Goal: Task Accomplishment & Management: Manage account settings

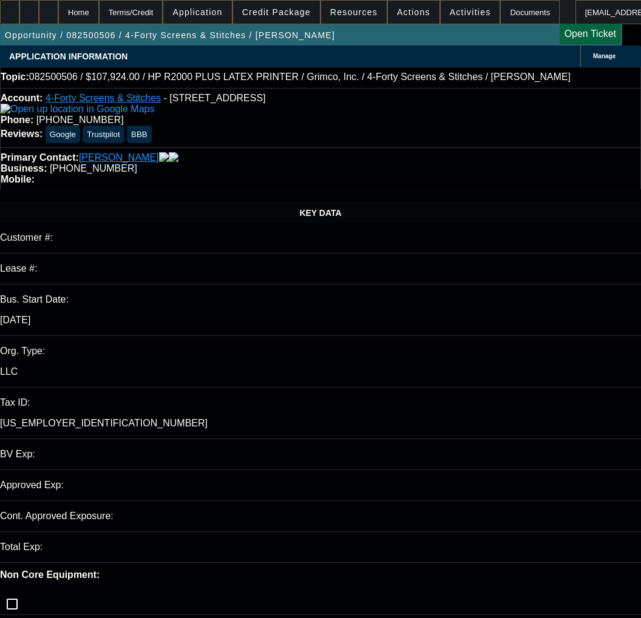
select select "0"
select select "0.1"
select select "4"
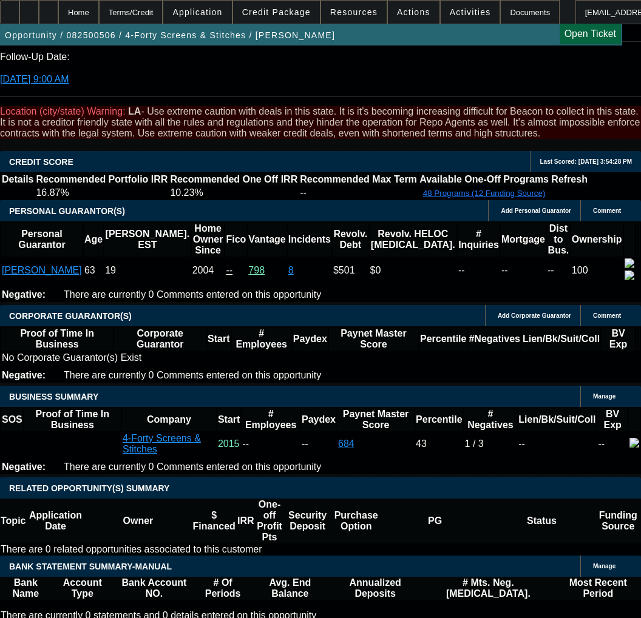
scroll to position [1699, 0]
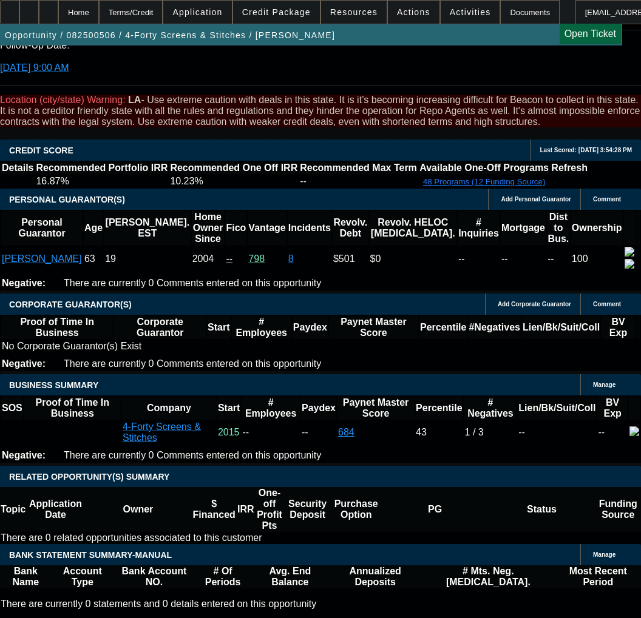
click at [290, 22] on span at bounding box center [276, 12] width 87 height 29
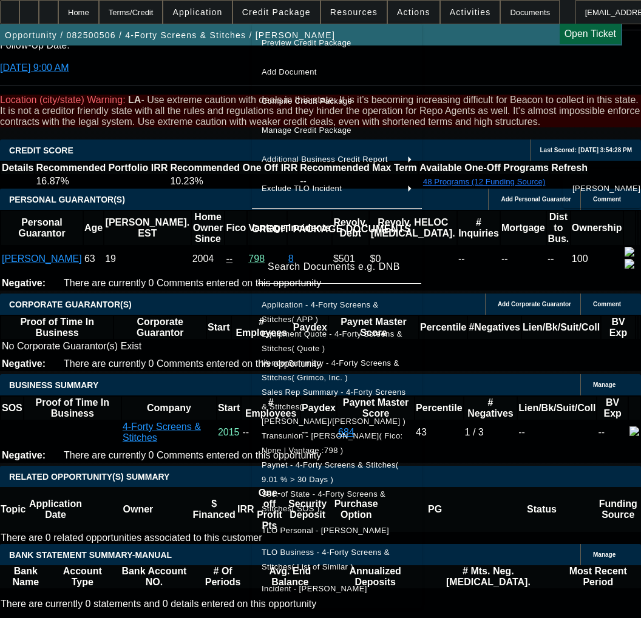
click at [149, 217] on div at bounding box center [320, 309] width 641 height 618
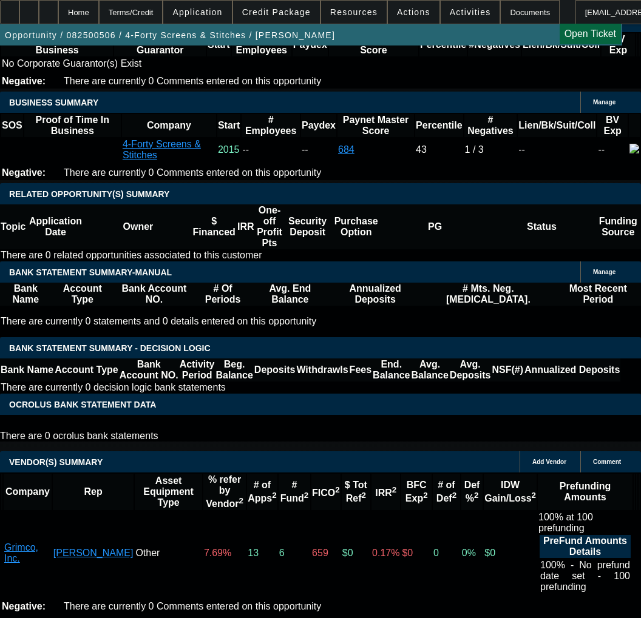
scroll to position [2031, 0]
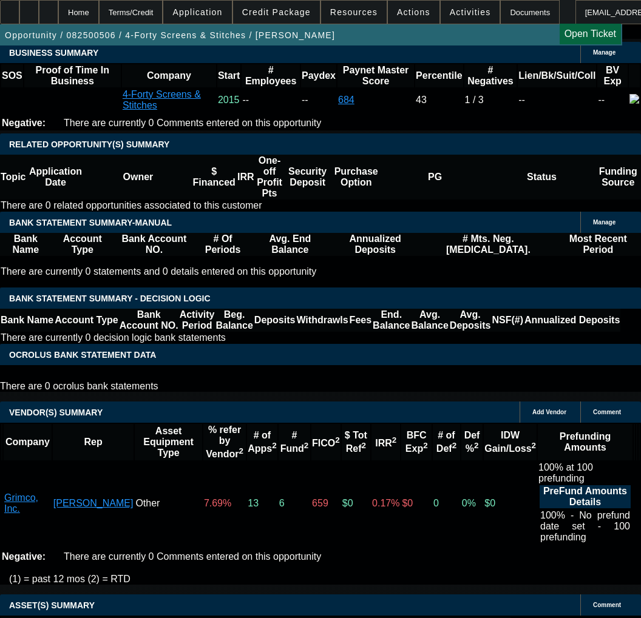
select select "3"
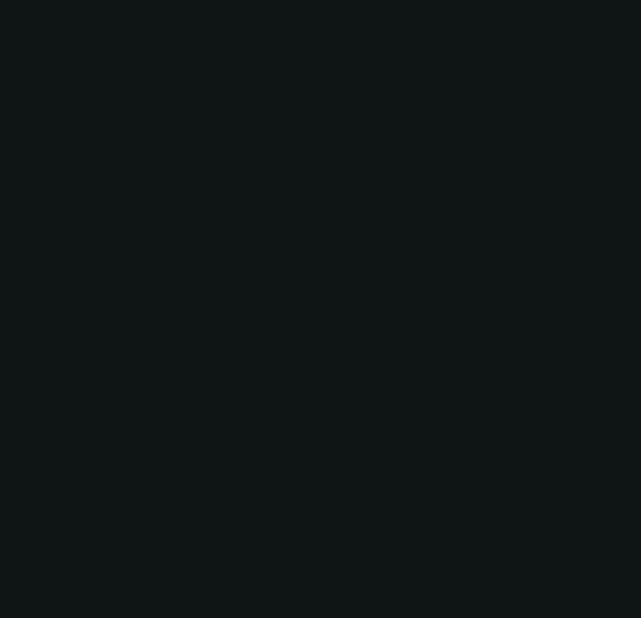
scroll to position [0, 0]
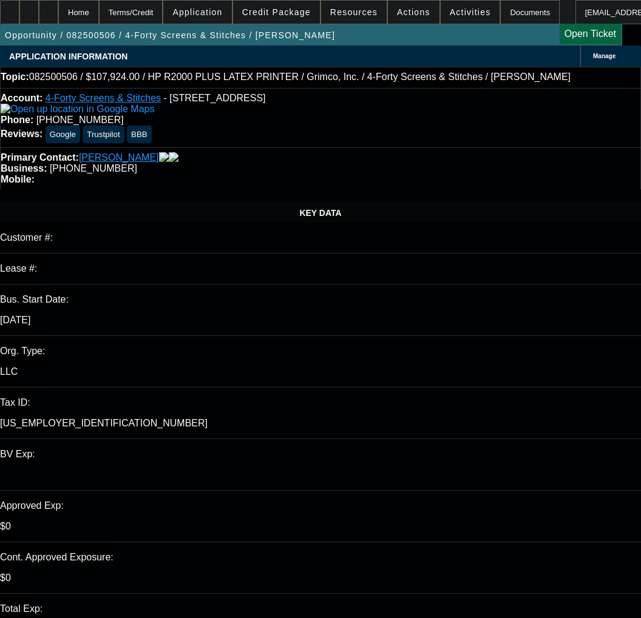
type input "11/20/2025"
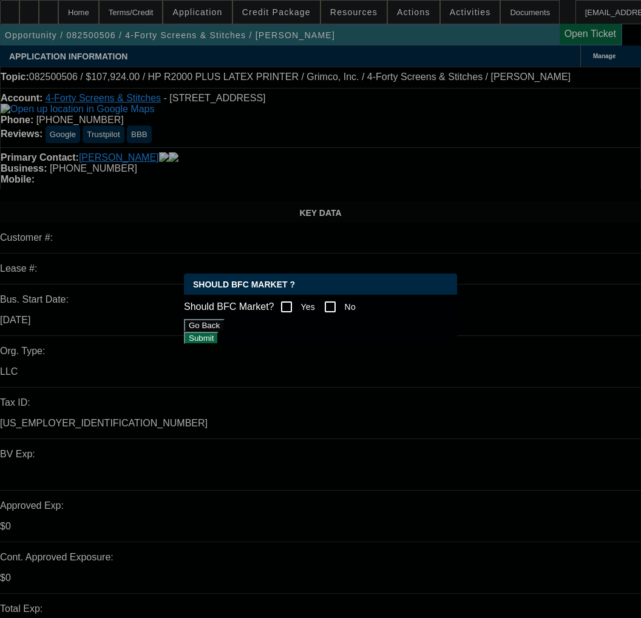
click at [288, 295] on input "Yes" at bounding box center [286, 307] width 24 height 24
checkbox input "true"
click at [218, 345] on button "Submit" at bounding box center [201, 338] width 35 height 13
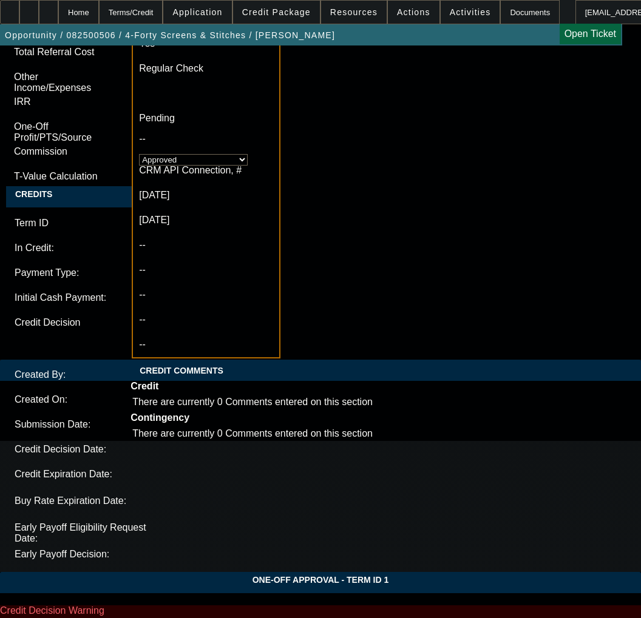
scroll to position [3756, 0]
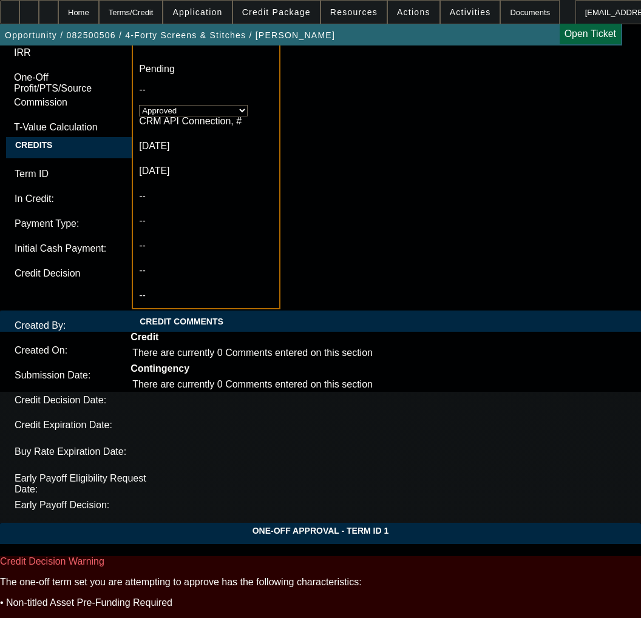
type input "01:49"
click at [143, 415] on span "21" at bounding box center [142, 416] width 22 height 22
type input "8/21/2025"
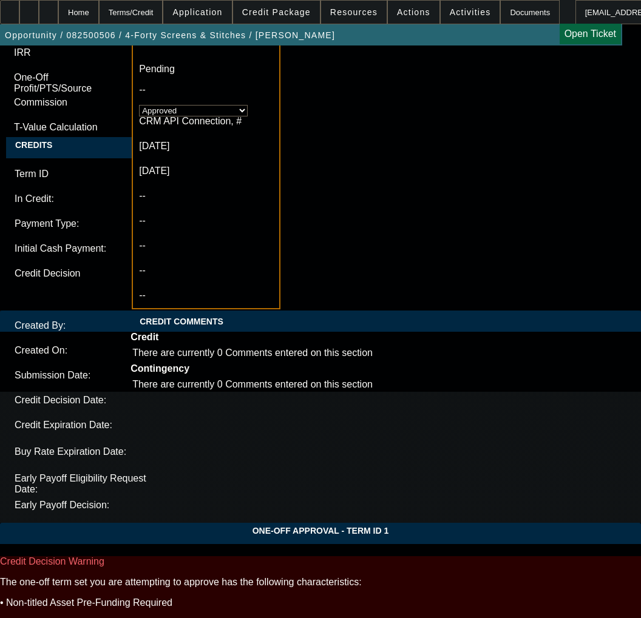
type input "04:38"
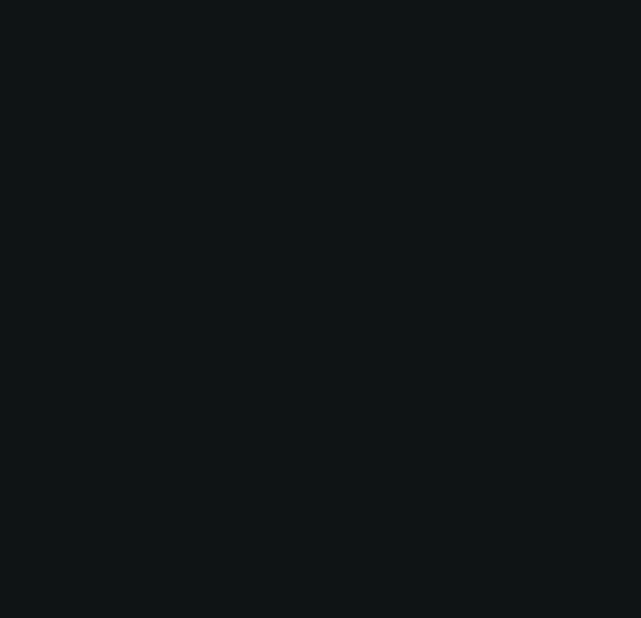
scroll to position [0, 0]
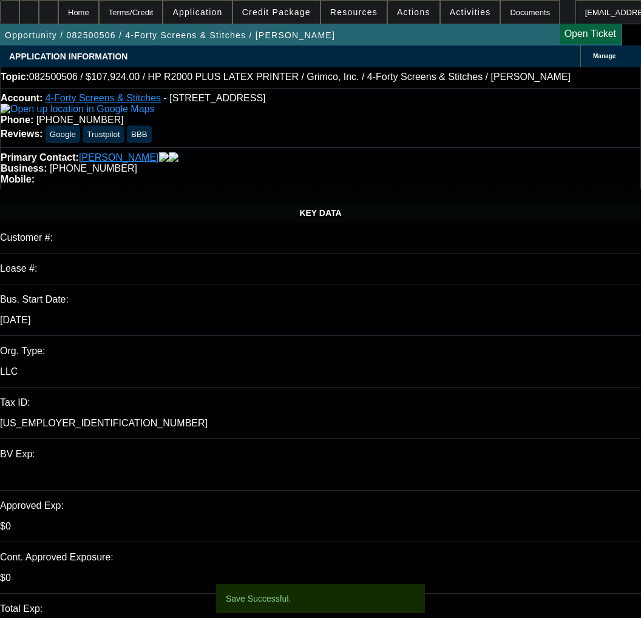
select select "0"
select select "0.1"
select select "4"
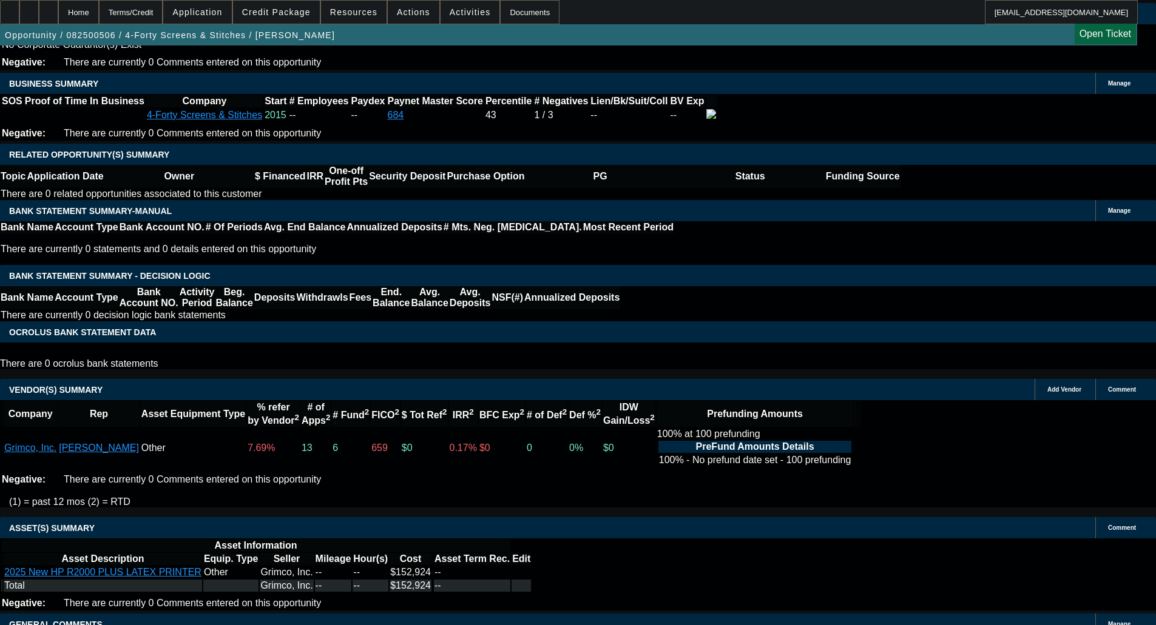
scroll to position [1529, 0]
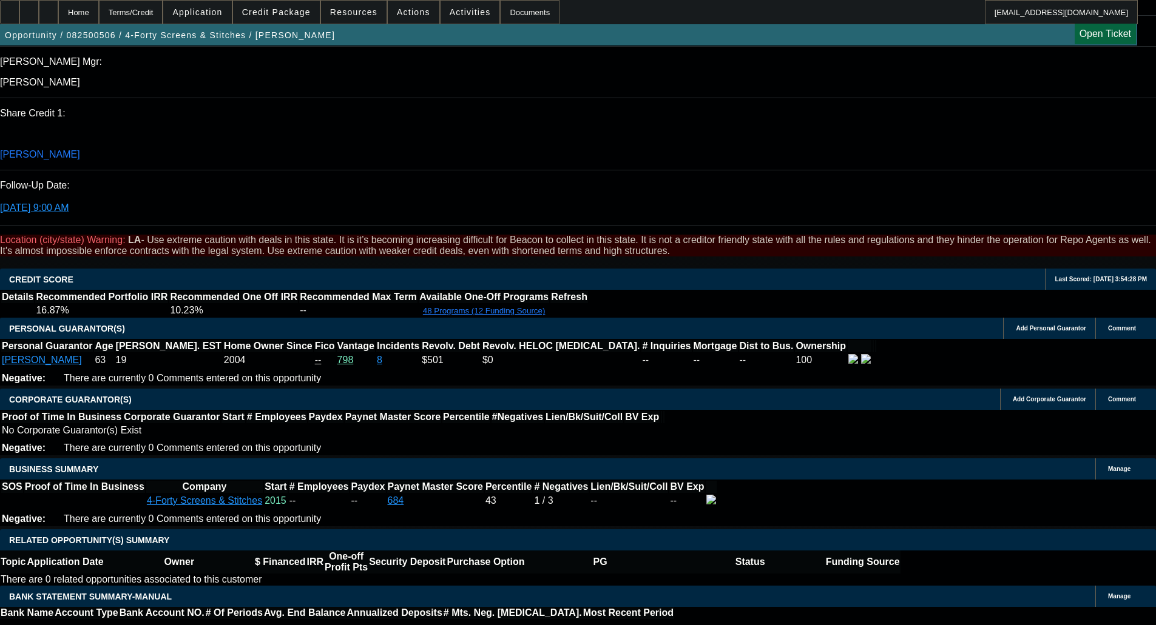
scroll to position [1589, 0]
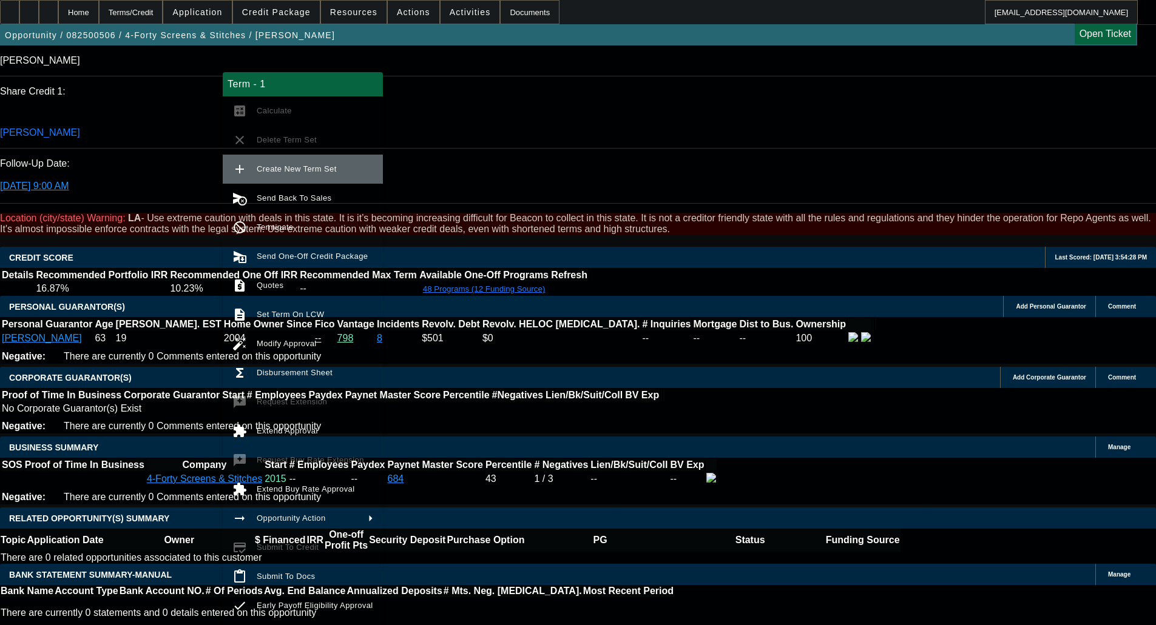
click at [294, 177] on button "add Create New Term Set" at bounding box center [303, 169] width 160 height 29
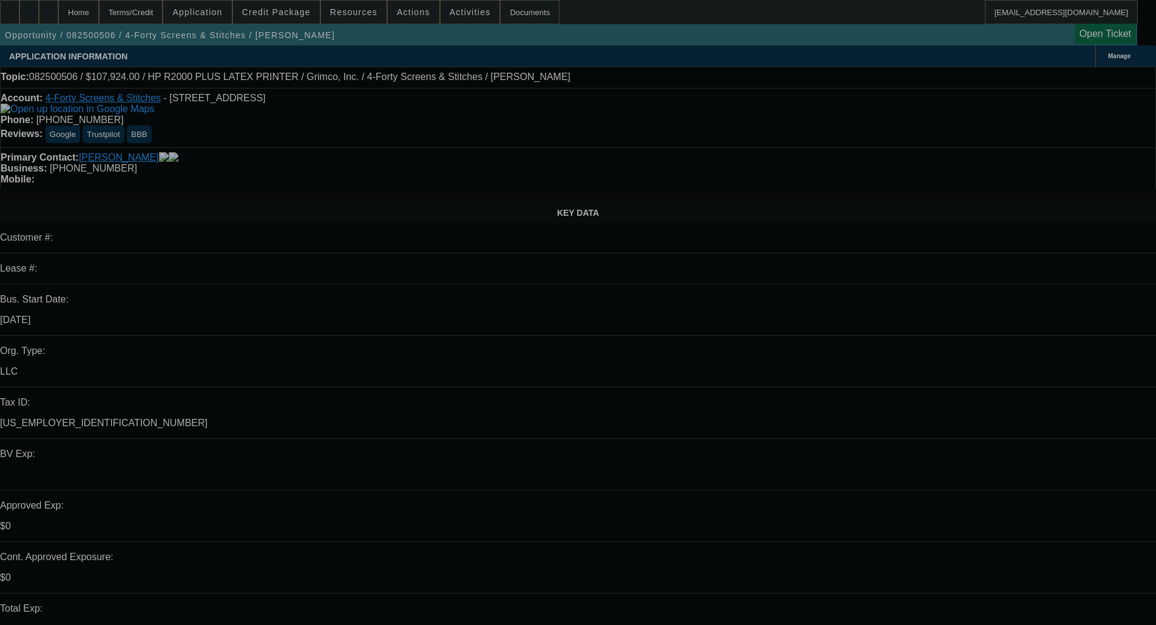
select select "0"
select select "0.1"
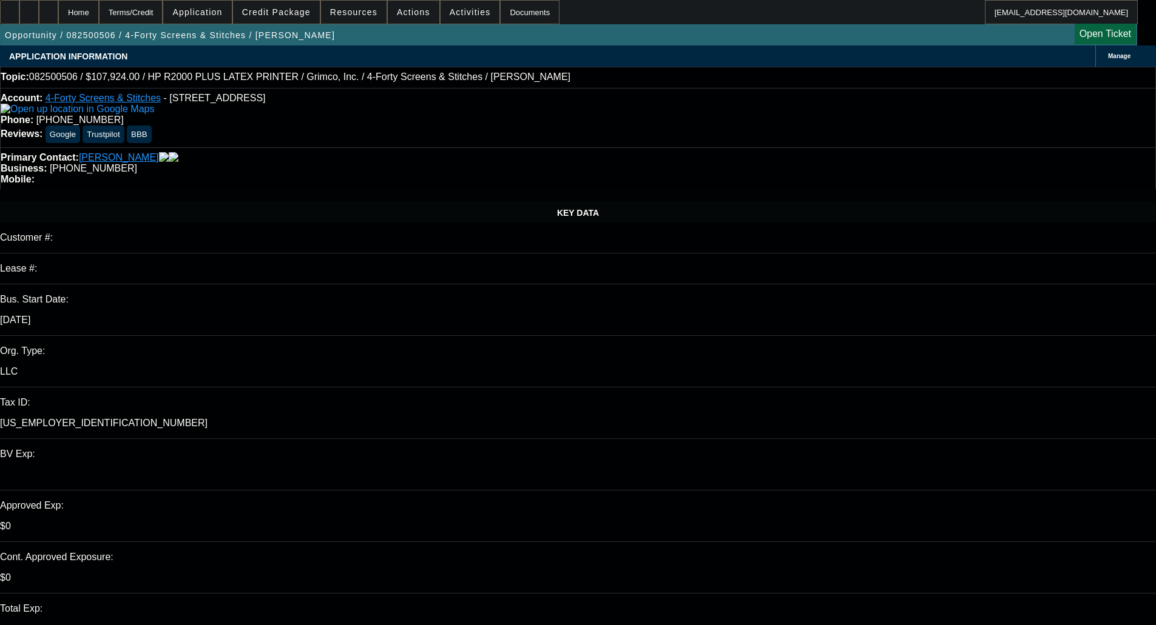
select select "4"
select select "0"
select select "0.1"
select select "4"
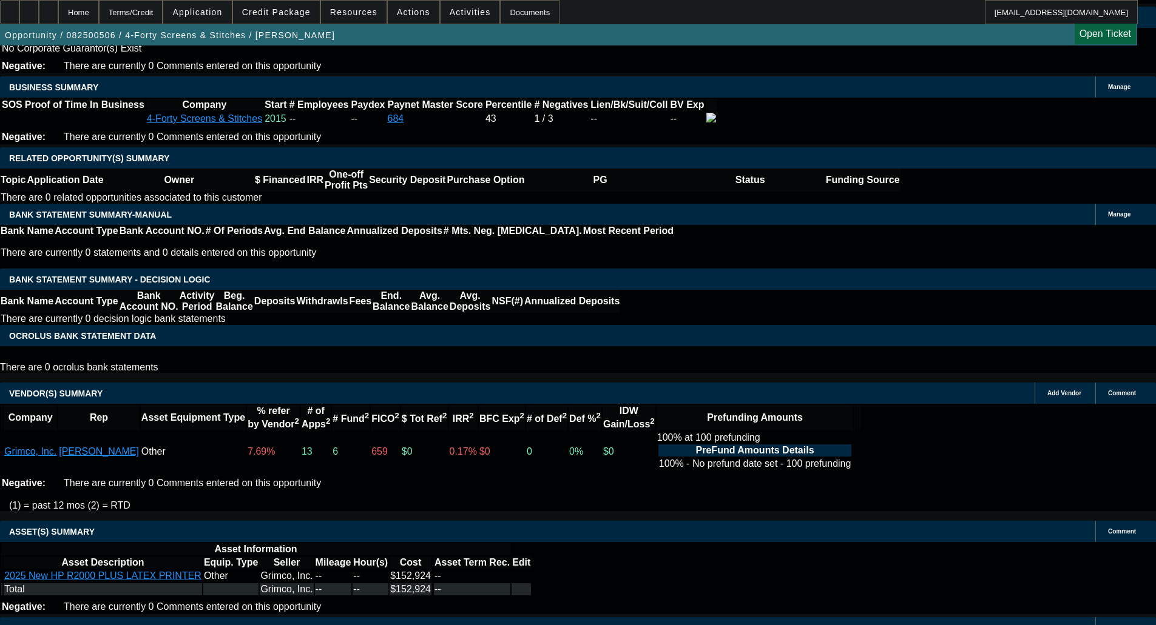
scroll to position [1953, 0]
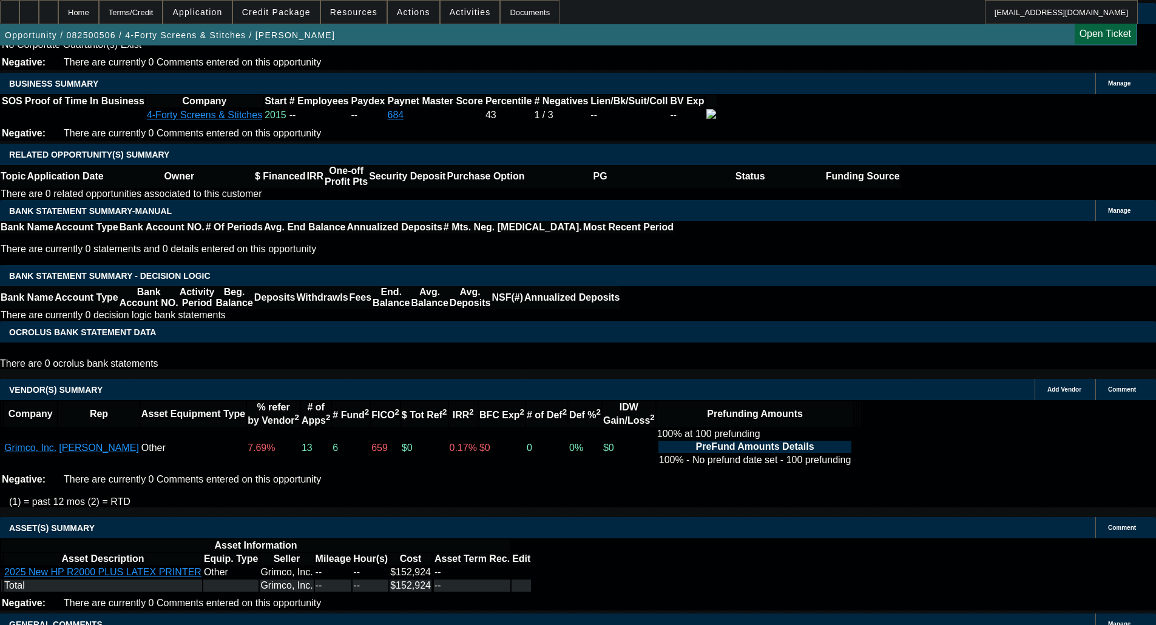
select select "3"
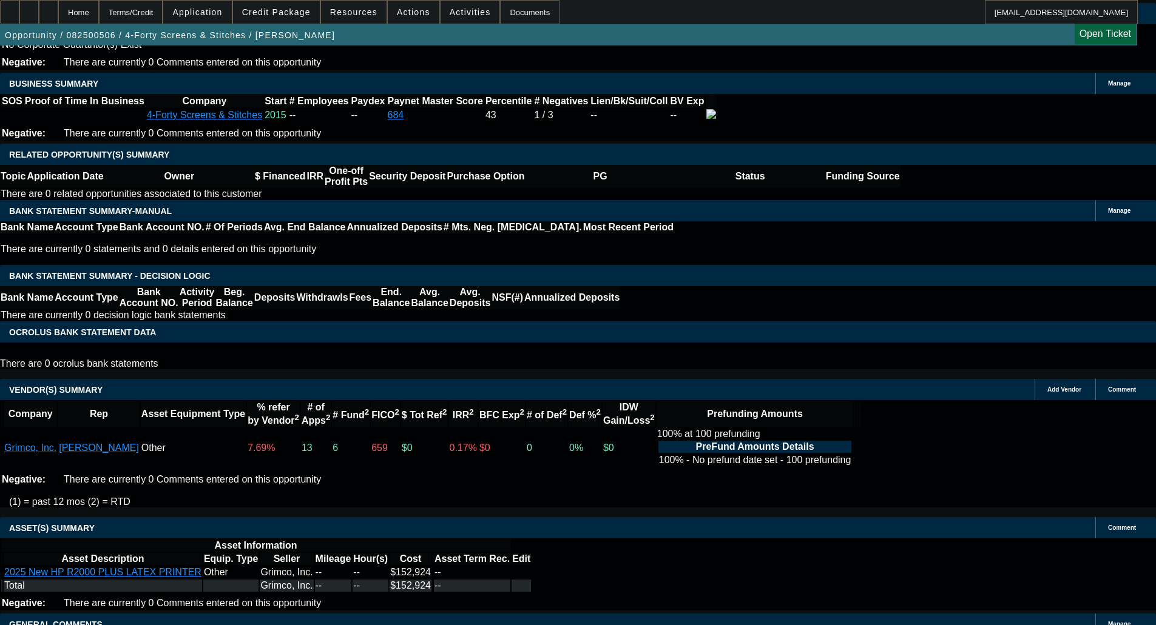
scroll to position [0, 0]
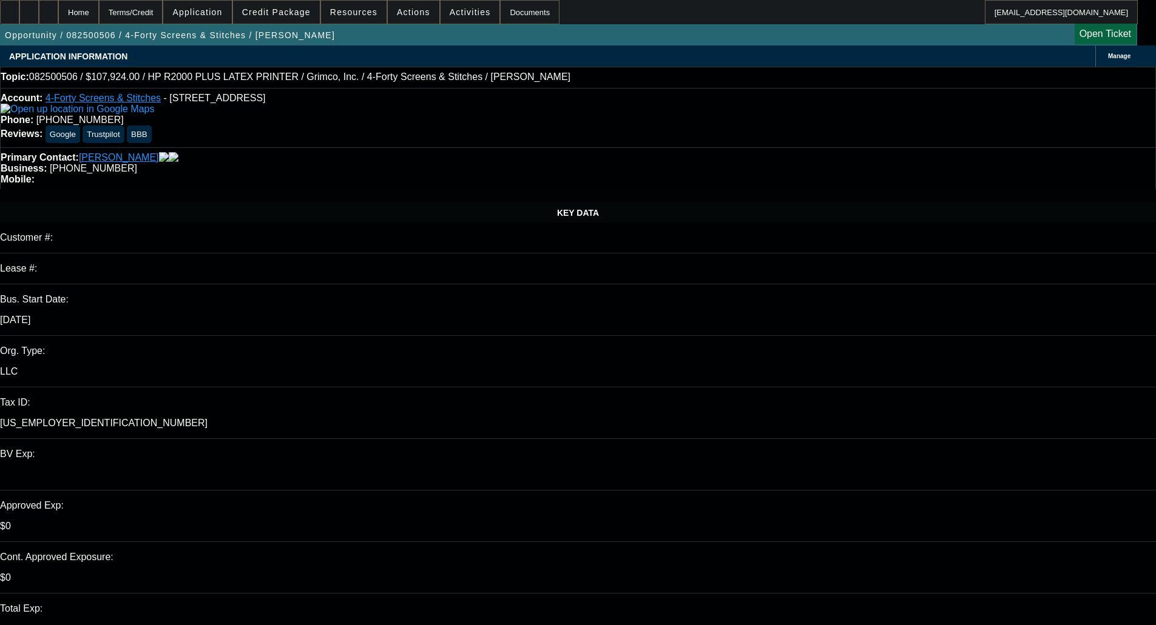
type input "11/20/2025"
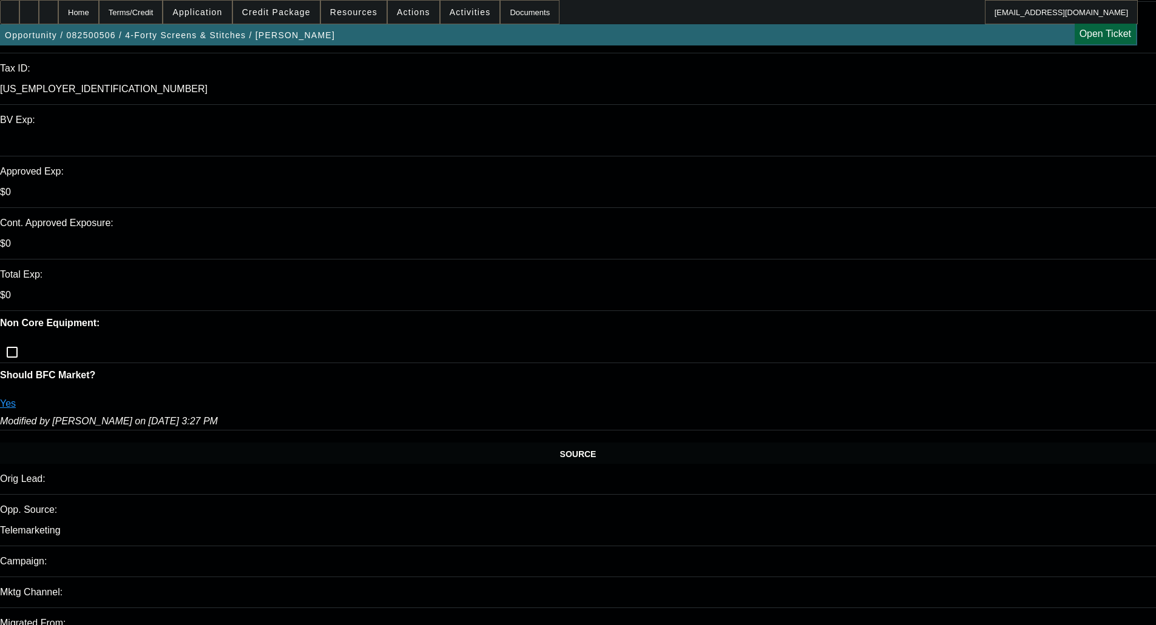
scroll to position [182, 0]
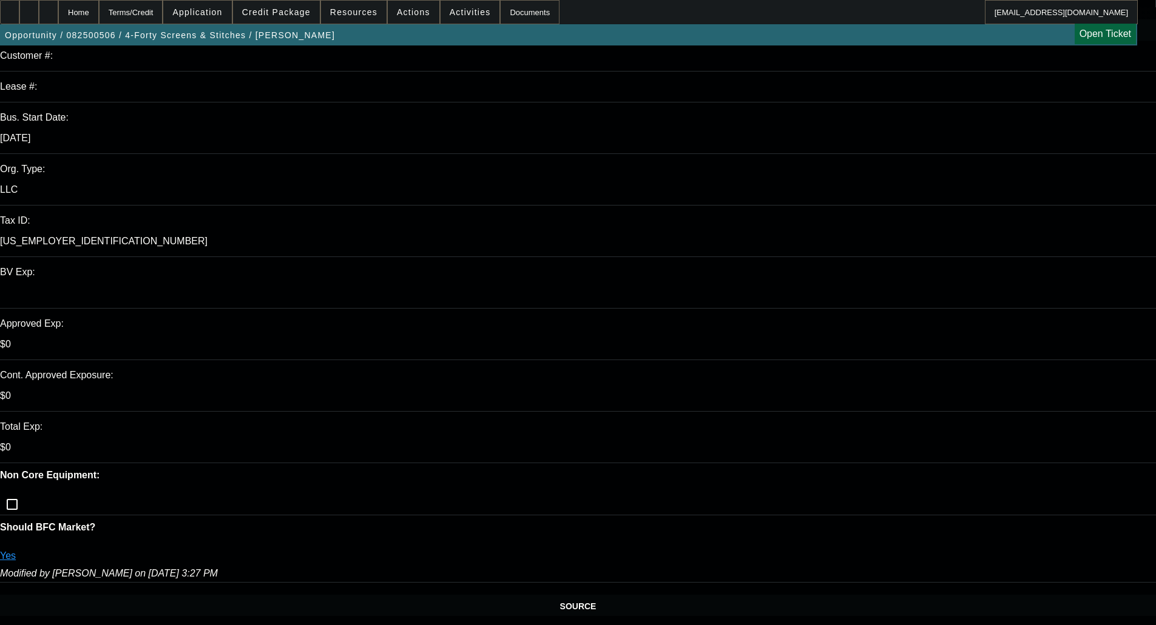
paste input "1050874"
type input "1050874"
paste input "1050874"
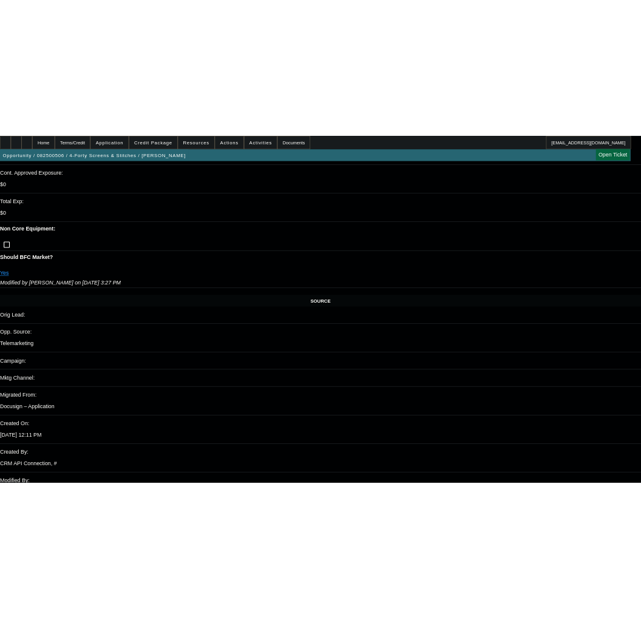
scroll to position [546, 0]
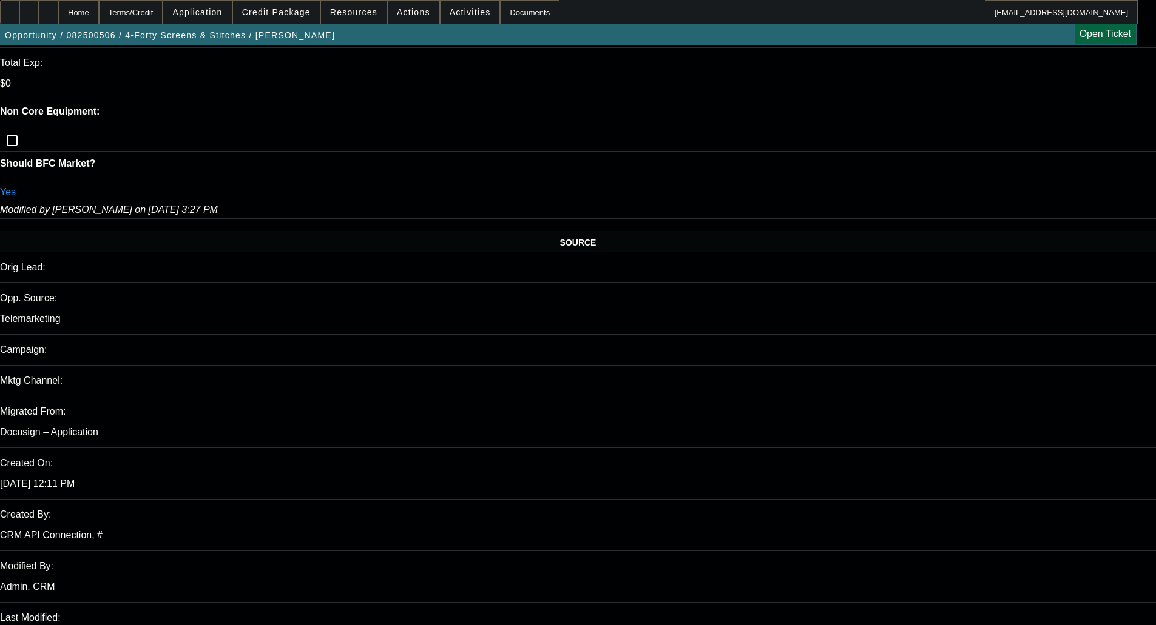
type input "1050874"
click at [1074, 277] on span "Previous month" at bounding box center [1082, 276] width 24 height 24
click at [958, 452] on span "31" at bounding box center [959, 447] width 22 height 22
type input "8/31/2025"
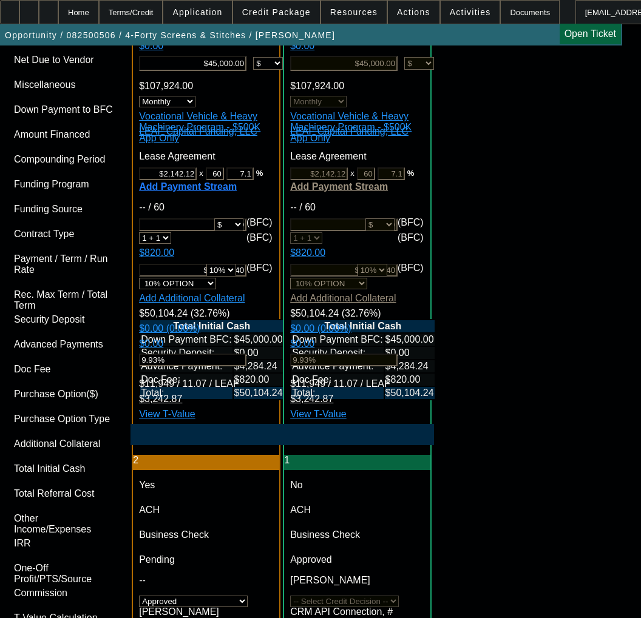
scroll to position [3458, 0]
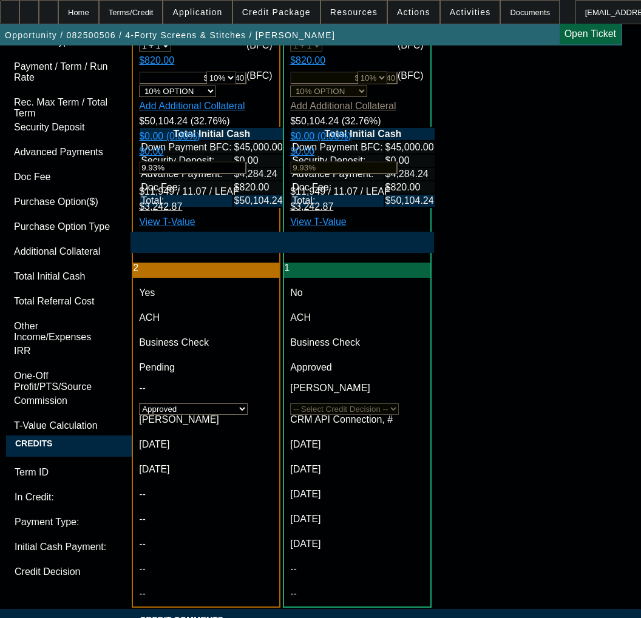
drag, startPoint x: 227, startPoint y: 312, endPoint x: 235, endPoint y: 314, distance: 7.5
paste textarea "Cost of Equipment: $153,000.00 Term 60 Purchase Option: Loan"
paste textarea "Equipment Description: 2025 hp2 printer"
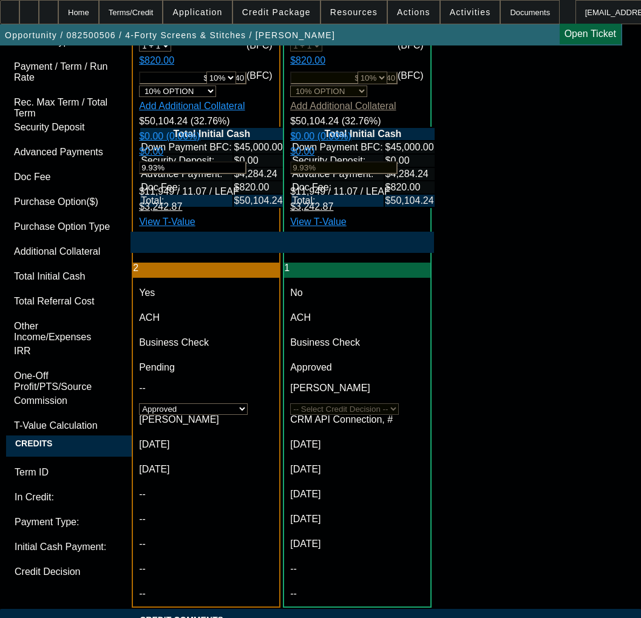
paste textarea "Equipment Location: 169 Highway 1207, Deville, LA 71328"
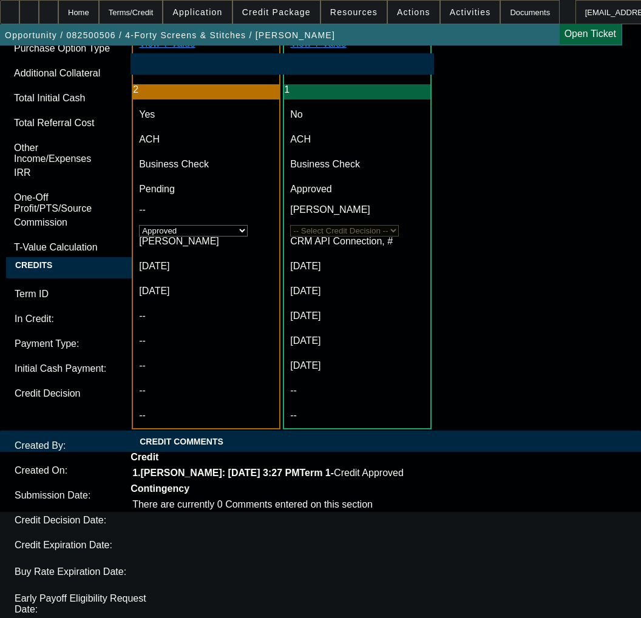
scroll to position [3635, 0]
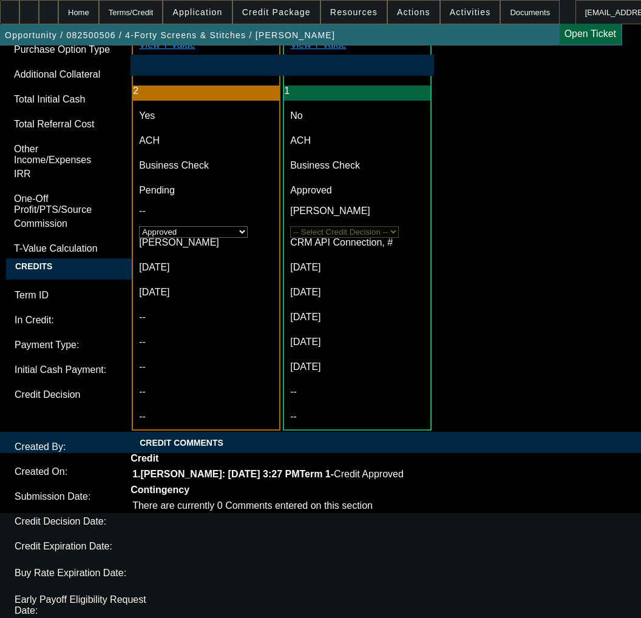
type textarea "APPROVED BY LEAF - Cost of Equipment: $153,000.00; Term 60; Purchase Option: Lo…"
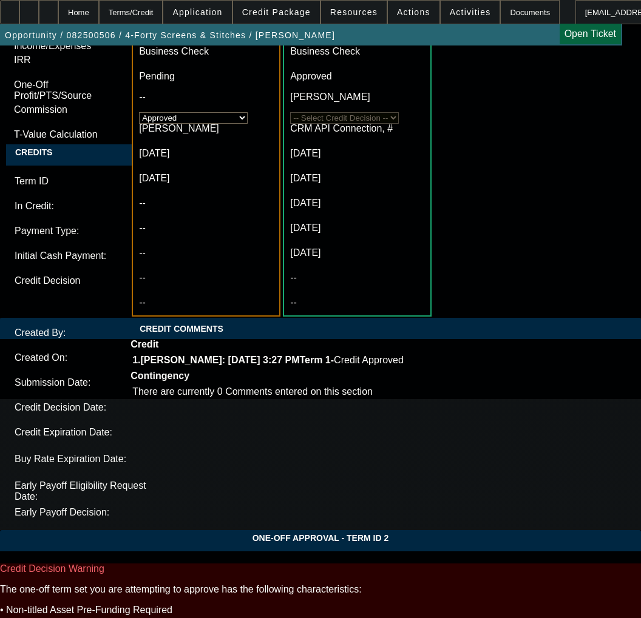
scroll to position [3756, 0]
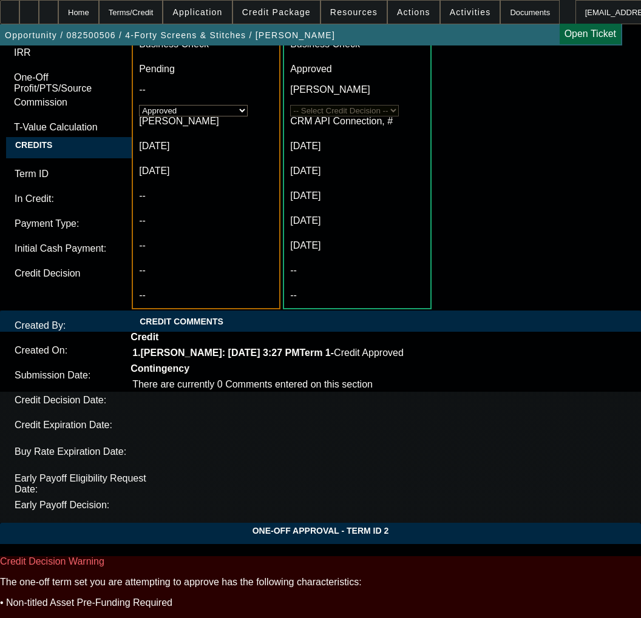
type input "04:38"
type input "01:49"
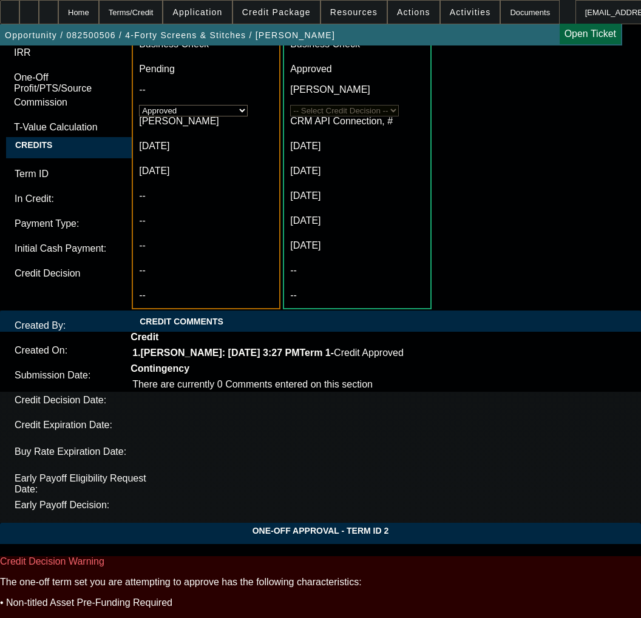
click at [137, 439] on span "21" at bounding box center [142, 437] width 22 height 22
type input "8/21/2025"
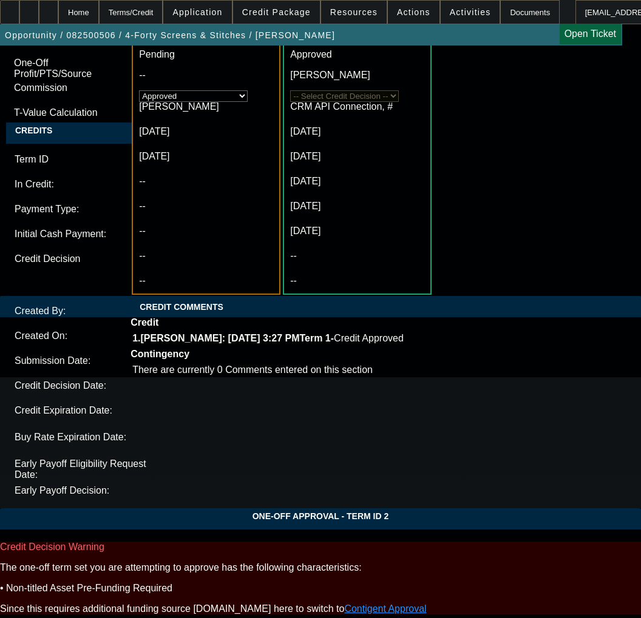
scroll to position [3778, 0]
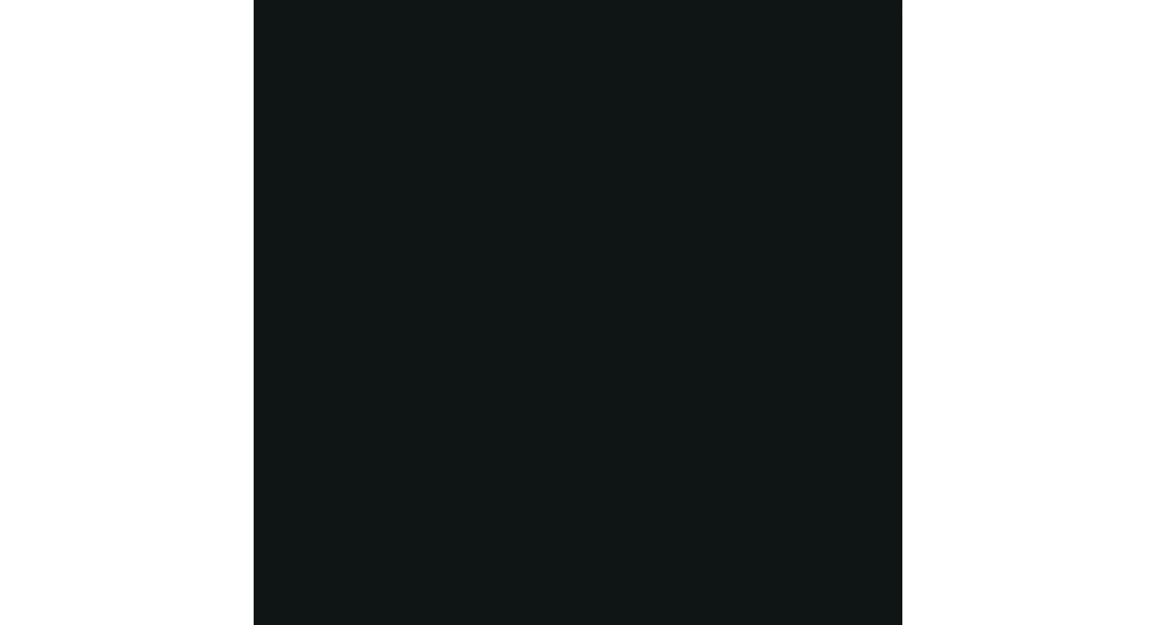
scroll to position [1953, 0]
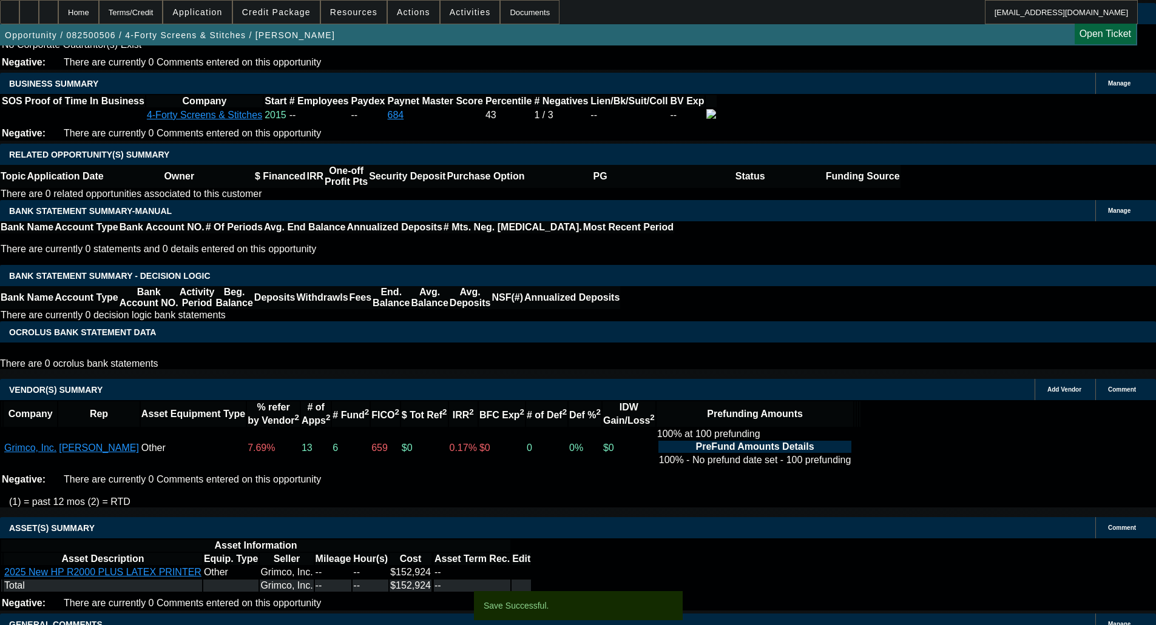
select select "0"
select select "0.1"
select select "4"
select select "0"
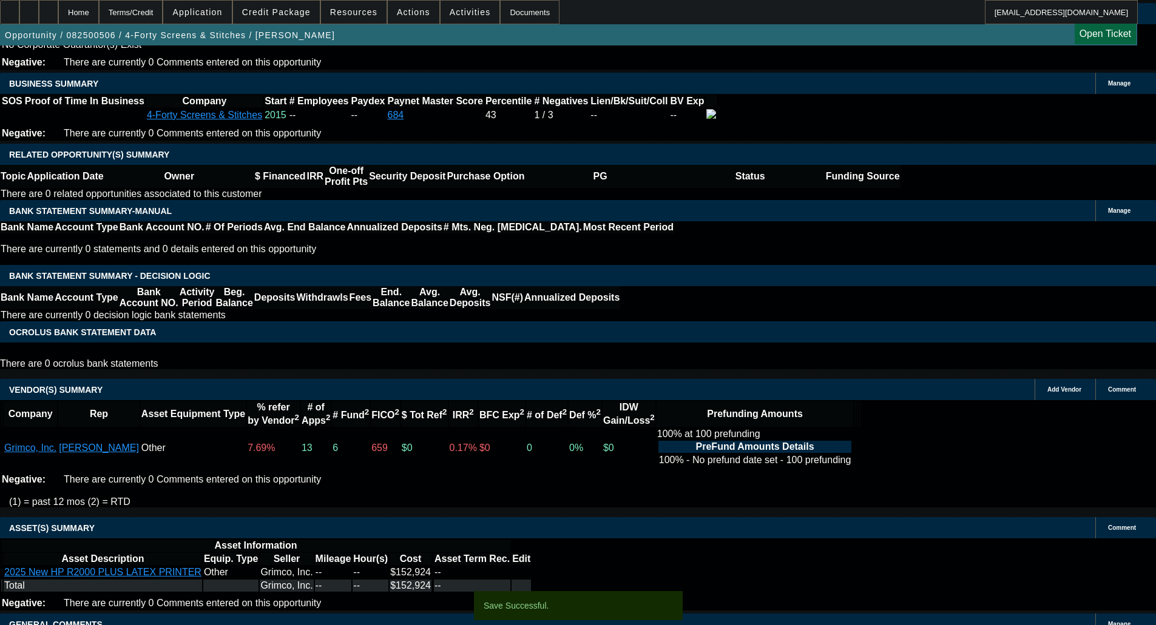
select select "0"
select select "0.1"
select select "4"
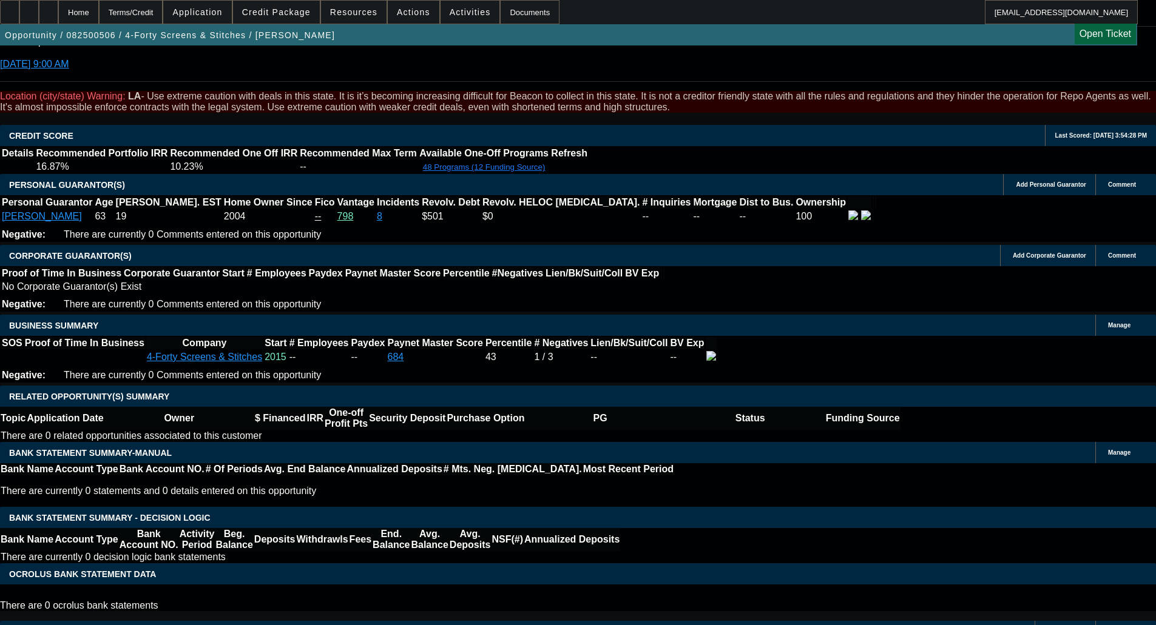
scroll to position [1589, 0]
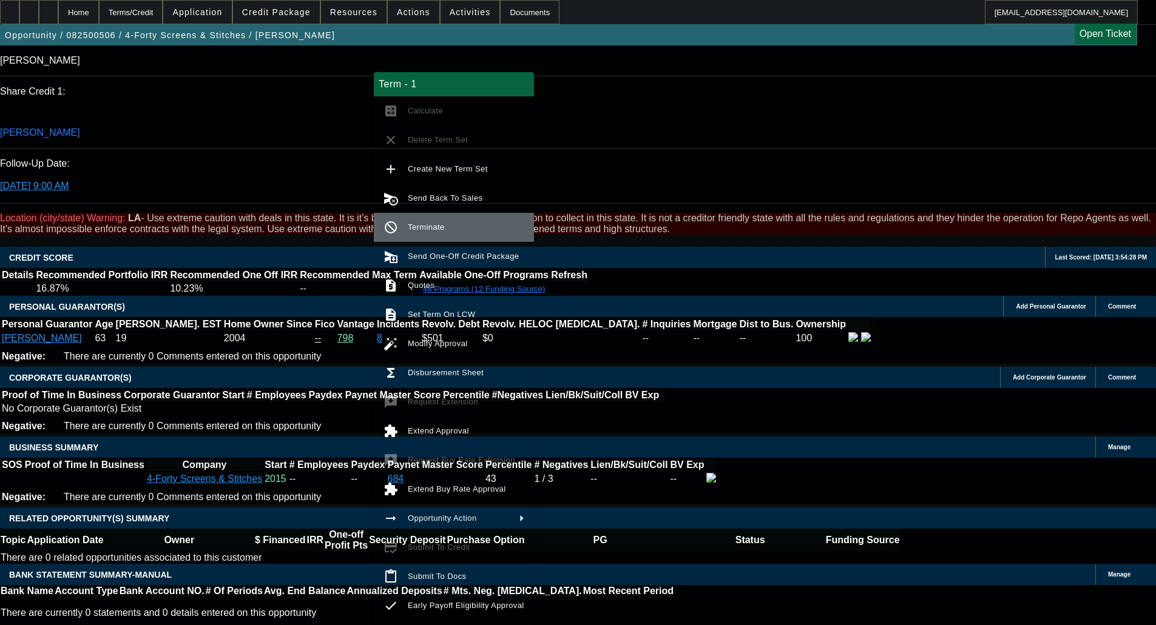
click at [468, 222] on span "Terminate" at bounding box center [466, 227] width 116 height 15
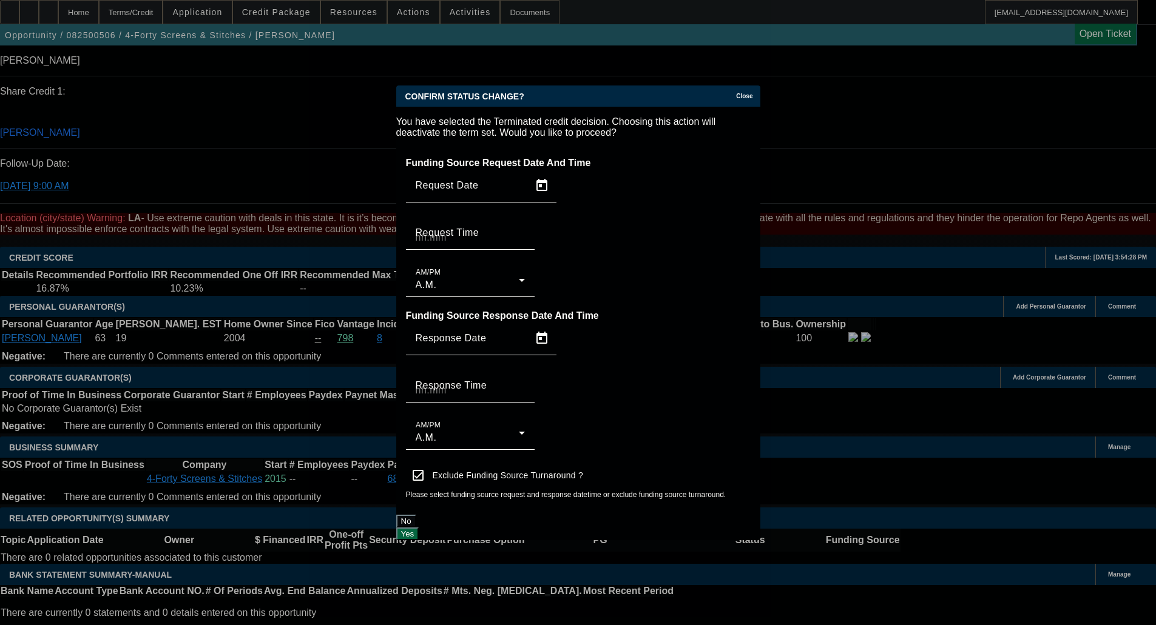
scroll to position [0, 0]
click at [419, 528] on button "Yes" at bounding box center [407, 534] width 23 height 13
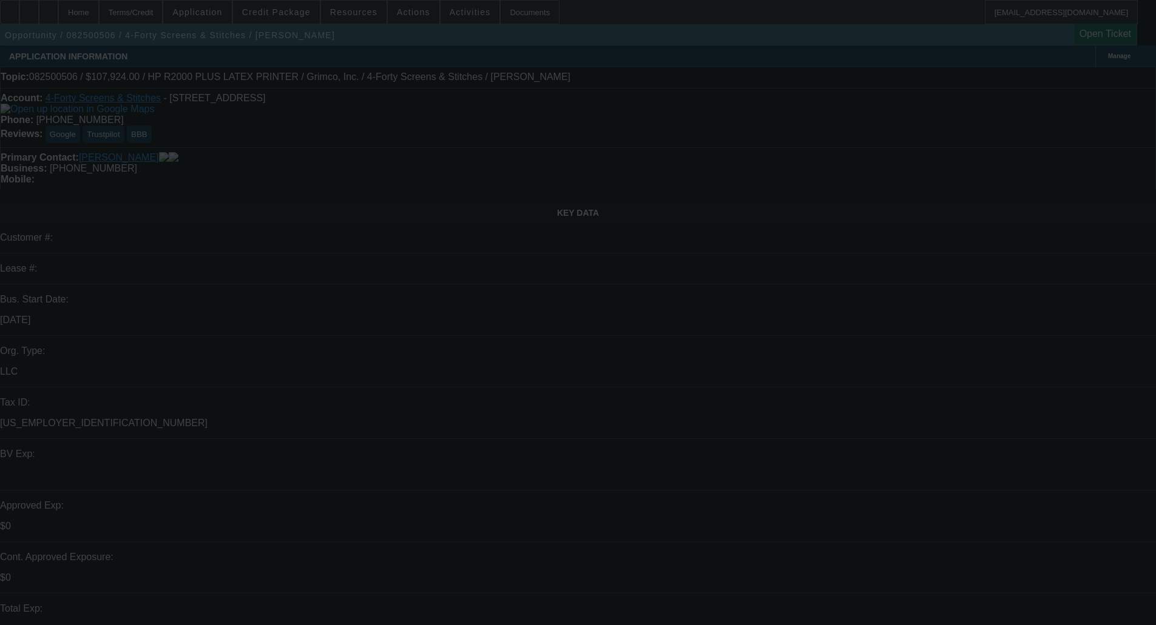
scroll to position [1589, 0]
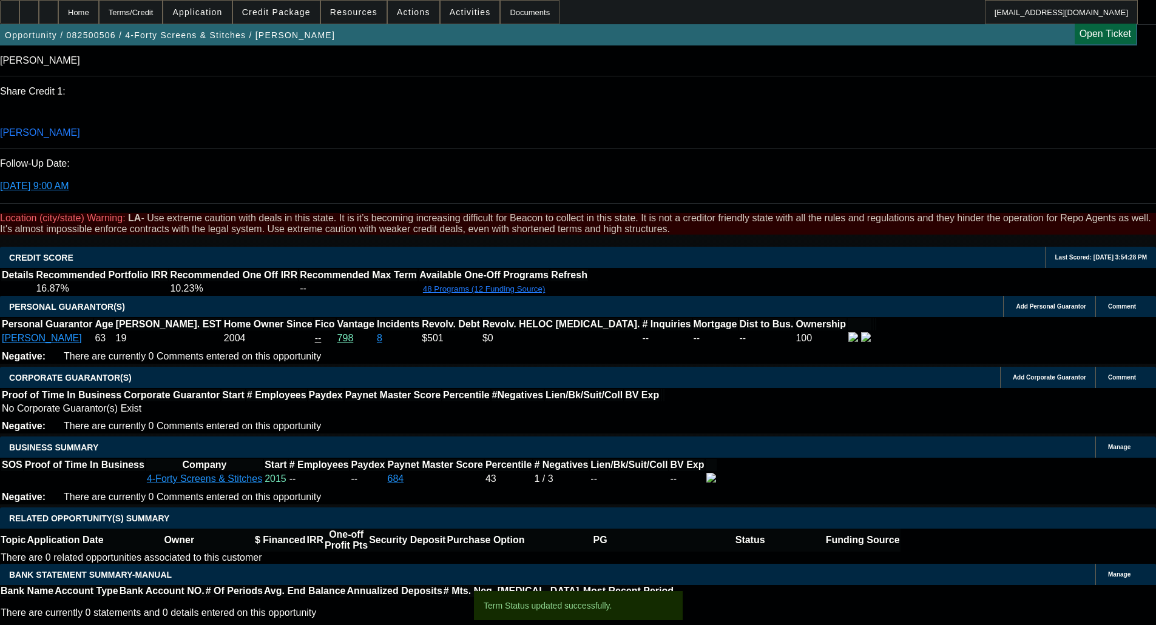
select select "0"
select select "0.1"
select select "4"
select select "0"
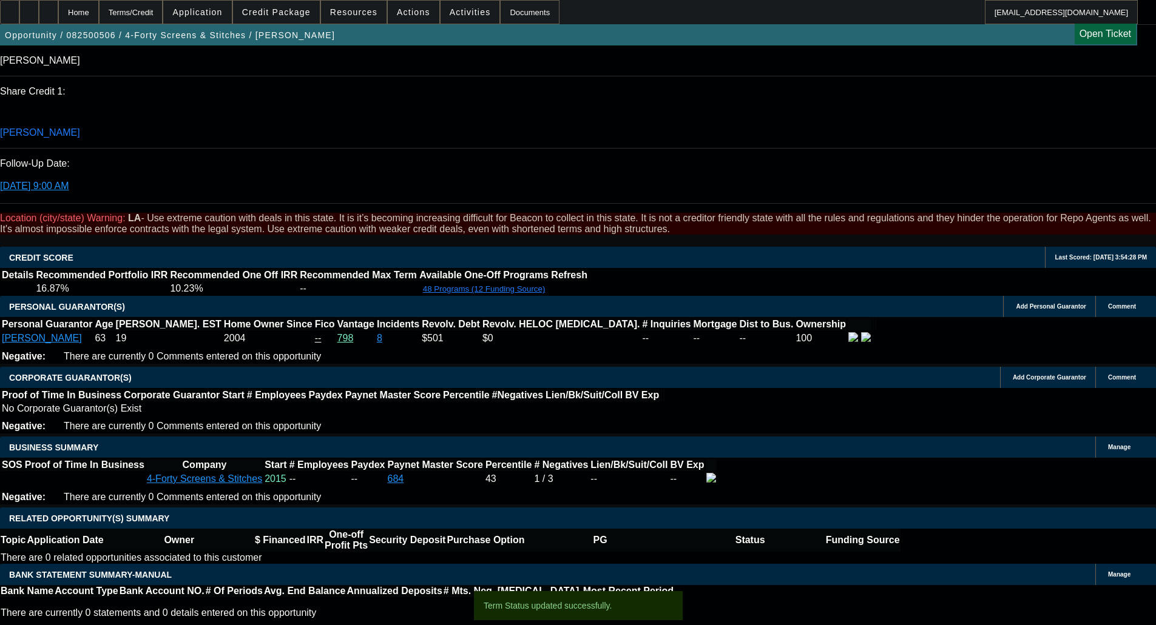
select select "0"
select select "0.1"
select select "4"
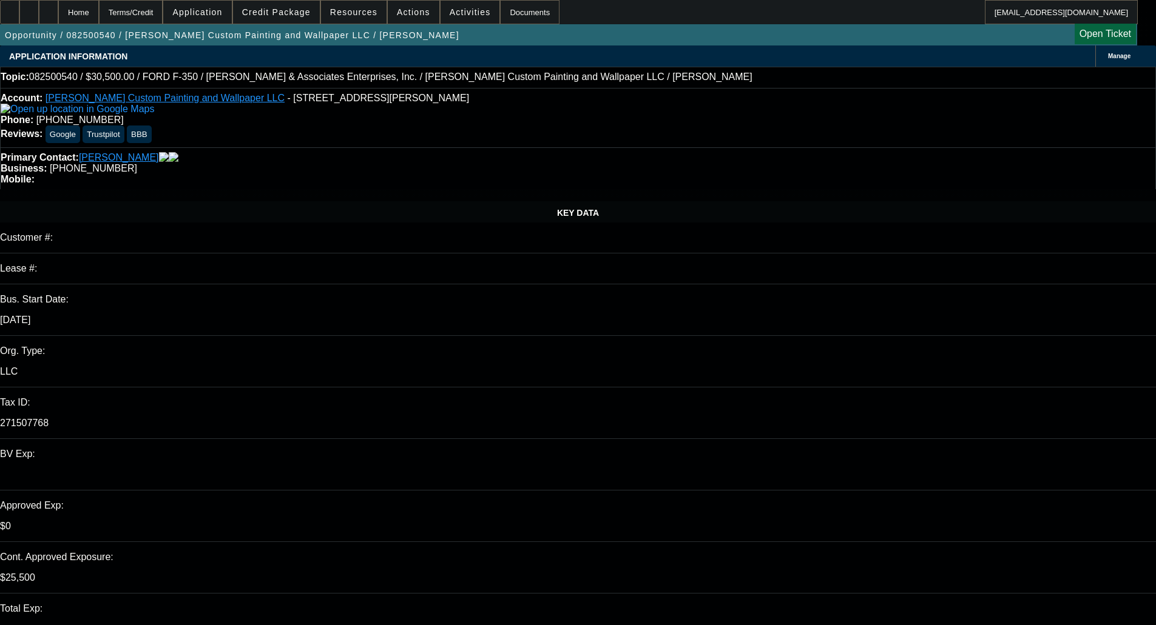
select select "0"
select select "3"
select select "0.1"
select select "4"
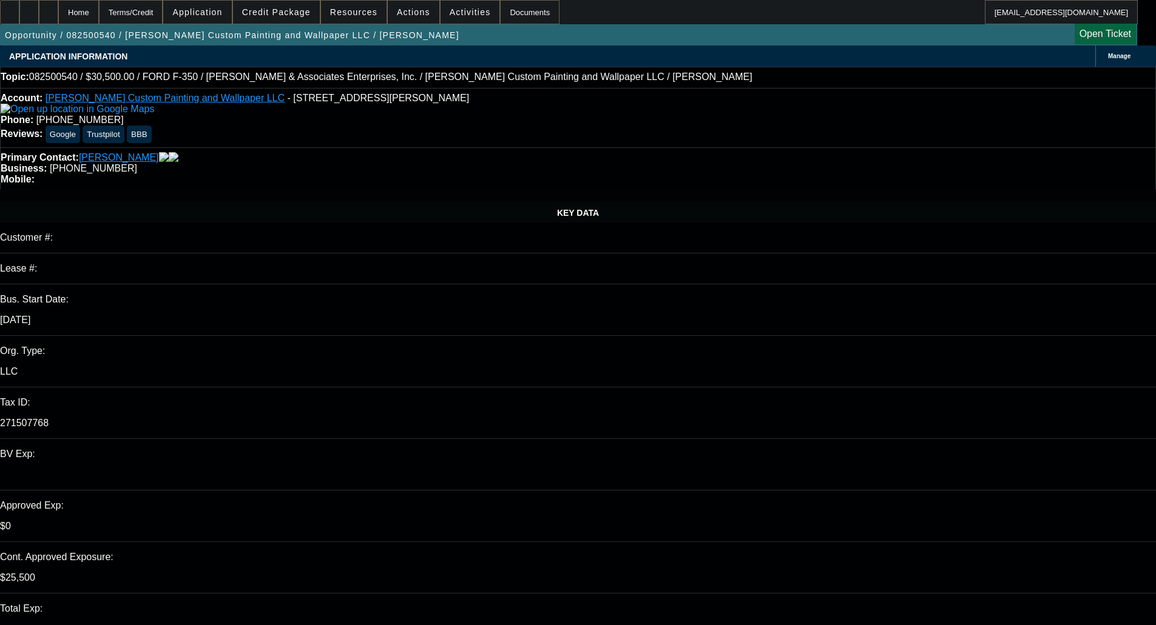
select select "0"
select select "2"
select select "0.1"
select select "4"
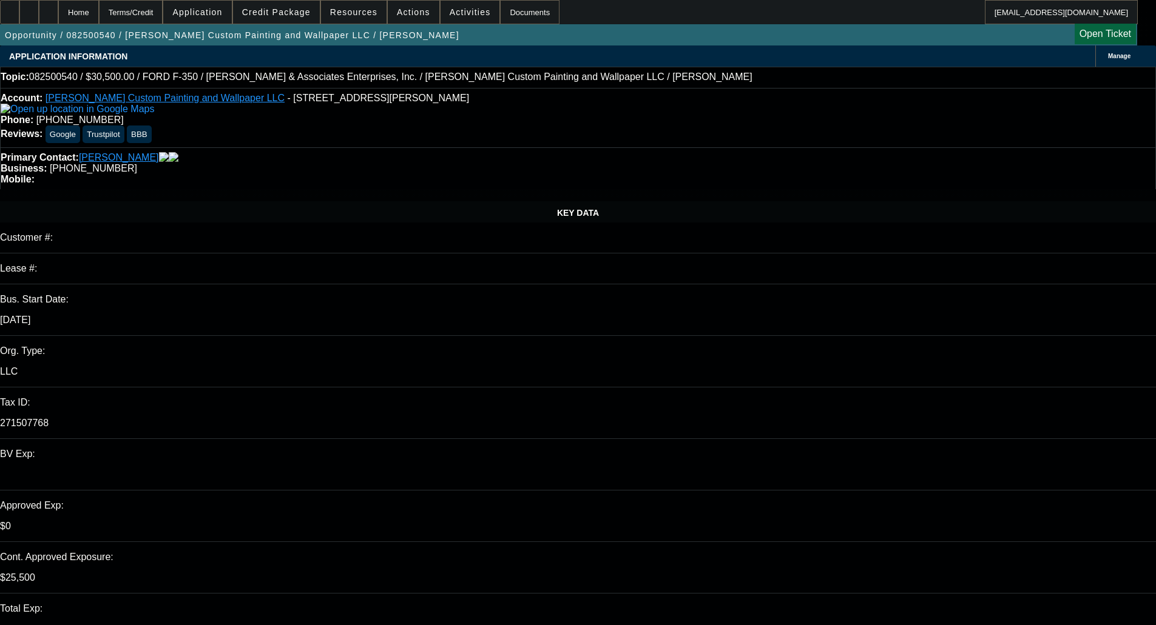
select select "0"
select select "2"
select select "0.1"
select select "4"
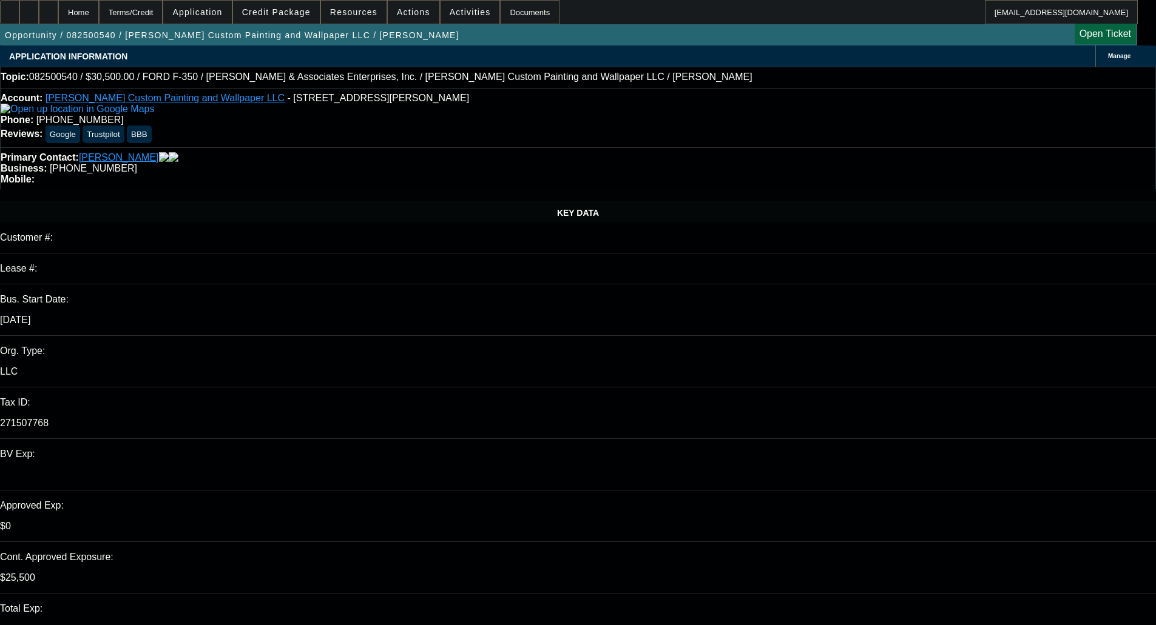
select select "0"
select select "2"
select select "0.1"
select select "4"
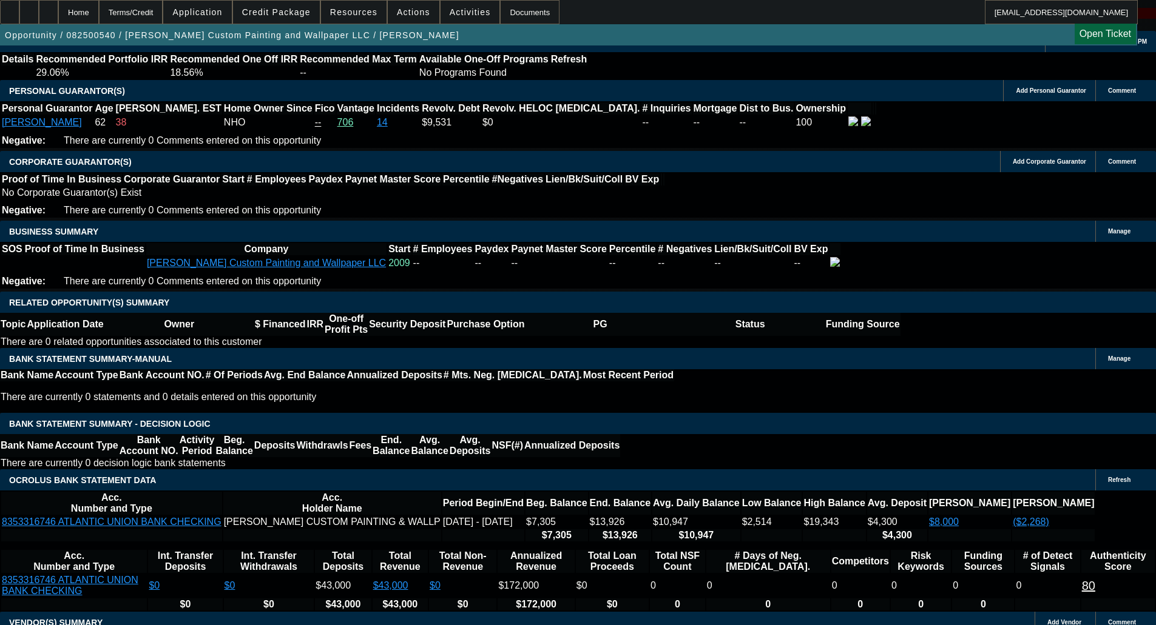
scroll to position [1819, 0]
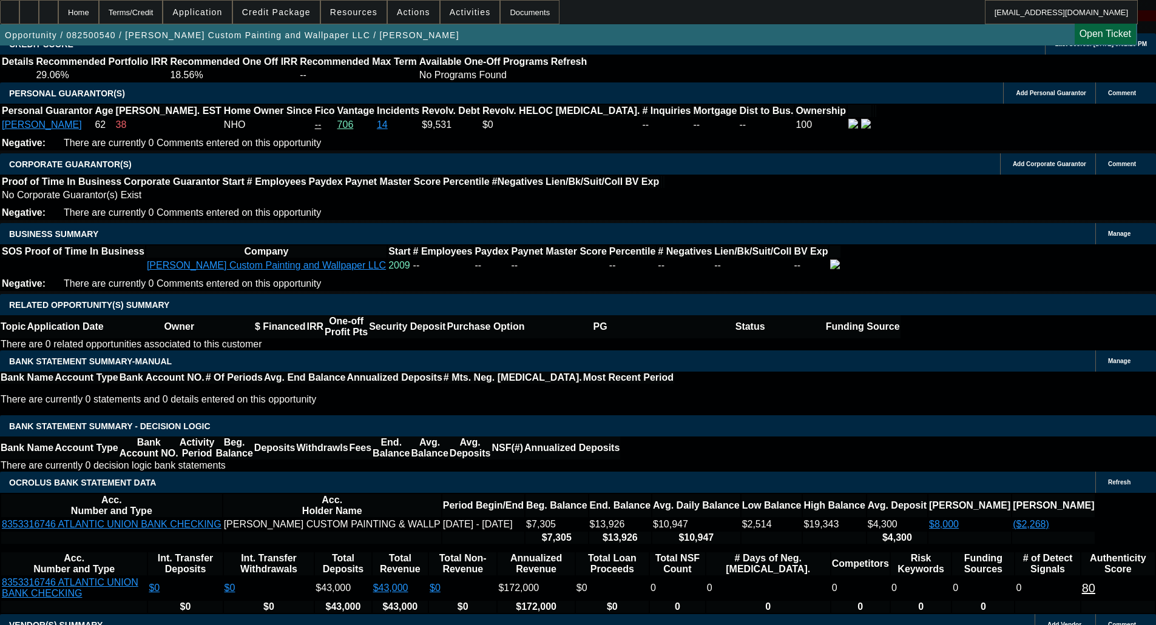
type textarea "STRONGER STRUCTURE IN PORT - OKAY TO SELL"
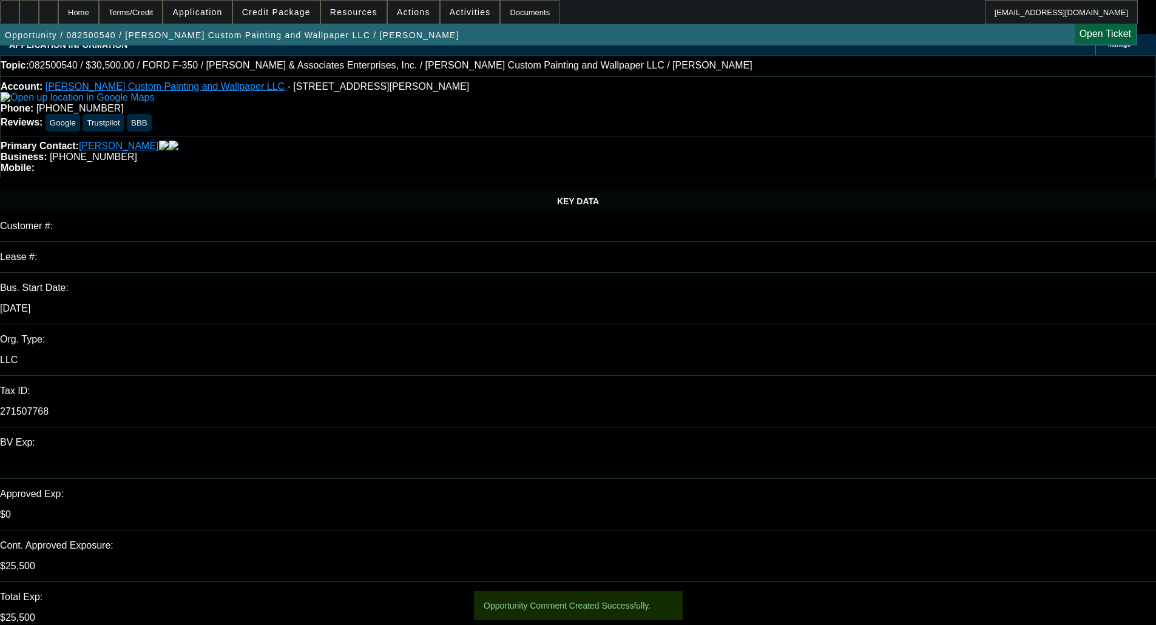
scroll to position [0, 0]
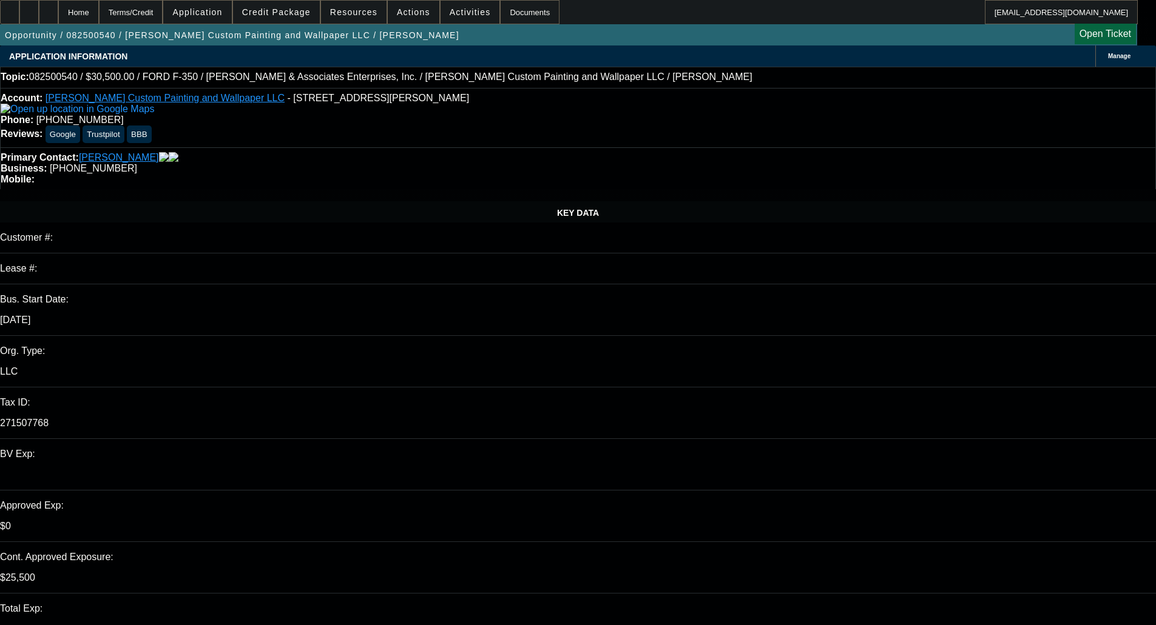
click at [297, 12] on span "Credit Package" at bounding box center [276, 12] width 69 height 10
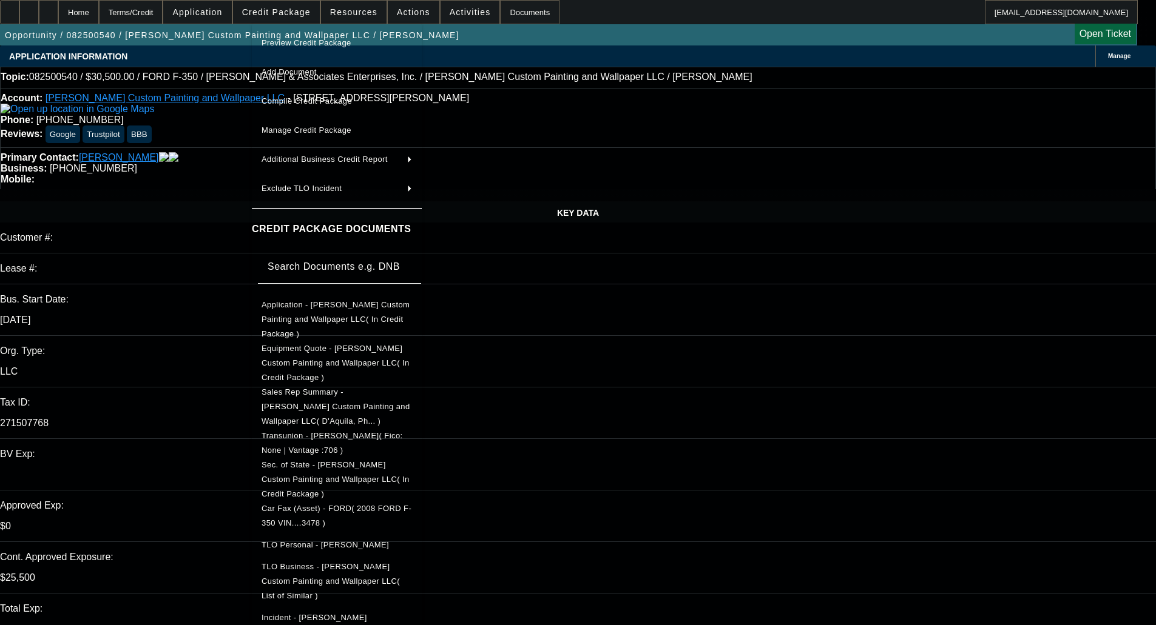
scroll to position [1, 0]
click at [681, 388] on div at bounding box center [578, 312] width 1156 height 625
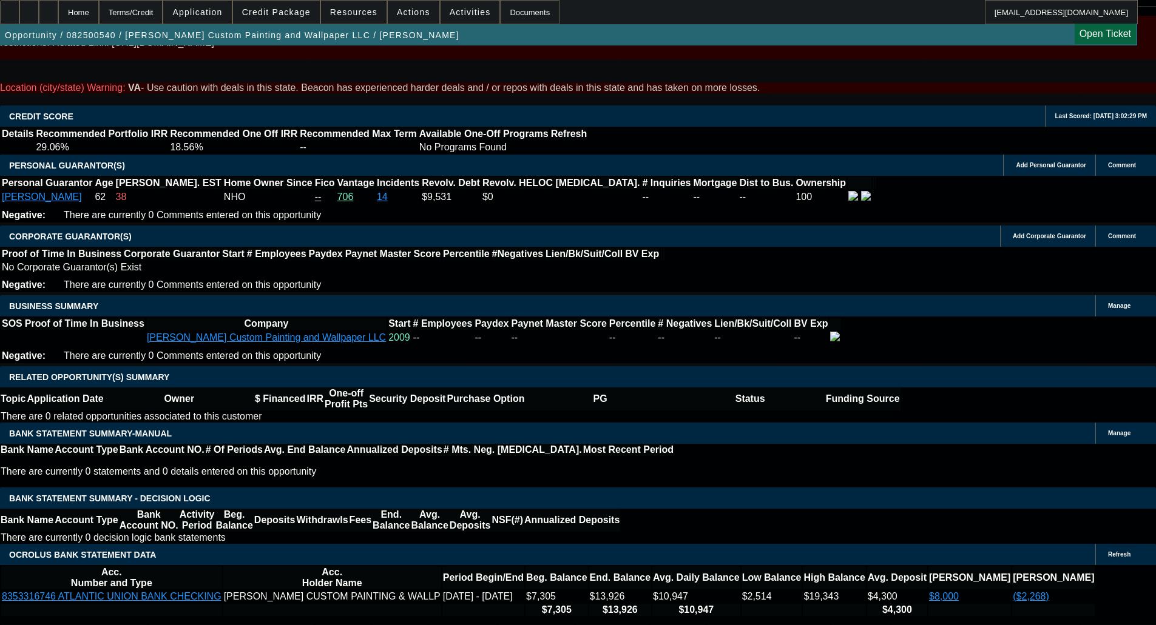
scroll to position [1759, 0]
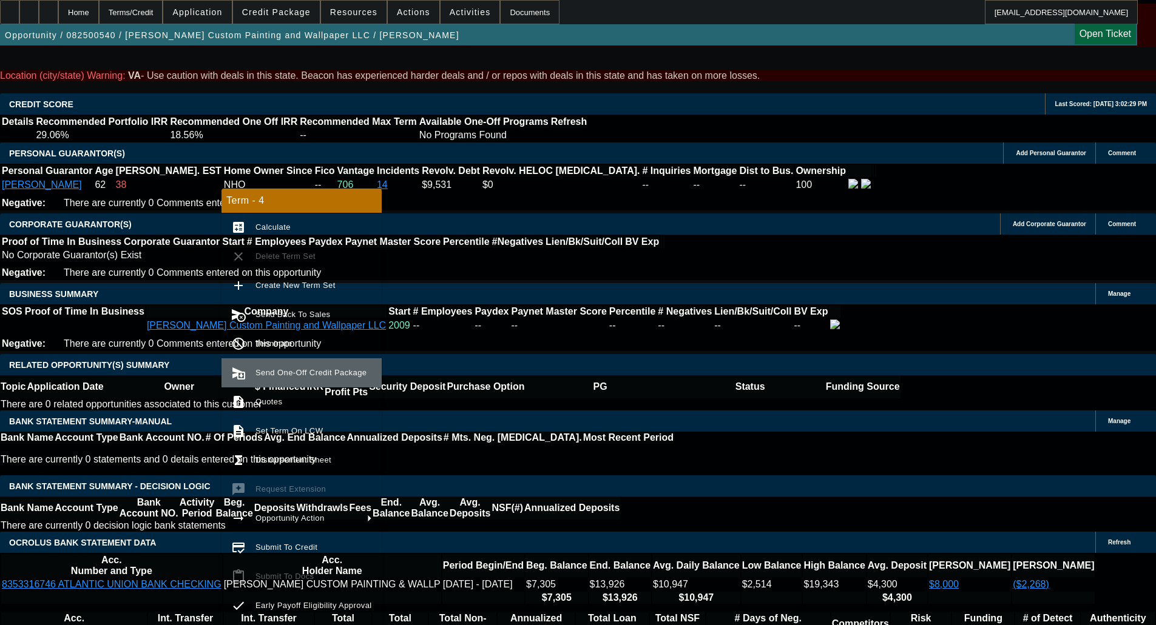
click at [311, 380] on span "Send One-Off Credit Package" at bounding box center [313, 373] width 116 height 15
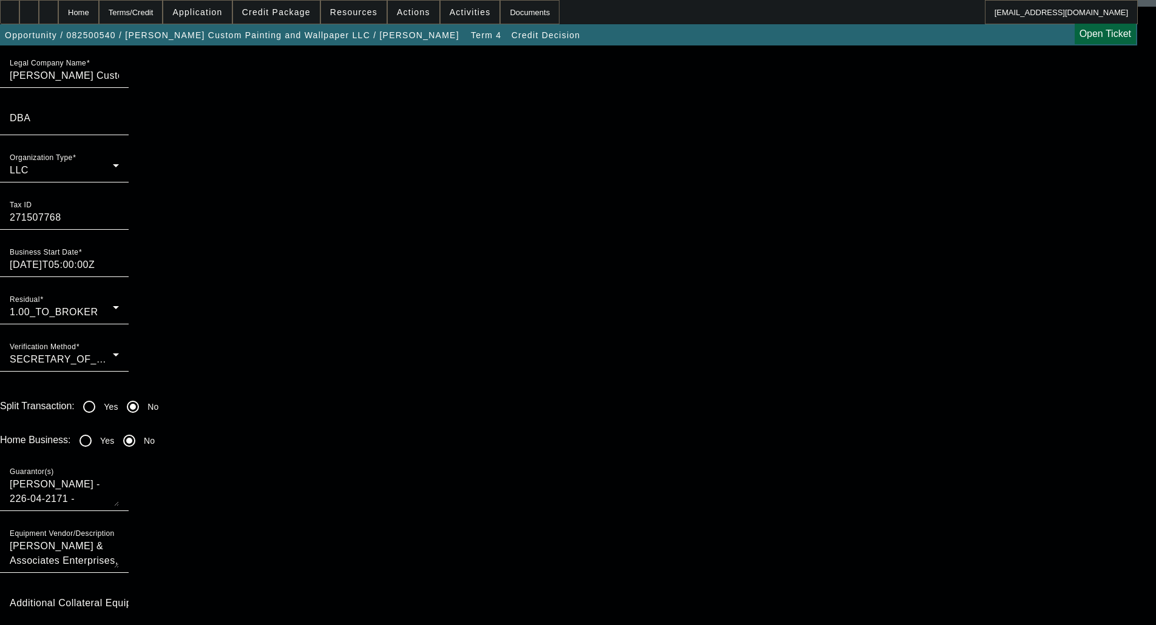
scroll to position [971, 0]
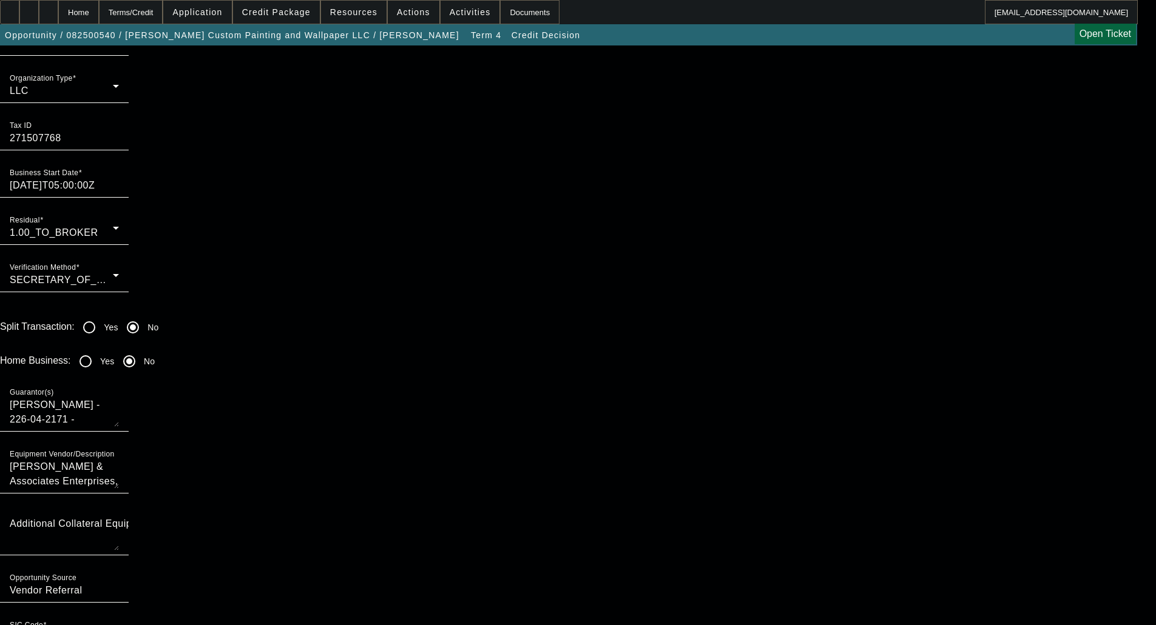
click at [119, 616] on div "SIC Code Contractor, Special Trade" at bounding box center [64, 633] width 109 height 34
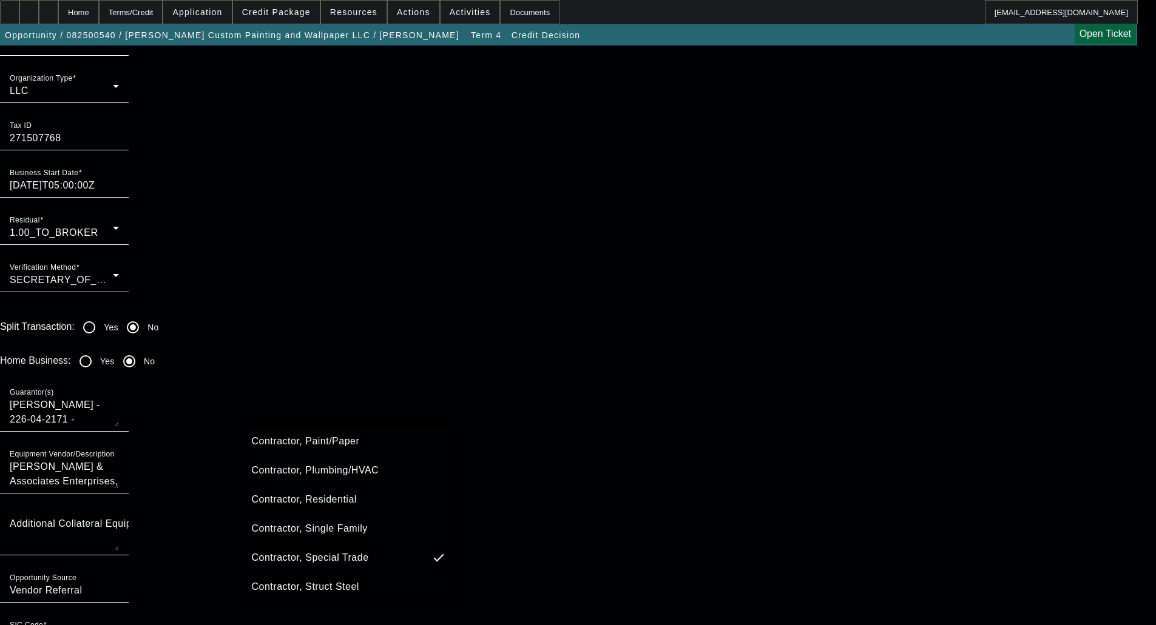
scroll to position [712, 0]
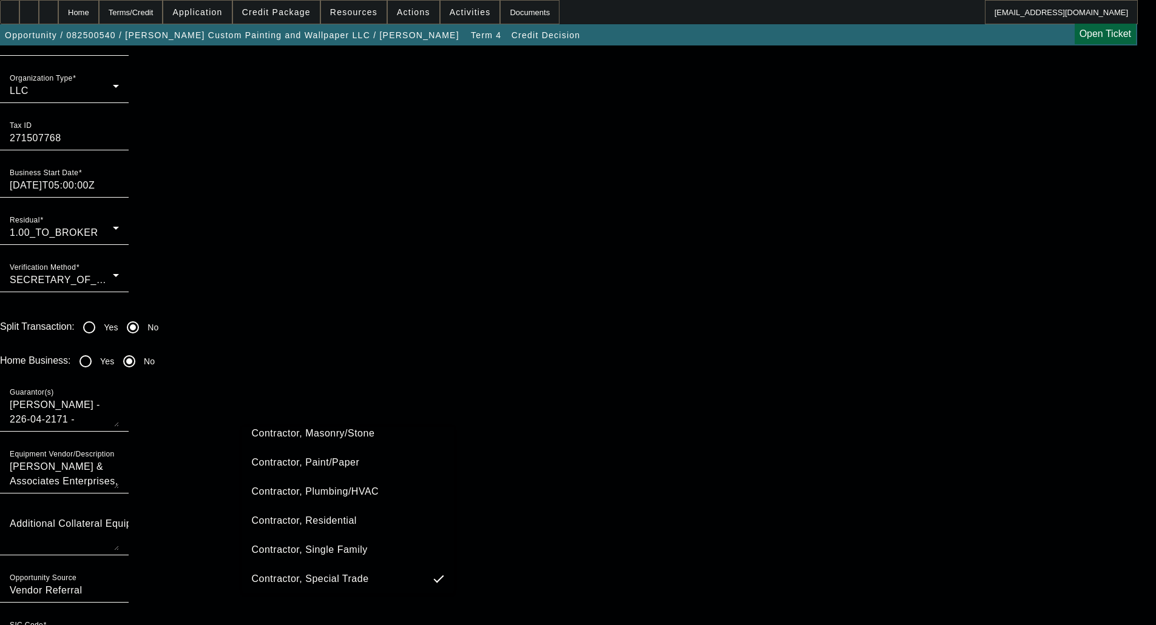
click at [326, 463] on span "Contractor, Paint/Paper" at bounding box center [306, 463] width 108 height 15
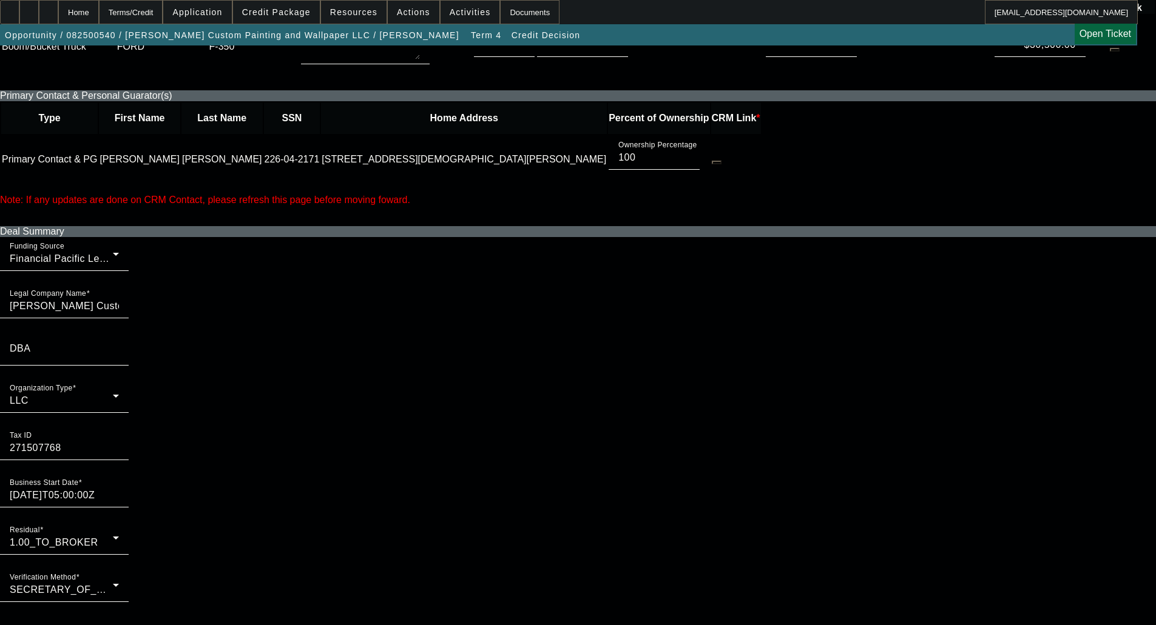
scroll to position [546, 0]
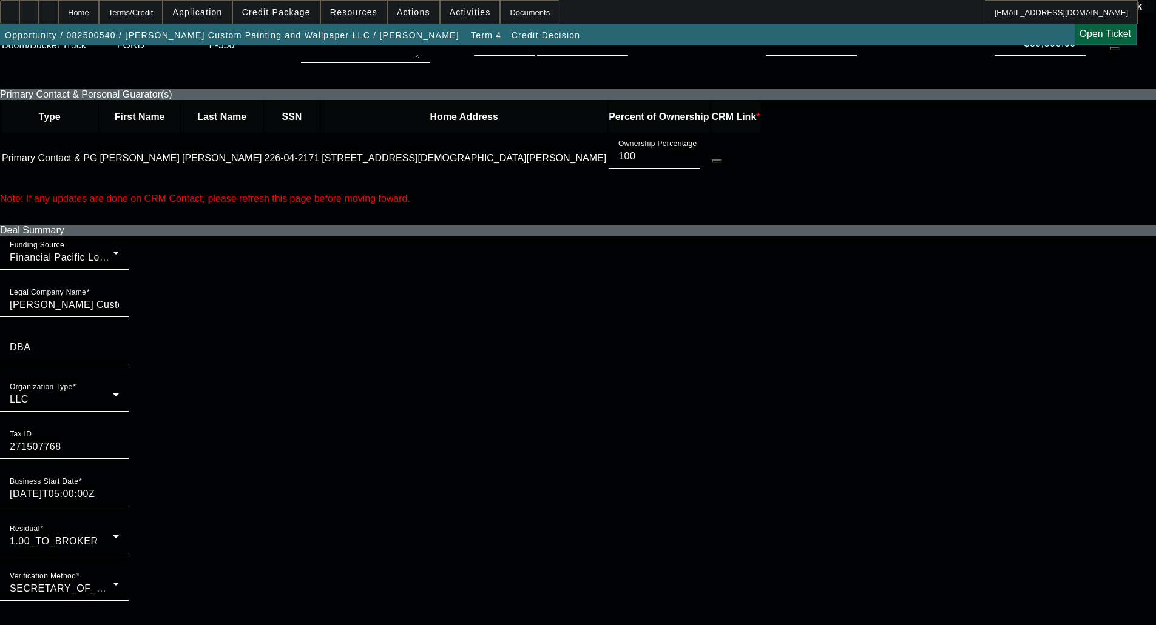
scroll to position [667, 0]
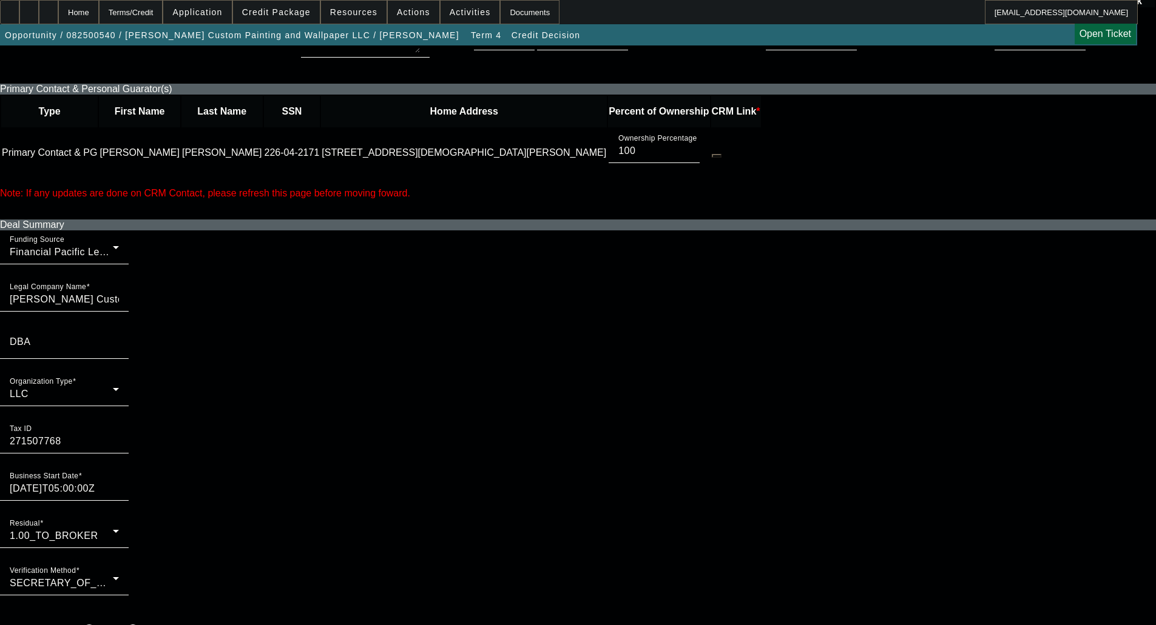
drag, startPoint x: 320, startPoint y: 448, endPoint x: 329, endPoint y: 444, distance: 9.5
radio input "true"
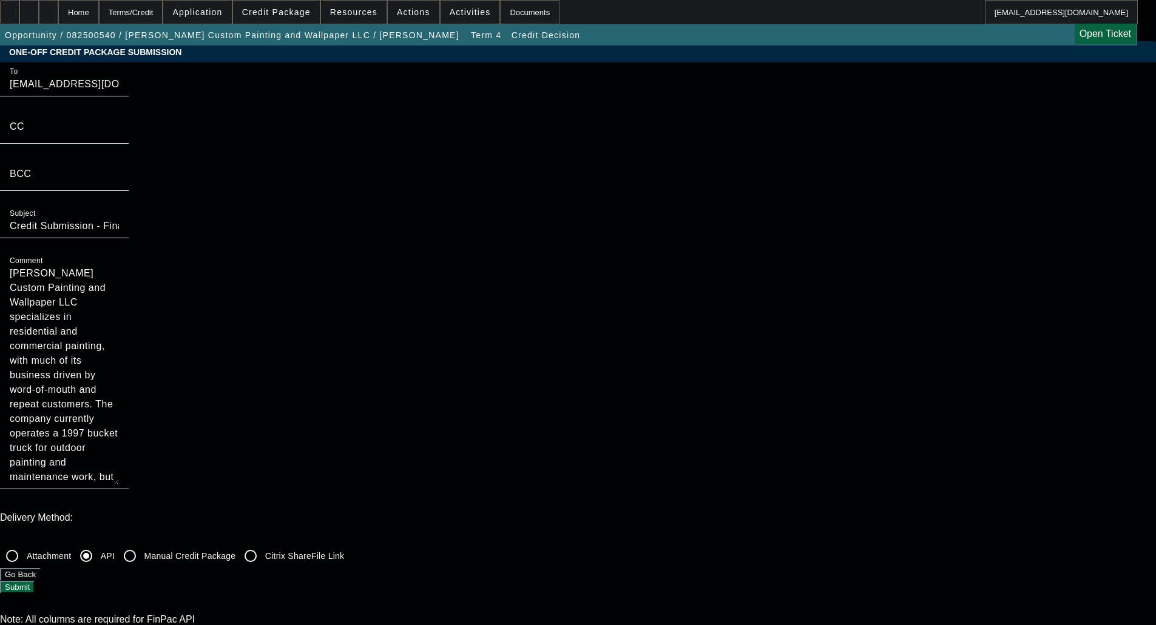
scroll to position [0, 0]
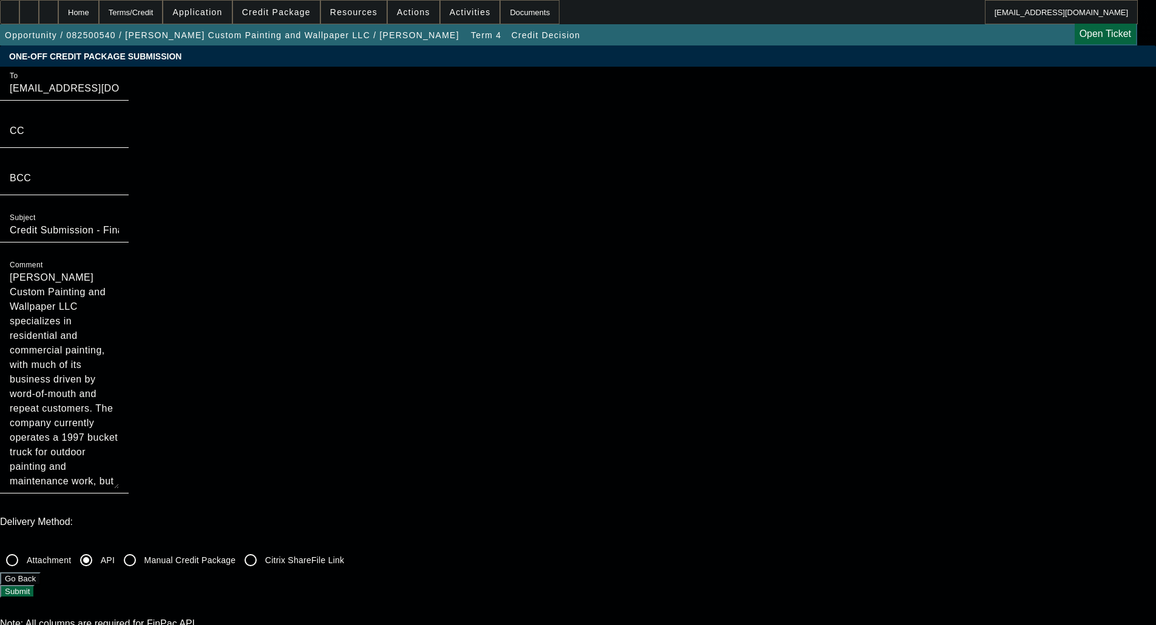
click at [35, 585] on button "Submit" at bounding box center [17, 591] width 35 height 13
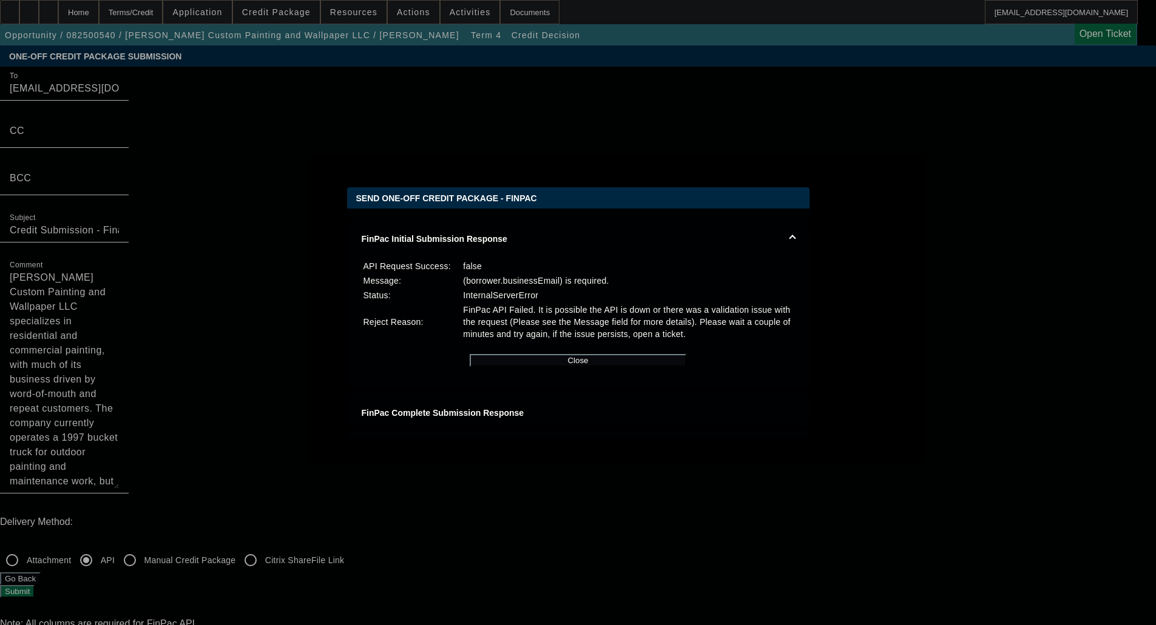
click at [131, 276] on div at bounding box center [578, 312] width 1156 height 625
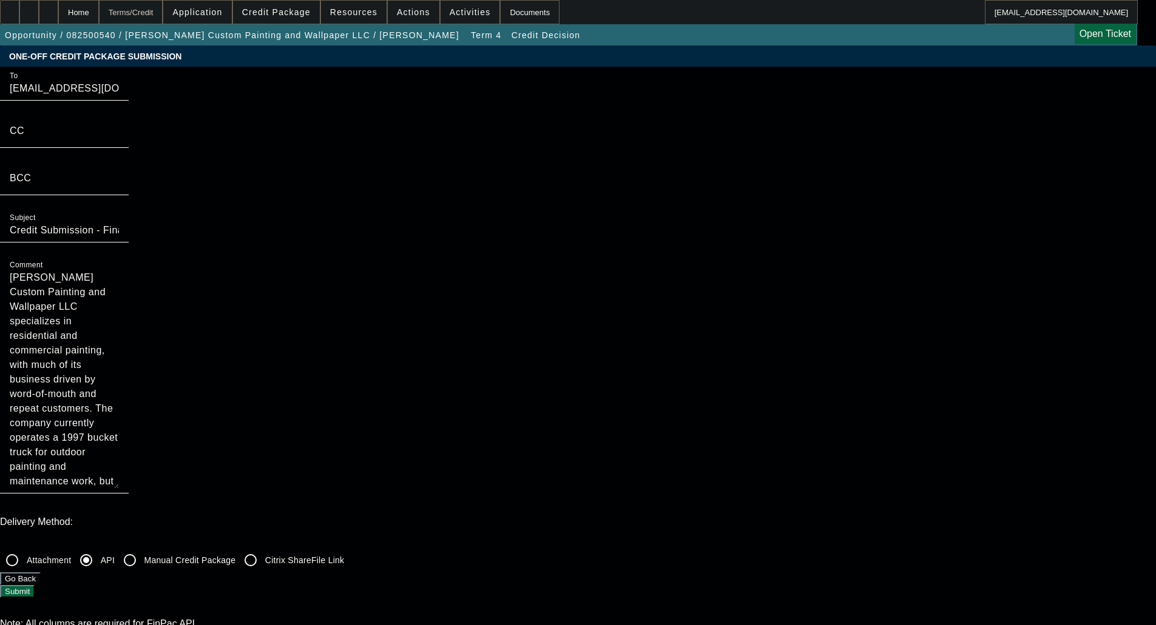
click at [142, 16] on div "Terms/Credit" at bounding box center [131, 12] width 64 height 24
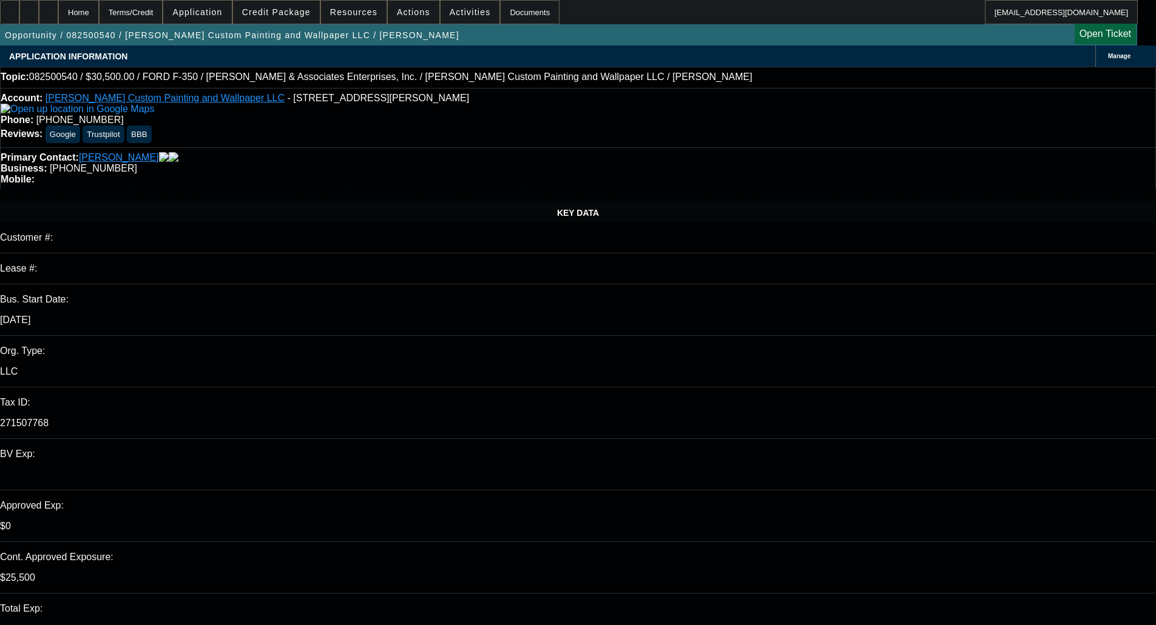
select select "0"
select select "3"
select select "0.1"
select select "4"
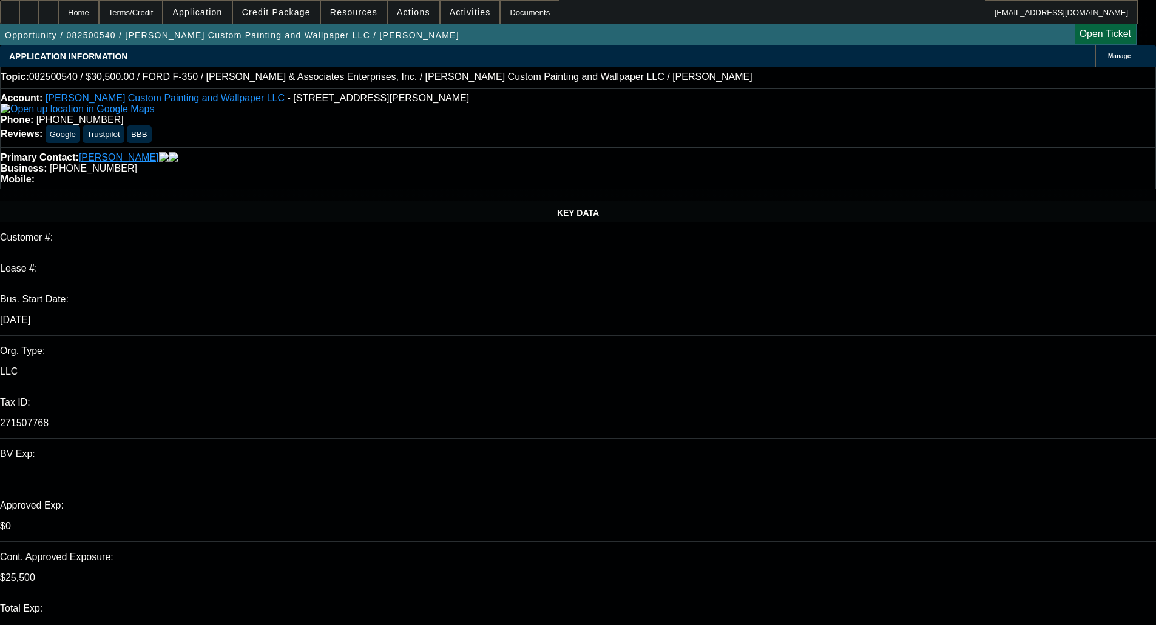
select select "0"
select select "2"
select select "0.1"
select select "4"
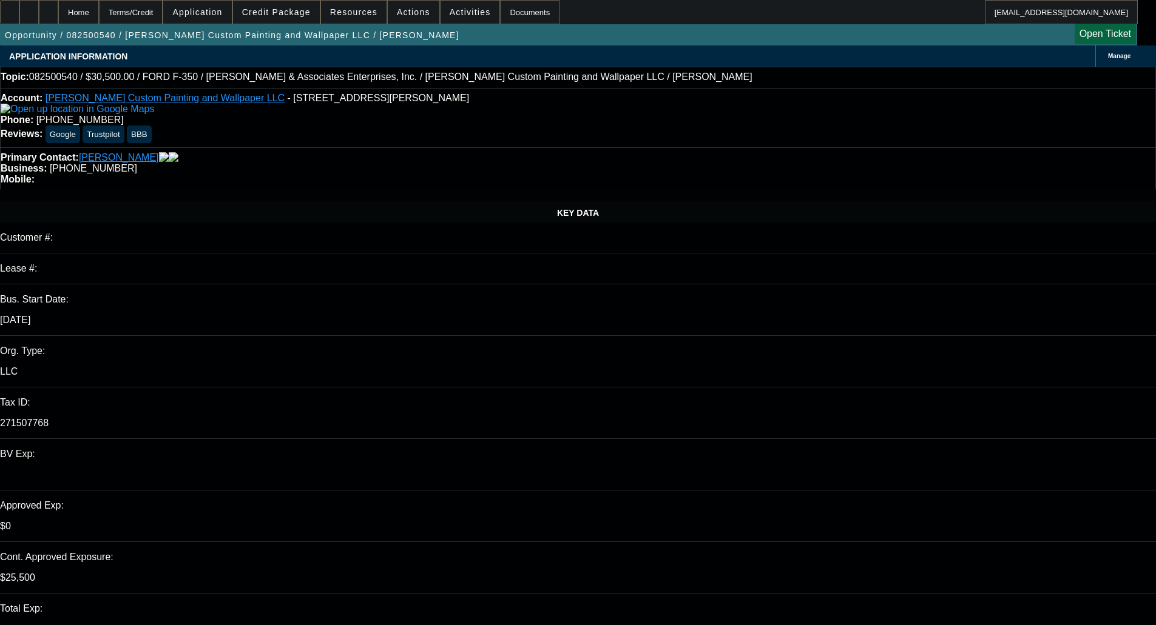
select select "0"
select select "2"
select select "0.1"
select select "4"
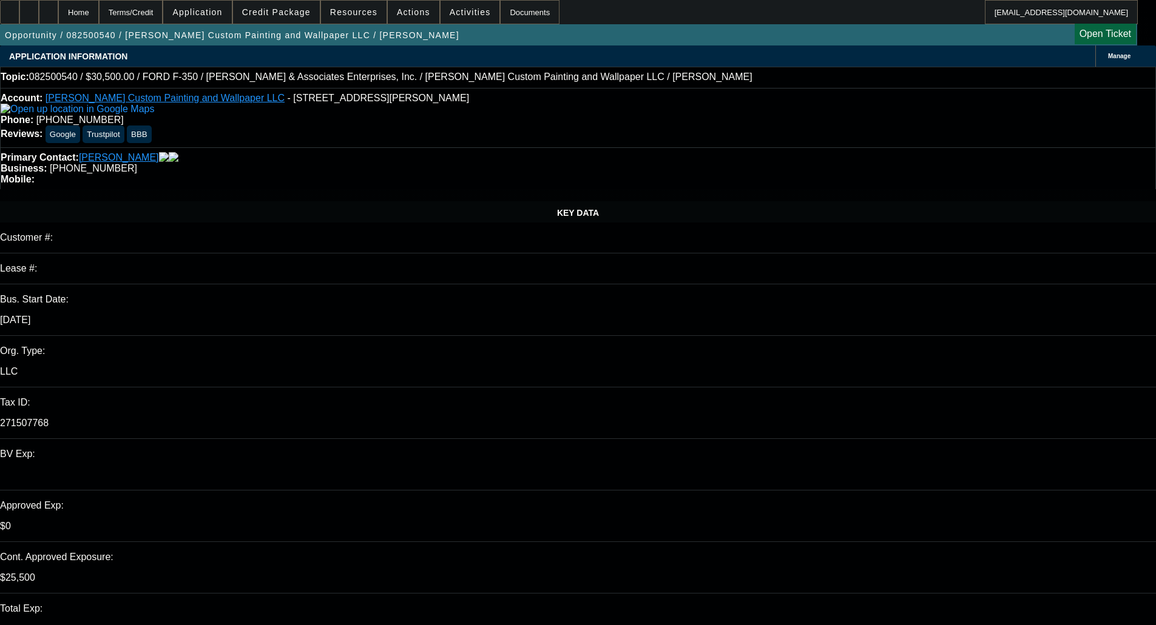
select select "0"
select select "2"
select select "0.1"
select select "4"
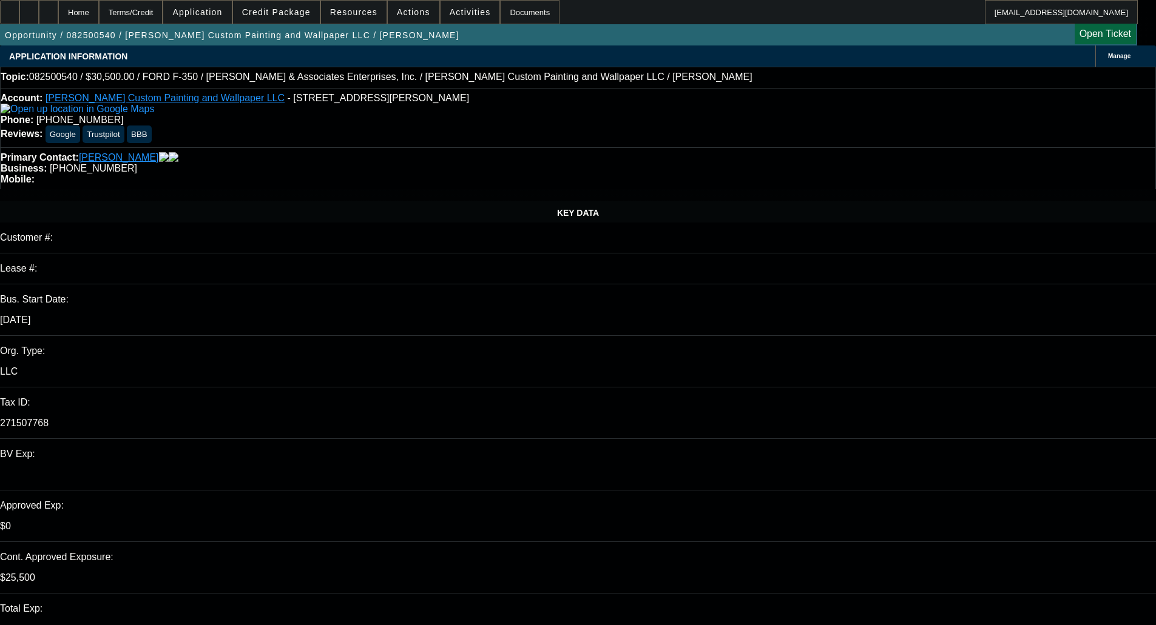
click at [120, 99] on link "Raymond S. Fisher Custom Painting and Wallpaper LLC" at bounding box center [164, 98] width 239 height 10
click at [536, 70] on div "Topic: 082500540 / $30,500.00 / FORD F-350 / Davis & Associates Enterprises, In…" at bounding box center [578, 77] width 1156 height 21
click at [280, 8] on span "Credit Package" at bounding box center [276, 12] width 69 height 10
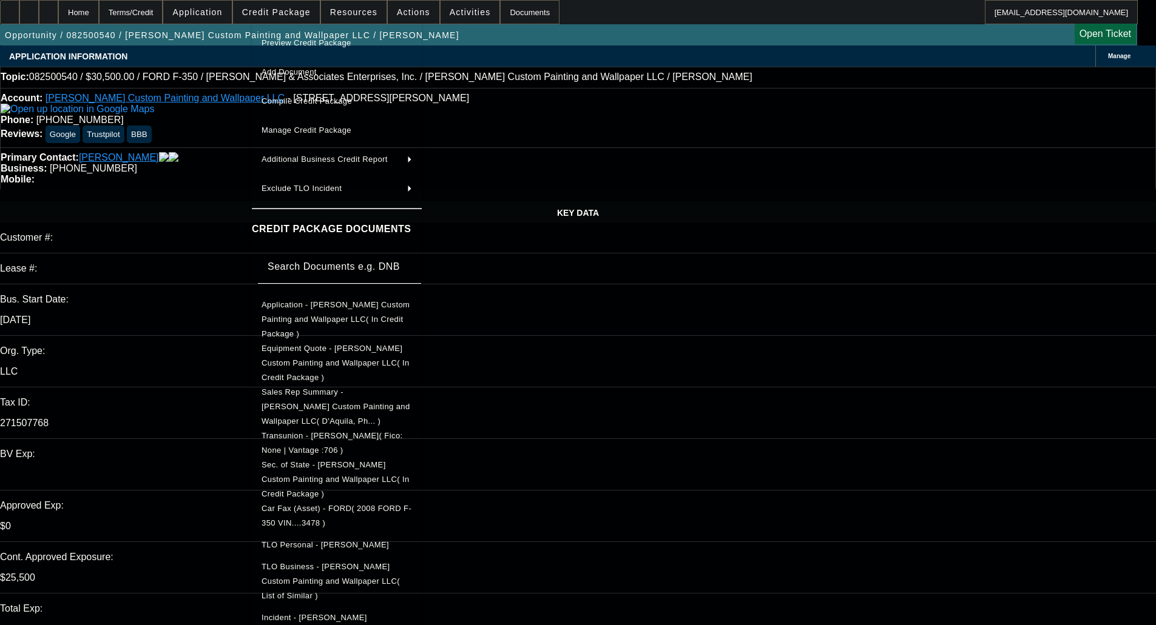
click at [326, 300] on span "Application - Raymond S. Fisher Custom Painting and Wallpaper LLC( In Credit Pa…" at bounding box center [335, 319] width 148 height 38
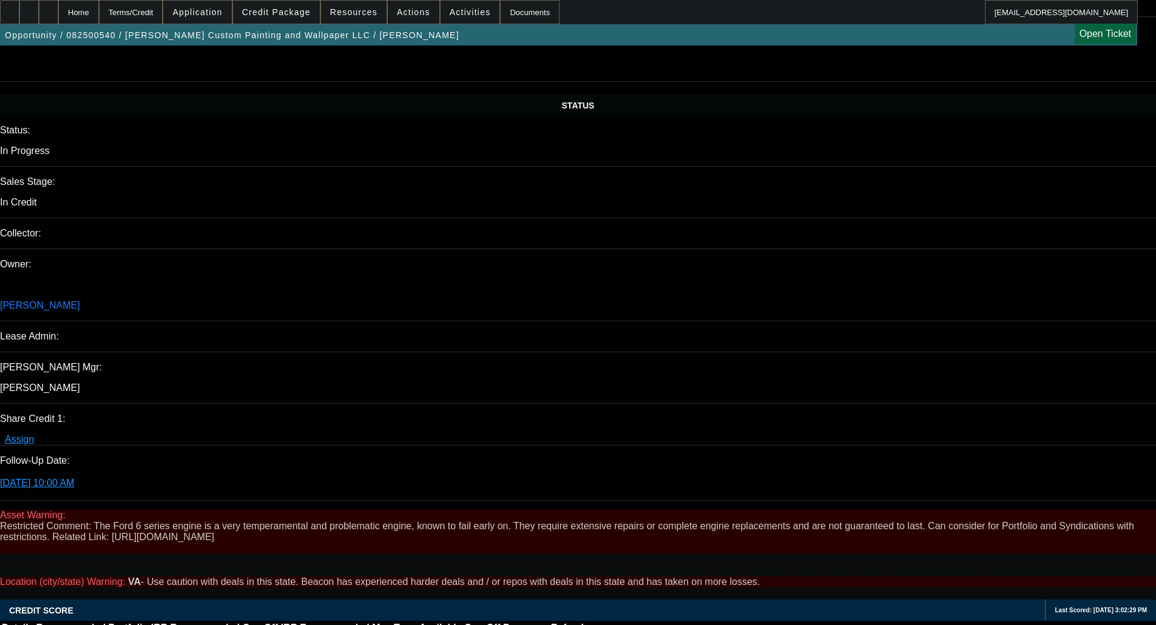
scroll to position [1759, 0]
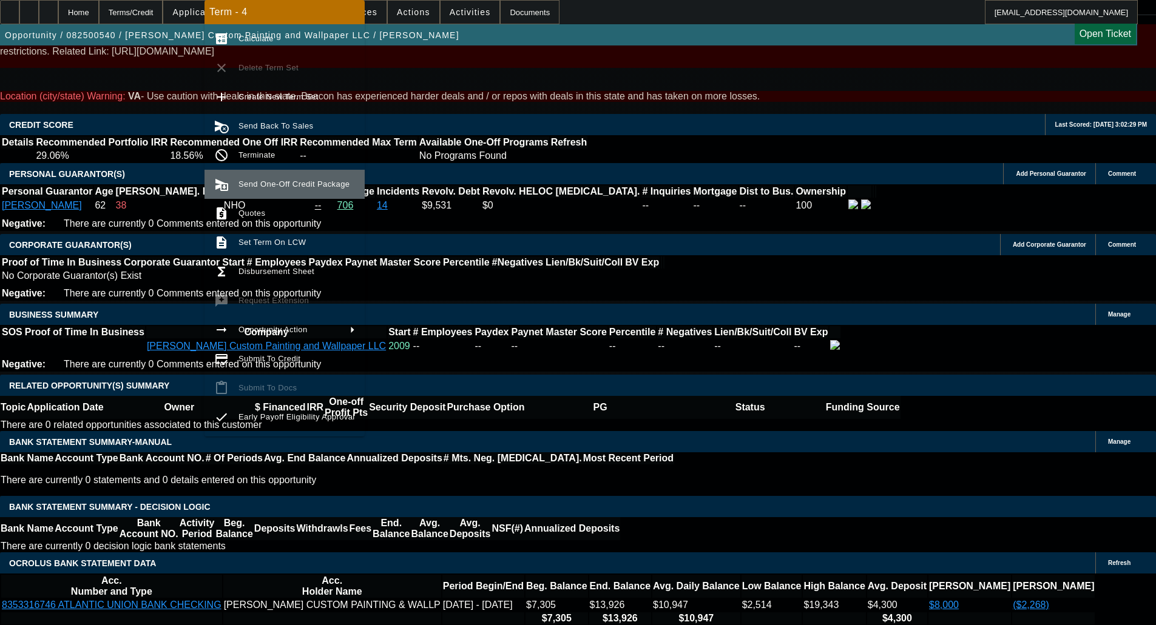
click at [282, 177] on button "send_and_archive Send One-Off Credit Package" at bounding box center [284, 184] width 160 height 29
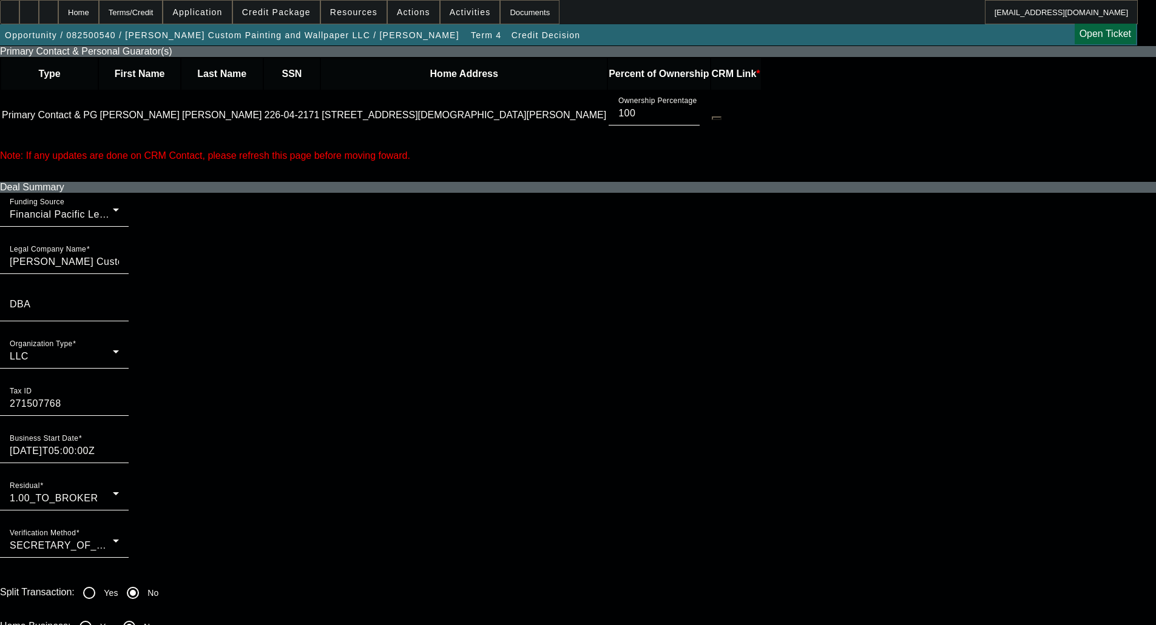
scroll to position [910, 0]
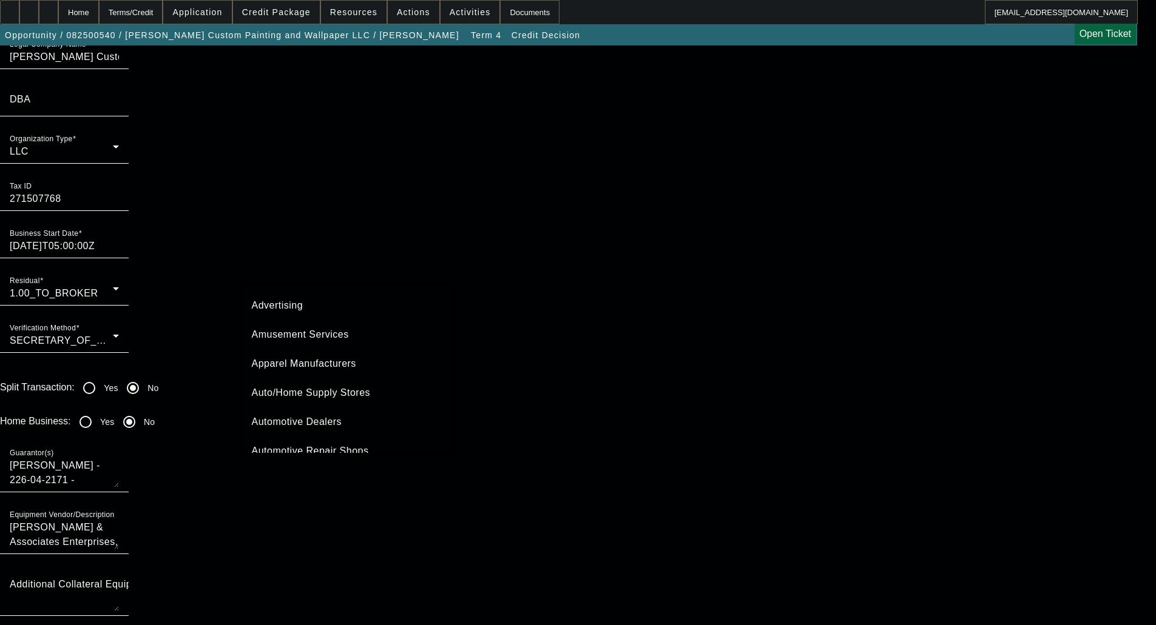
scroll to position [712, 0]
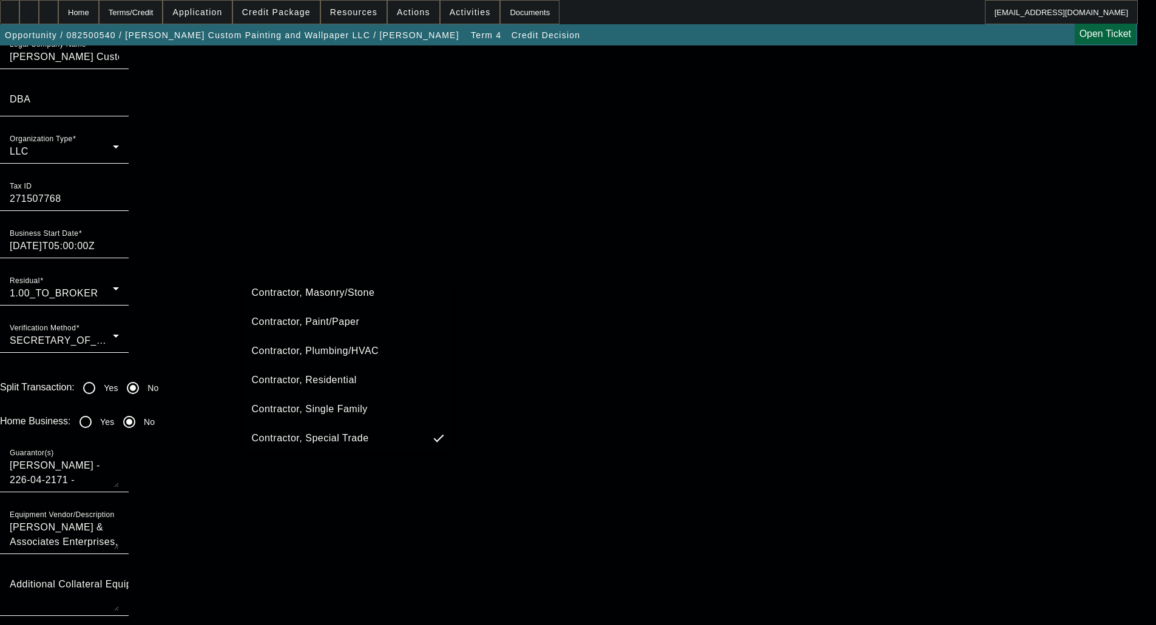
click at [327, 329] on span "Contractor, Paint/Paper" at bounding box center [306, 322] width 108 height 15
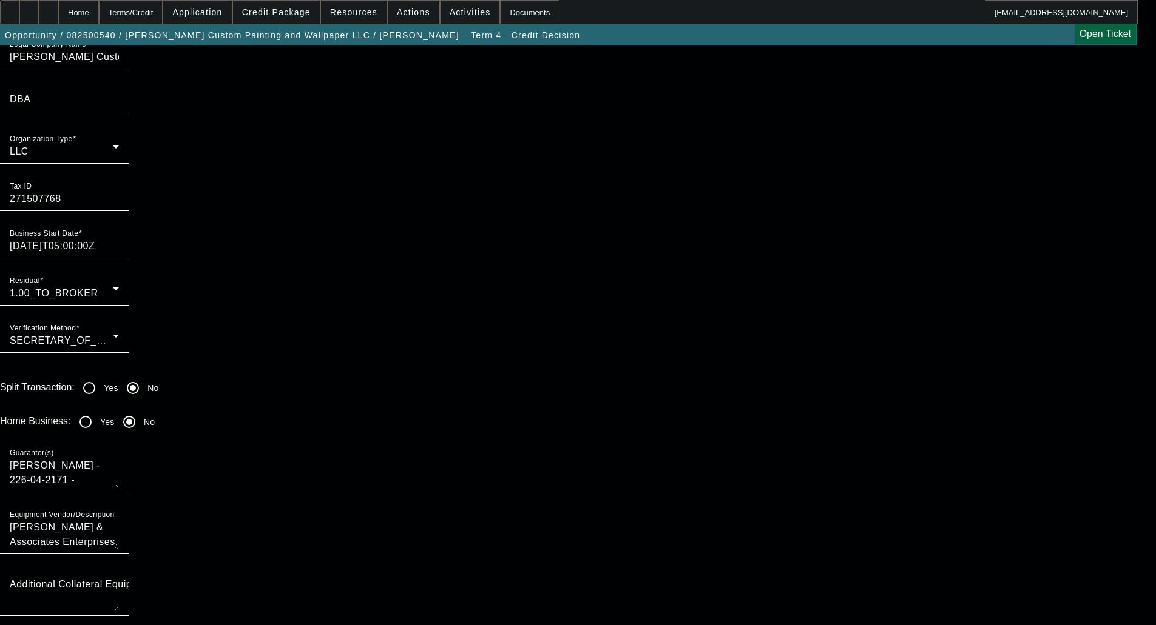
click at [98, 410] on input "Yes" at bounding box center [85, 422] width 24 height 24
radio input "true"
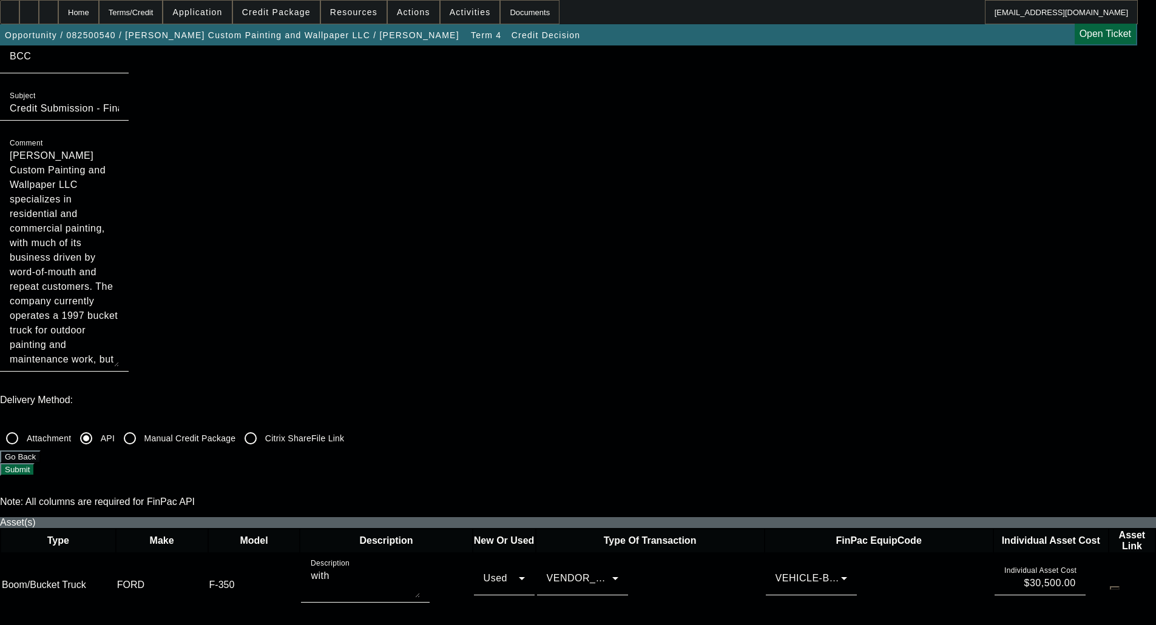
scroll to position [121, 0]
click at [35, 464] on button "Submit" at bounding box center [17, 470] width 35 height 13
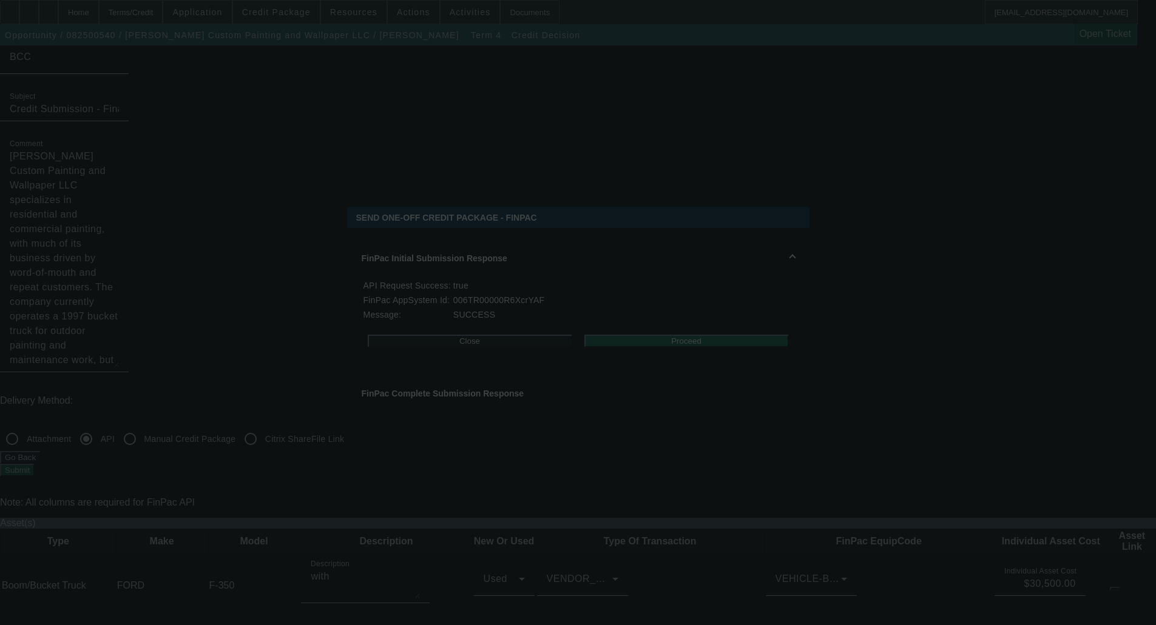
scroll to position [0, 0]
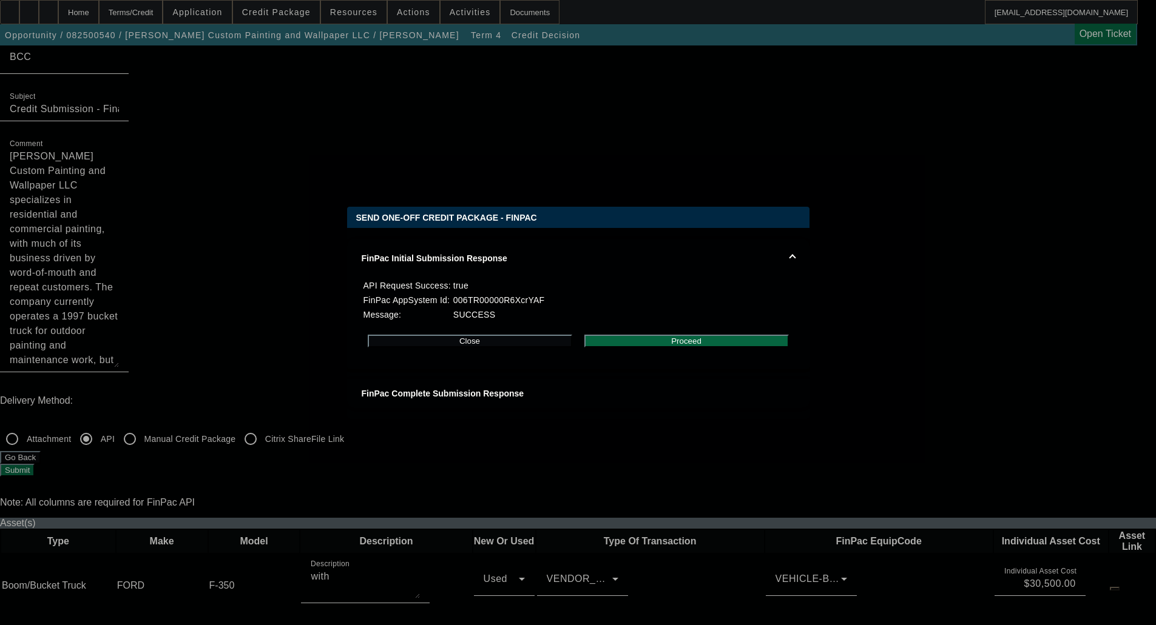
click at [712, 338] on button "Proceed" at bounding box center [686, 341] width 204 height 13
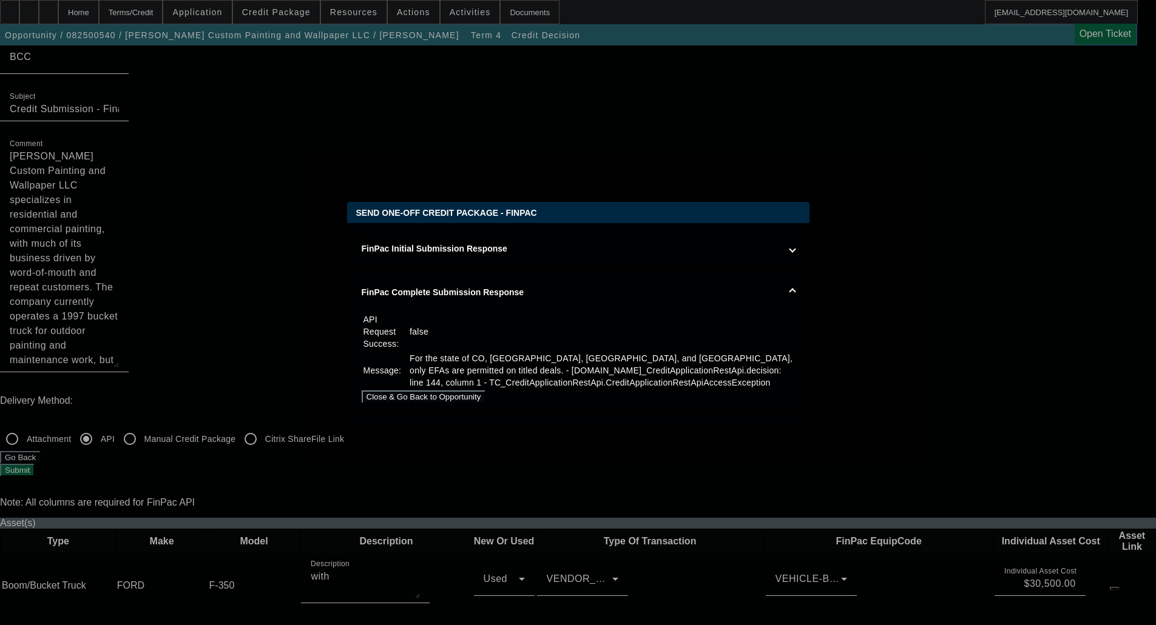
click at [161, 249] on div at bounding box center [578, 312] width 1156 height 625
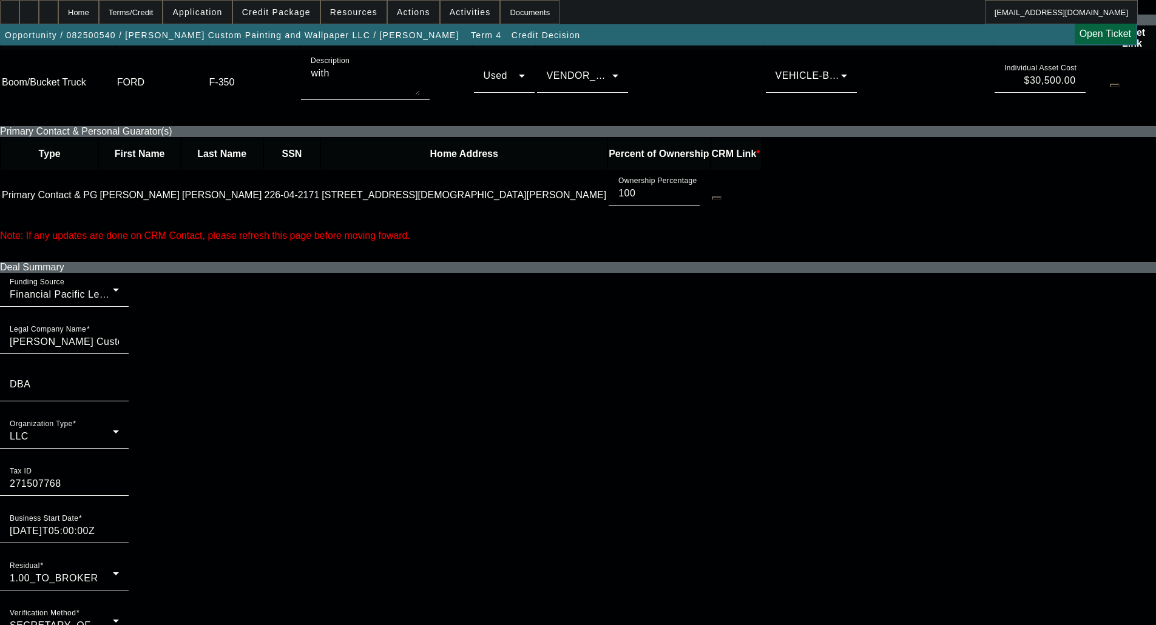
scroll to position [667, 0]
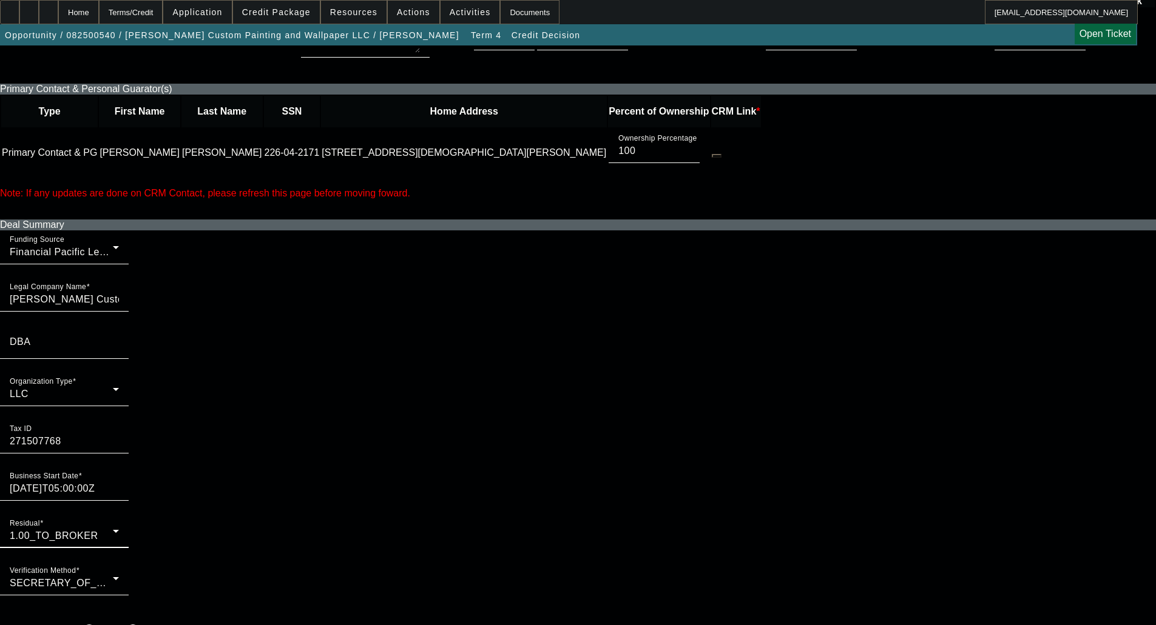
click at [113, 529] on div "1.00_TO_BROKER" at bounding box center [61, 536] width 103 height 15
click at [271, 477] on mat-option "EFA" at bounding box center [348, 476] width 212 height 29
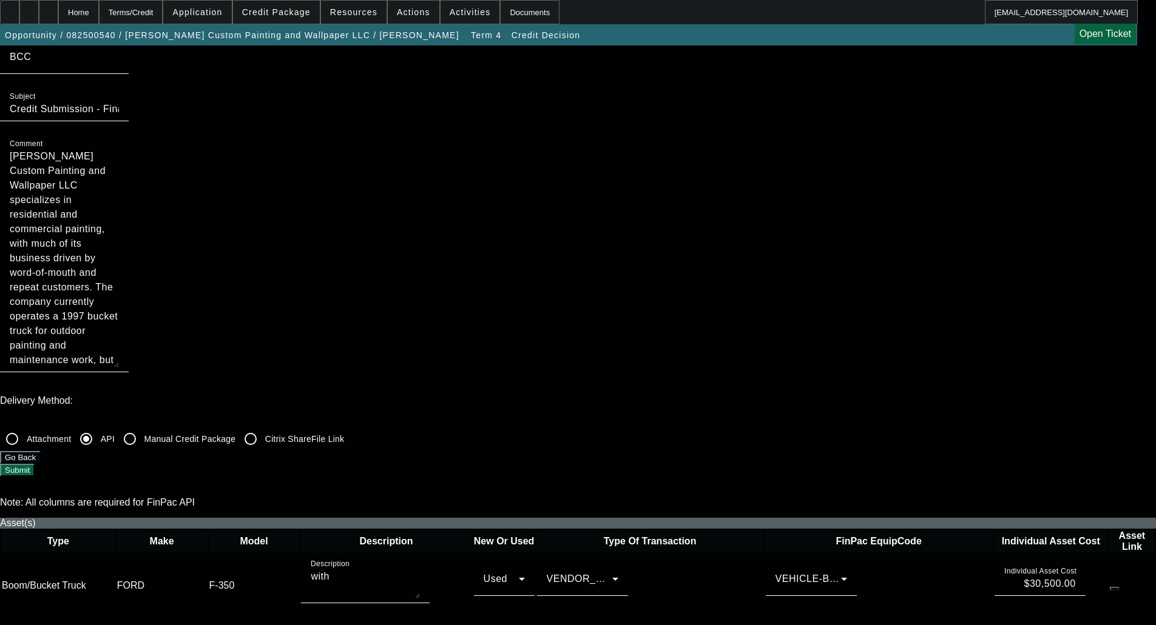
scroll to position [61, 0]
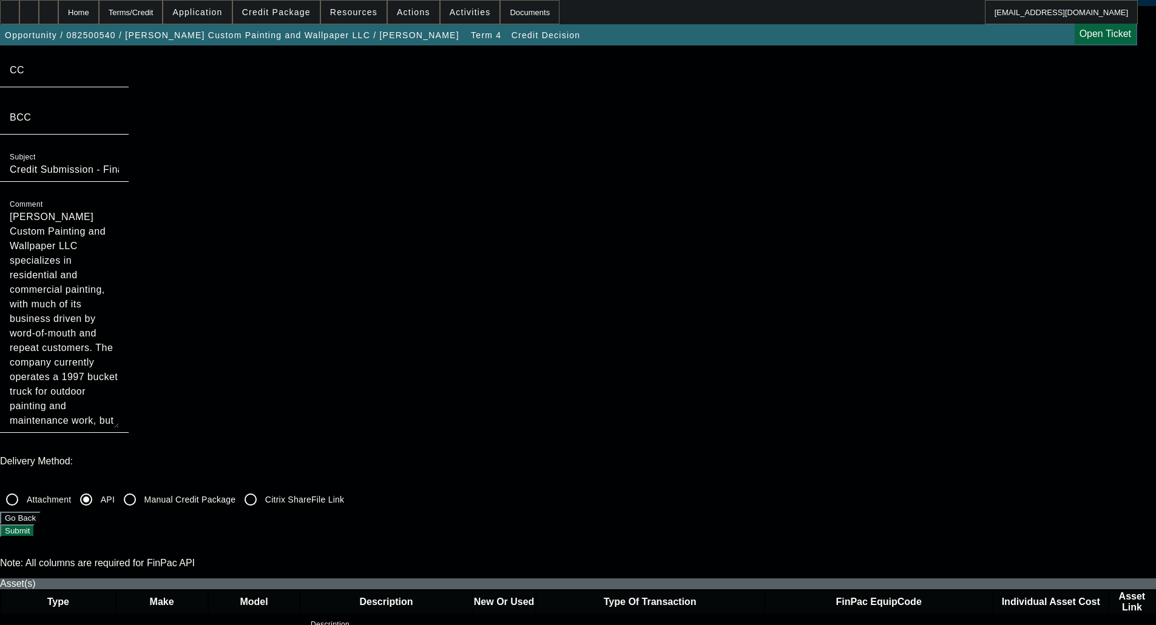
click at [35, 525] on button "Submit" at bounding box center [17, 531] width 35 height 13
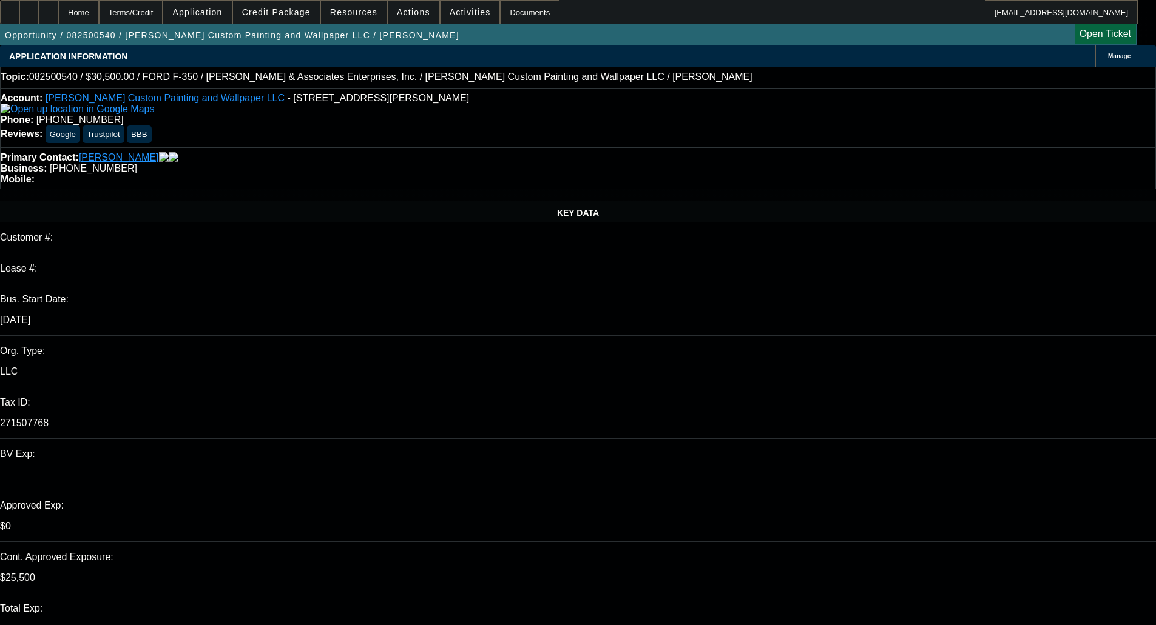
select select "0"
select select "3"
select select "0.1"
select select "4"
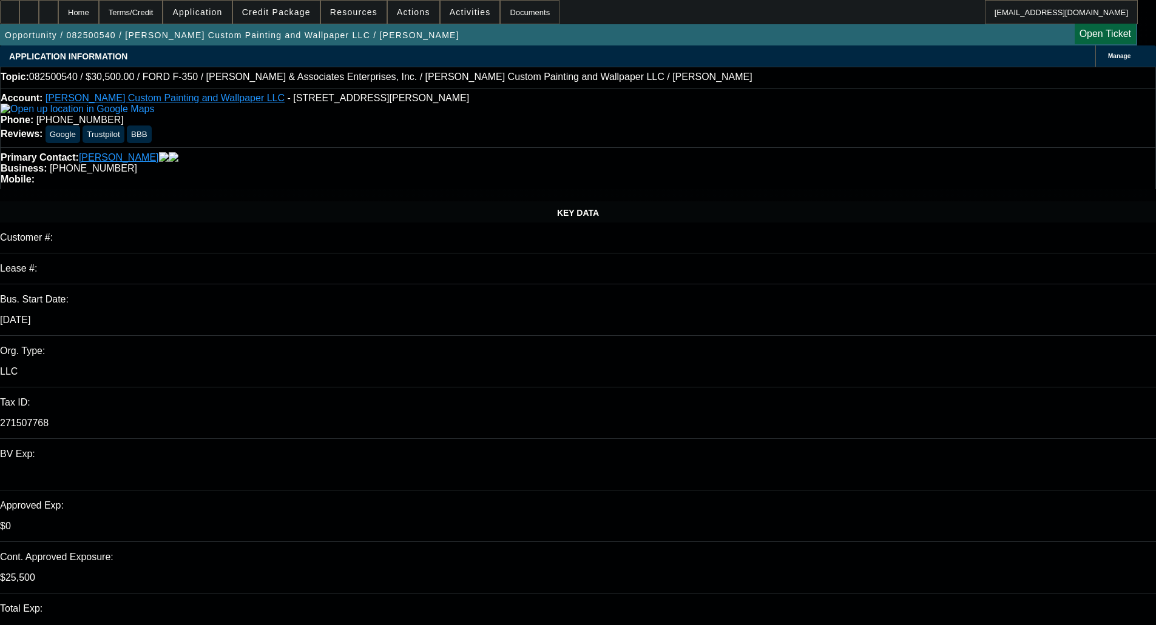
select select "0"
select select "2"
select select "0.1"
select select "4"
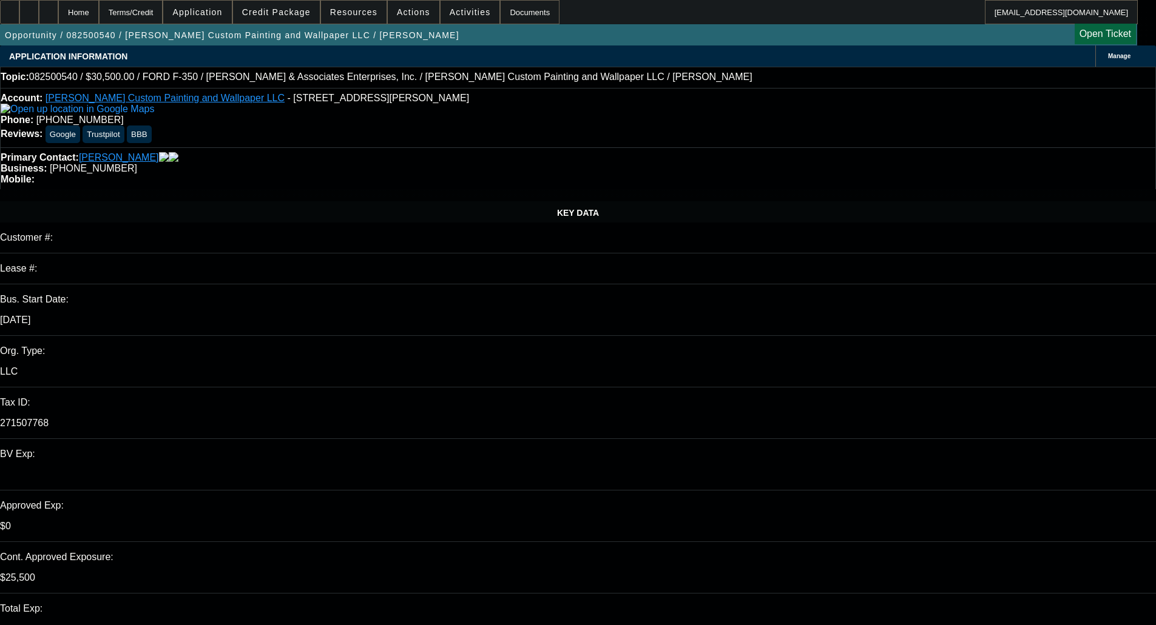
select select "0"
select select "2"
select select "0.1"
select select "4"
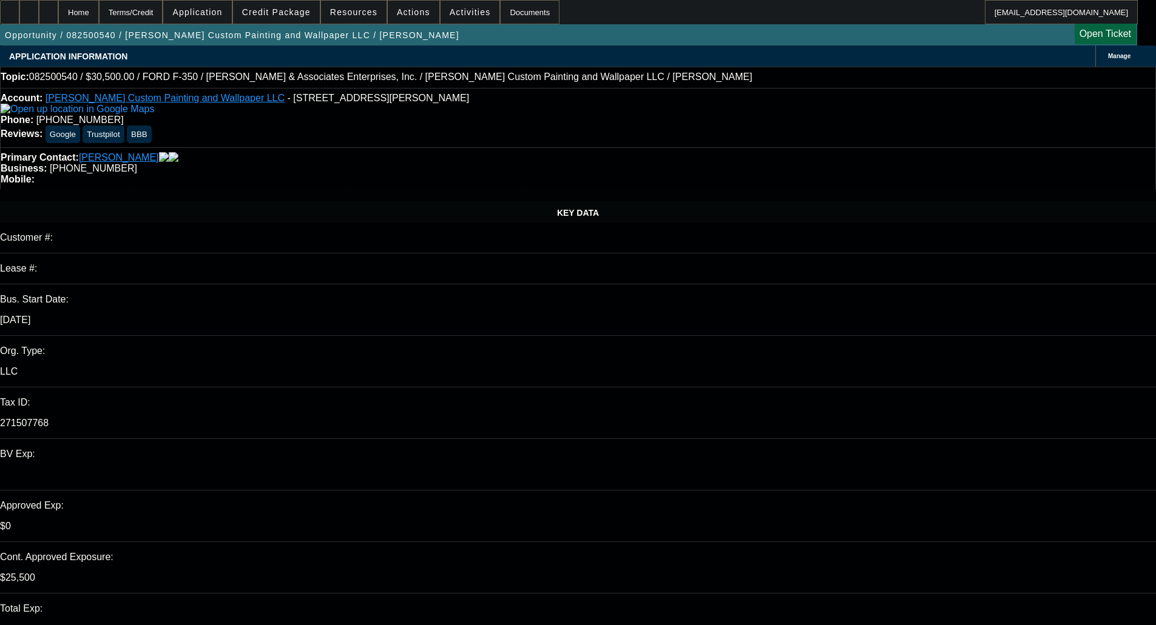
select select "0"
select select "2"
select select "0.1"
select select "4"
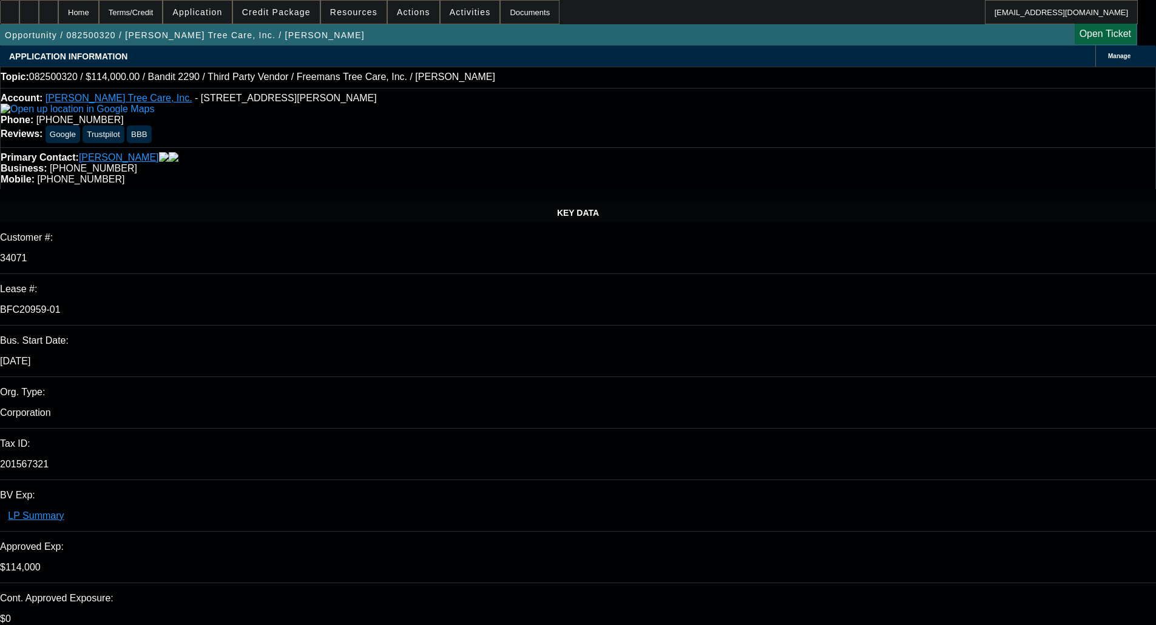
select select "0"
select select "6"
select select "0"
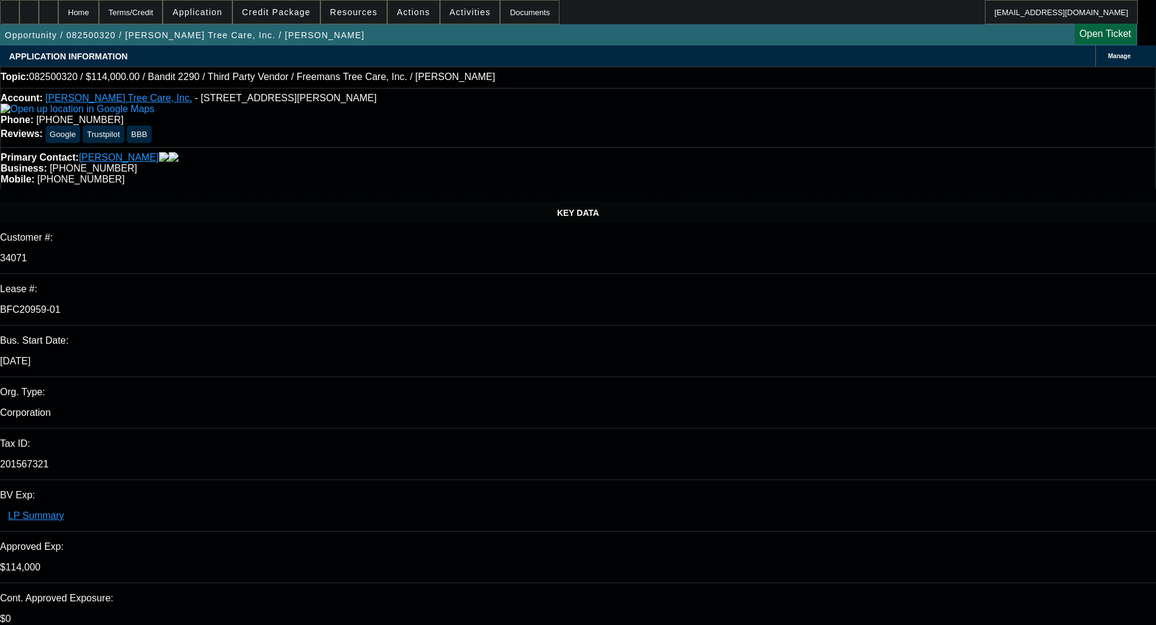
select select "0"
select select "6"
select select "0"
select select "2"
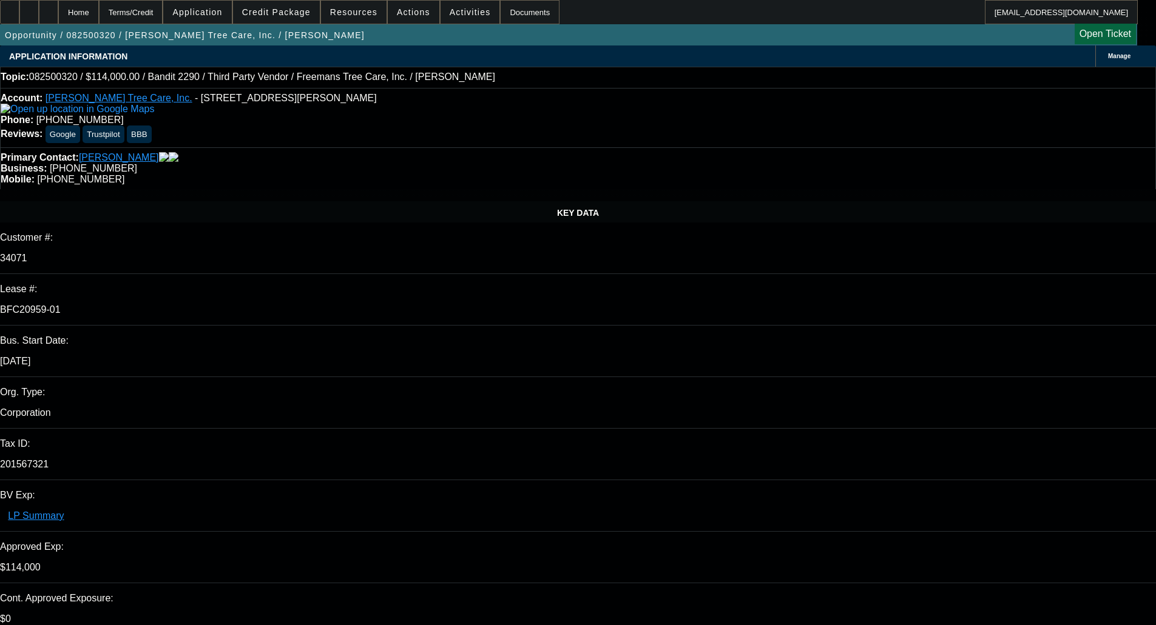
select select "2"
select select "0"
select select "6"
select select "0"
select select "2"
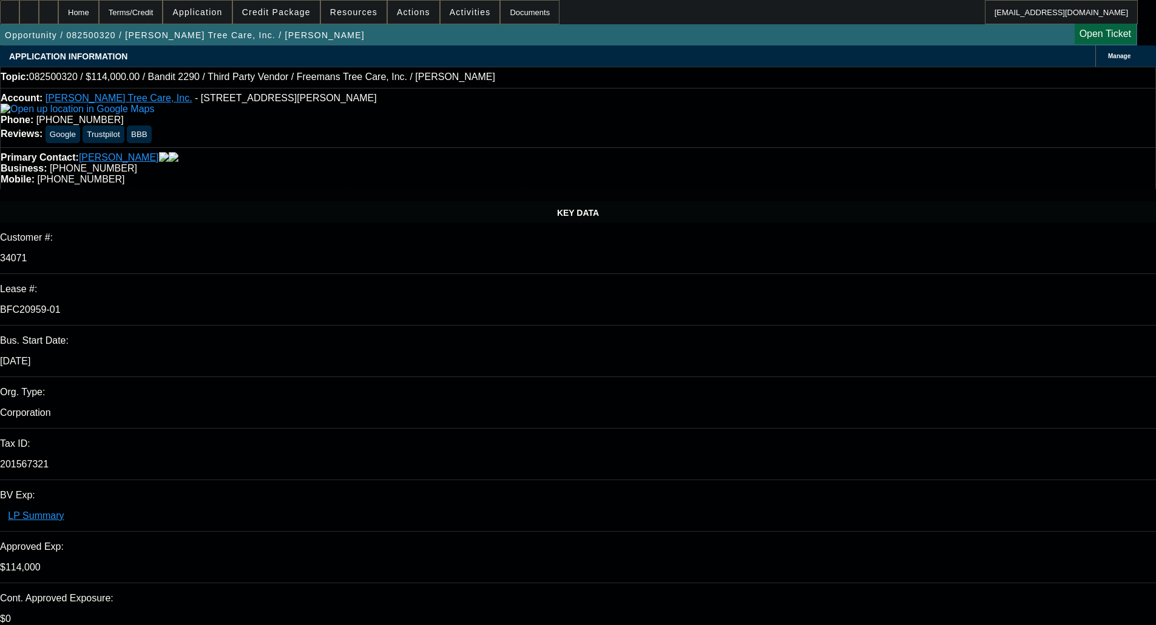
select select "2"
select select "0"
select select "6"
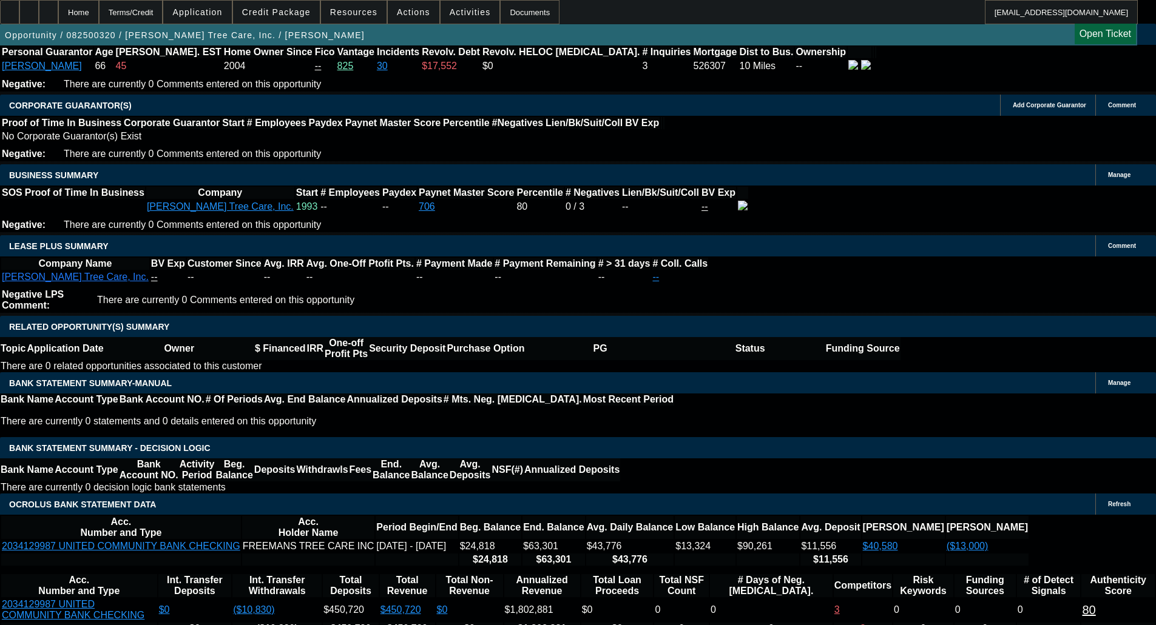
scroll to position [1884, 0]
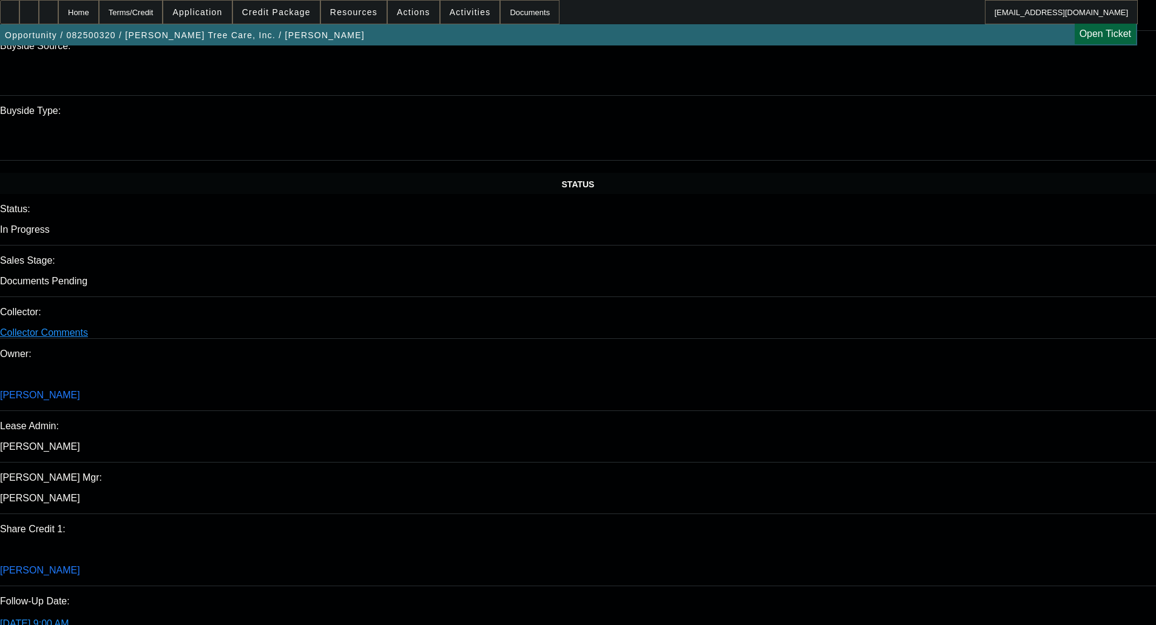
scroll to position [1216, 0]
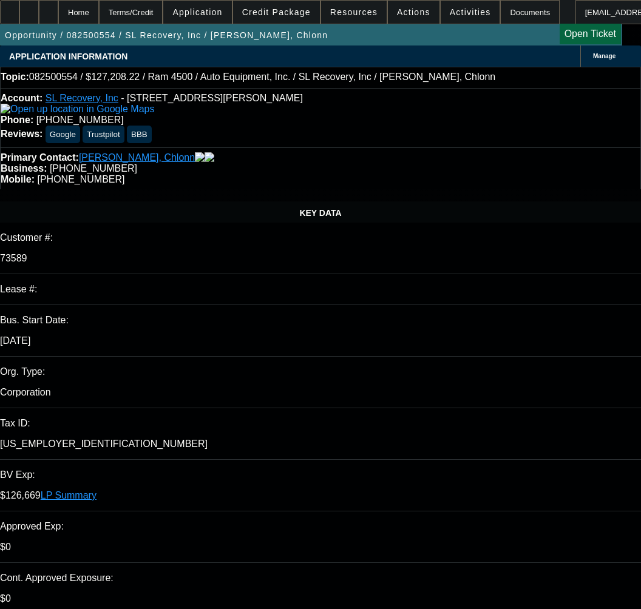
select select "0"
select select "2"
select select "0"
select select "6"
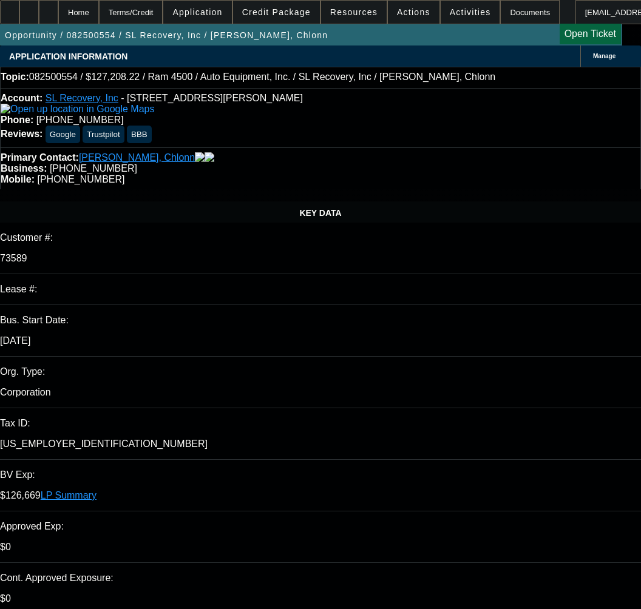
select select "0"
select select "2"
select select "0"
select select "6"
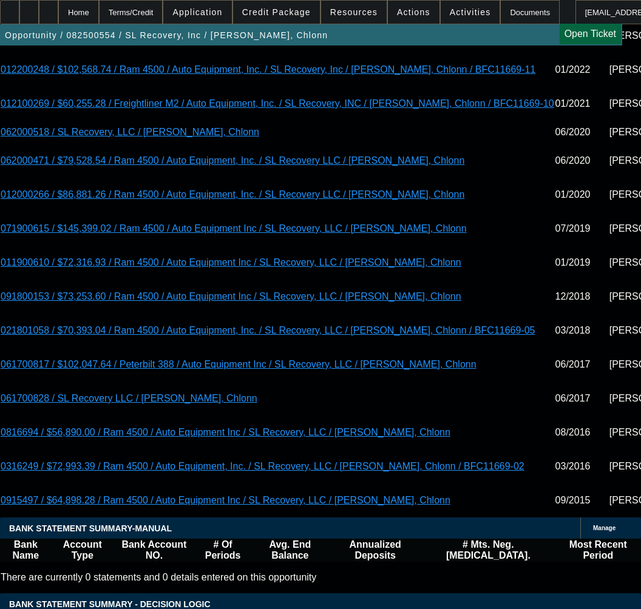
scroll to position [2548, 0]
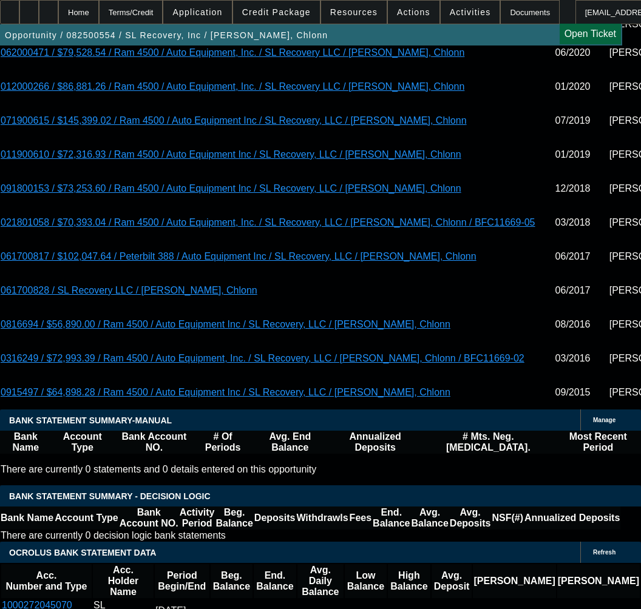
click at [284, 18] on span at bounding box center [276, 12] width 87 height 29
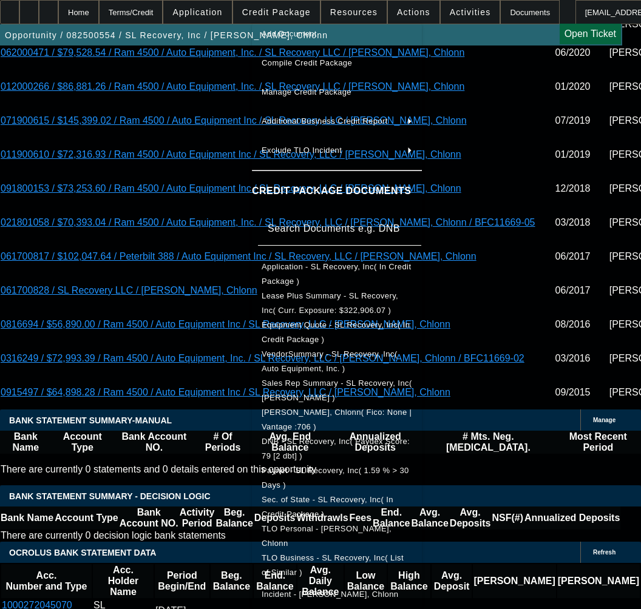
scroll to position [77, 0]
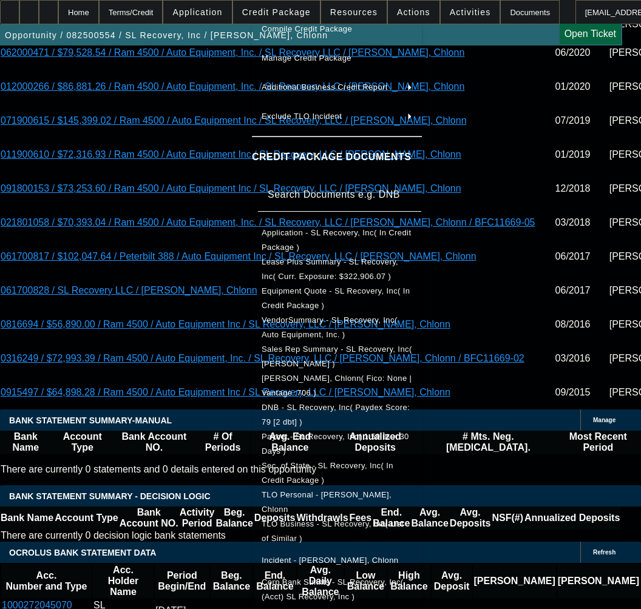
click at [141, 190] on div at bounding box center [320, 304] width 641 height 609
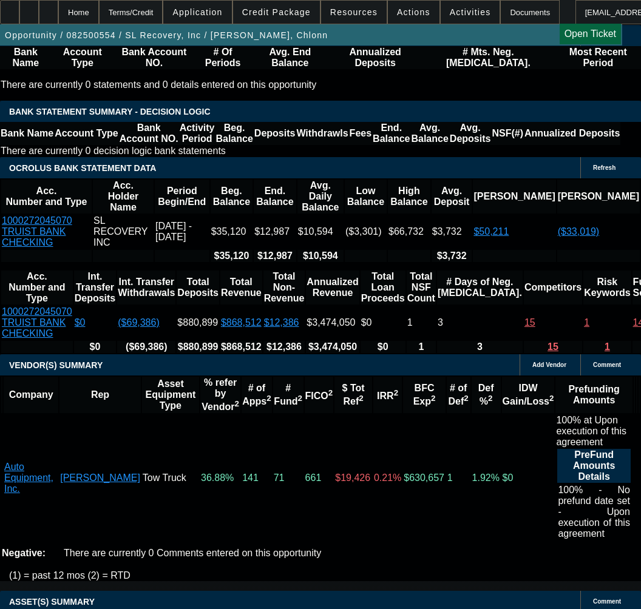
scroll to position [2973, 0]
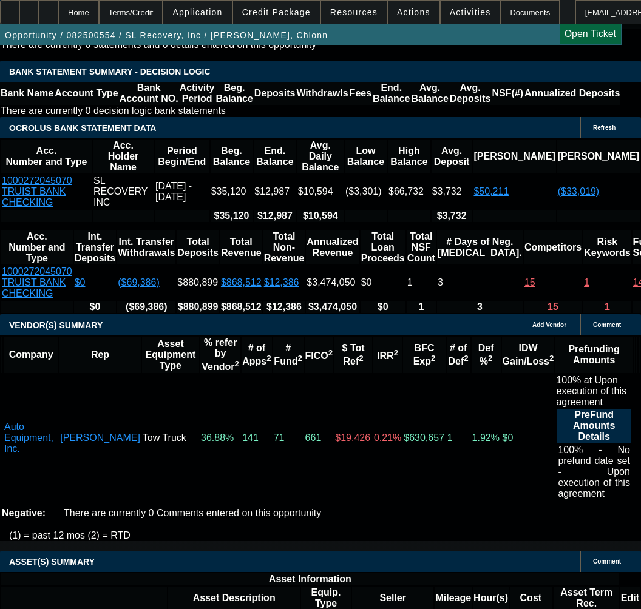
select select "9"
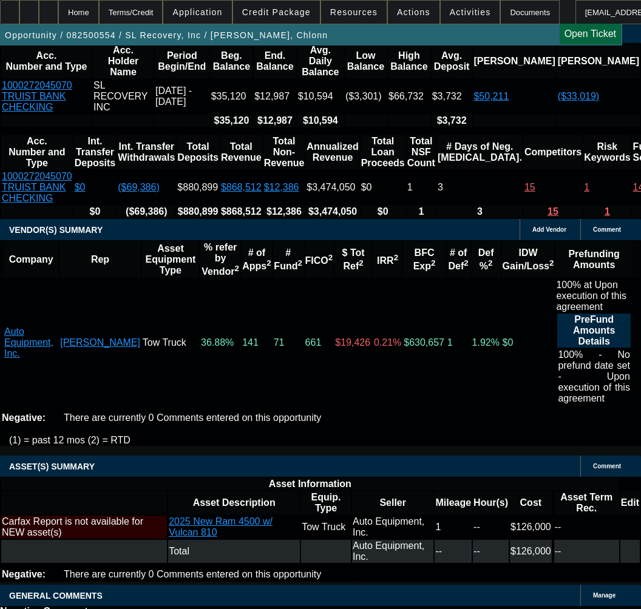
scroll to position [3276, 0]
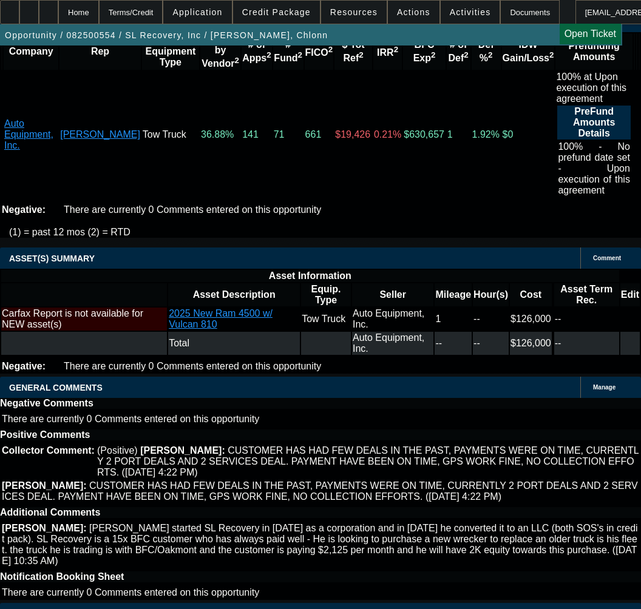
type input "[DATE]"
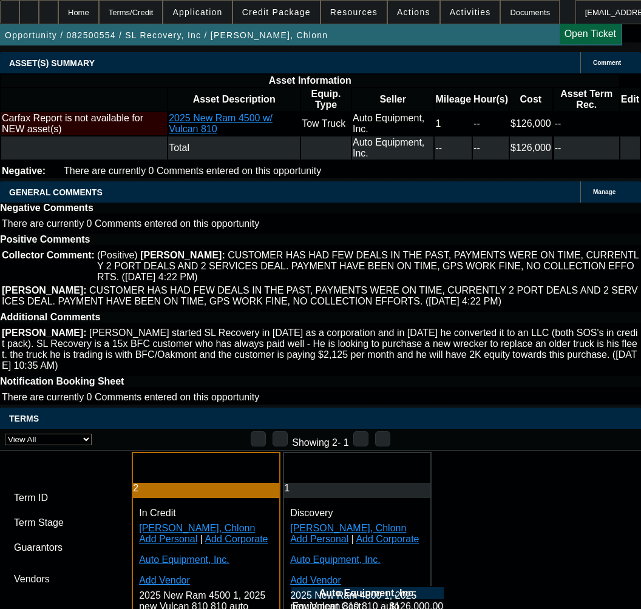
scroll to position [3701, 0]
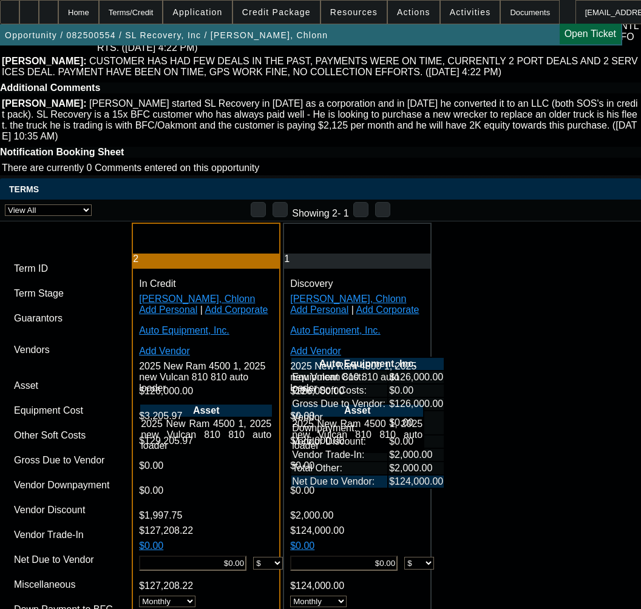
paste input "2109107320"
type input "2109107320"
paste input "2109107320"
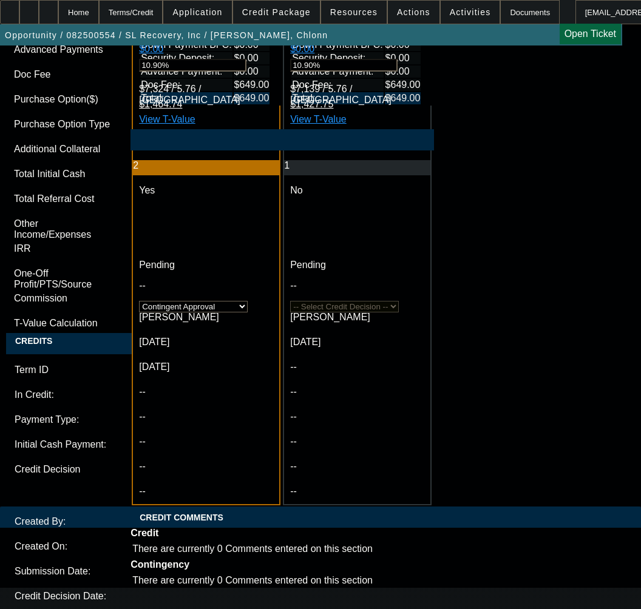
scroll to position [4550, 0]
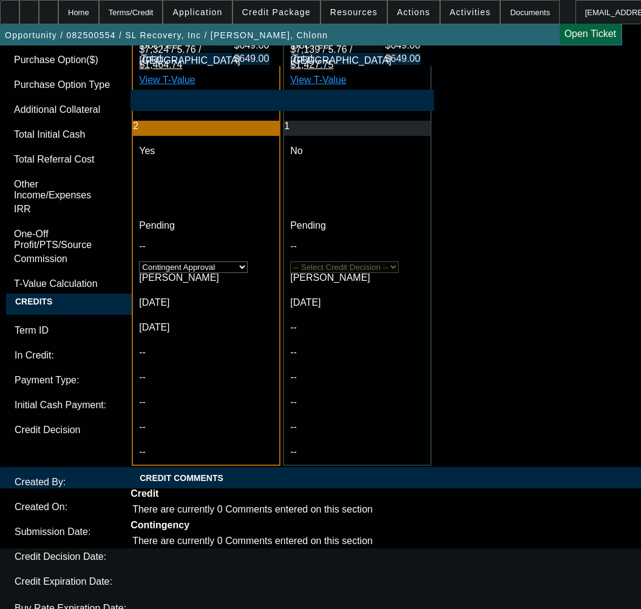
type input "2109107320"
paste textarea "Equipment Price"
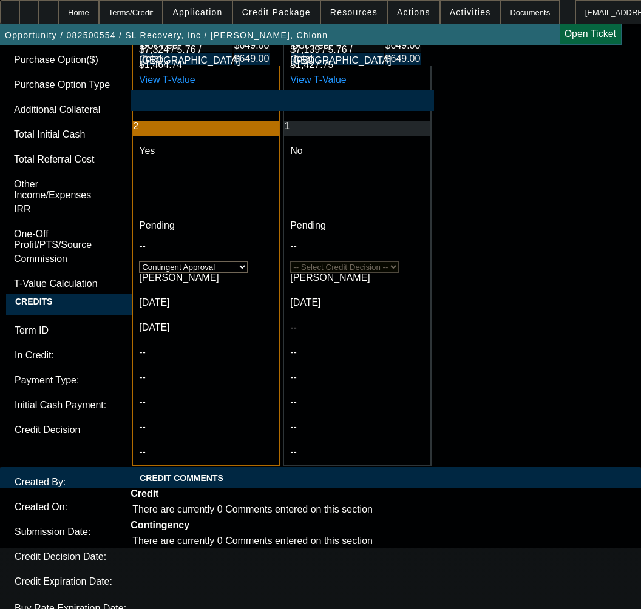
paste textarea "New 2025 RAM Truck"
type textarea "APPROVED BY OAKMONT - Equipment Price $129,205.97; Max Term 60; Tier A; EFA; Ne…"
paste textarea "DL Front/Back"
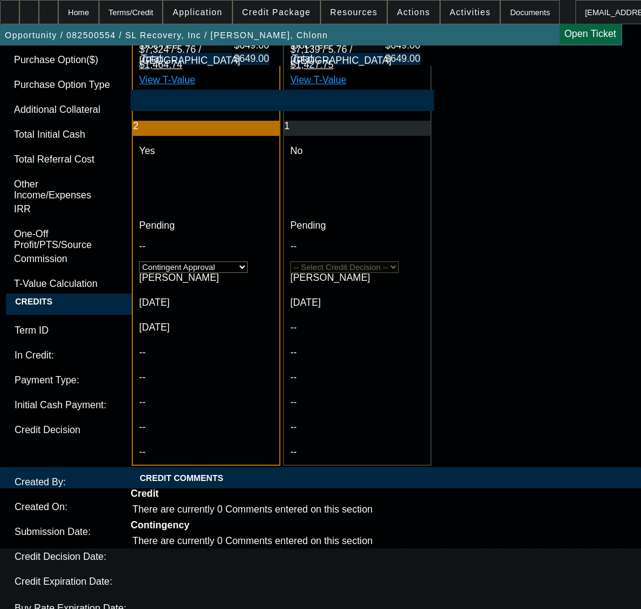
paste textarea "Verify PGs address - Newer record found"
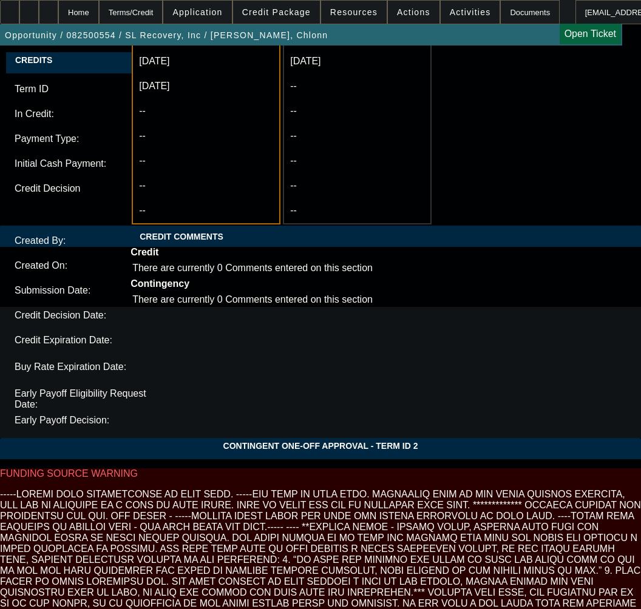
scroll to position [4793, 0]
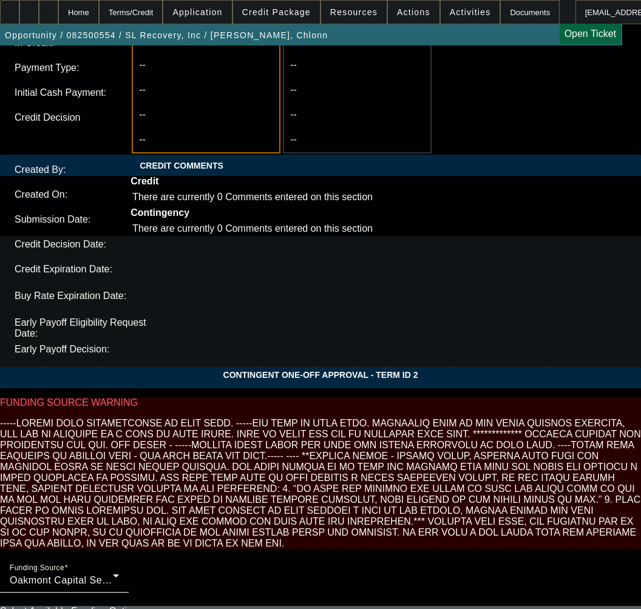
scroll to position [4866, 0]
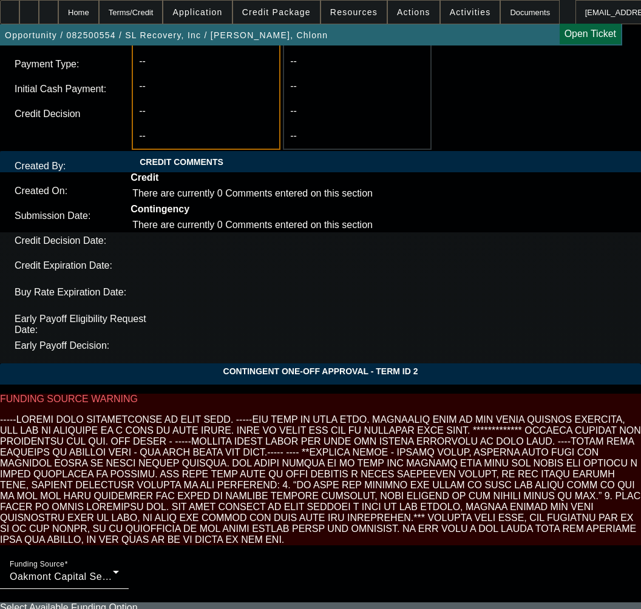
type textarea "CONTINGENT ON DL Front/Back; Verify PGs address - Newer record found; Verbal co…"
type input "03:55"
click at [167, 411] on span "22" at bounding box center [166, 407] width 22 height 22
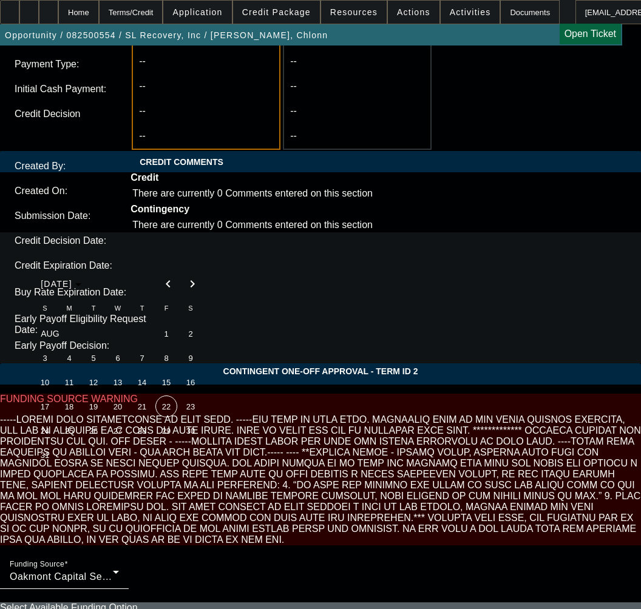
type input "[DATE]"
type input "12:58"
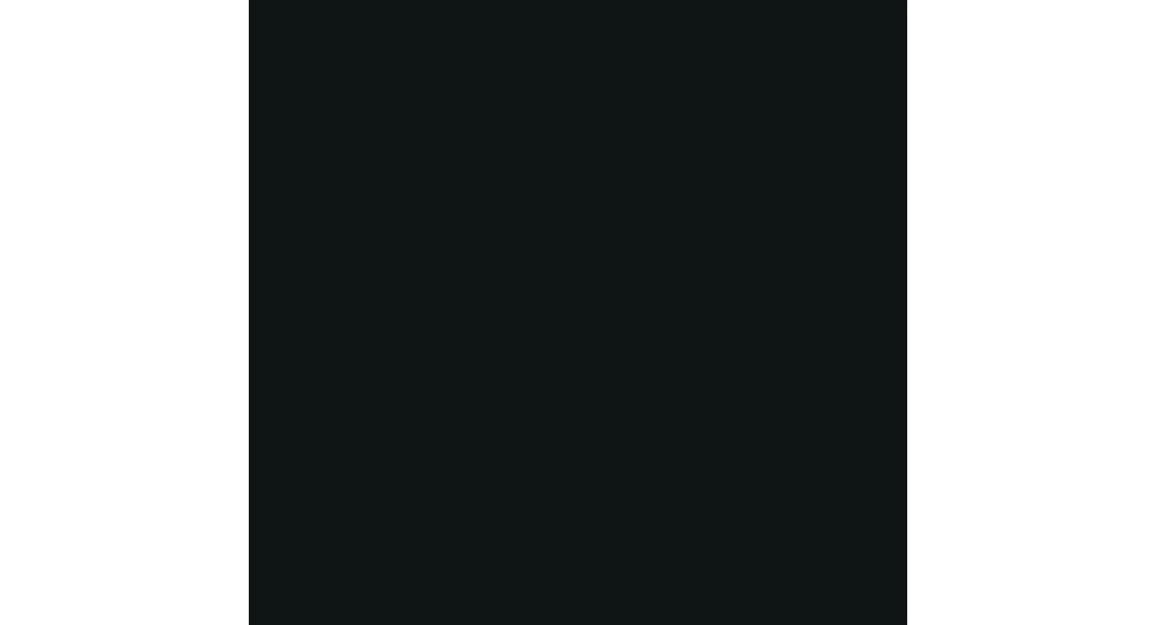
scroll to position [2535, 0]
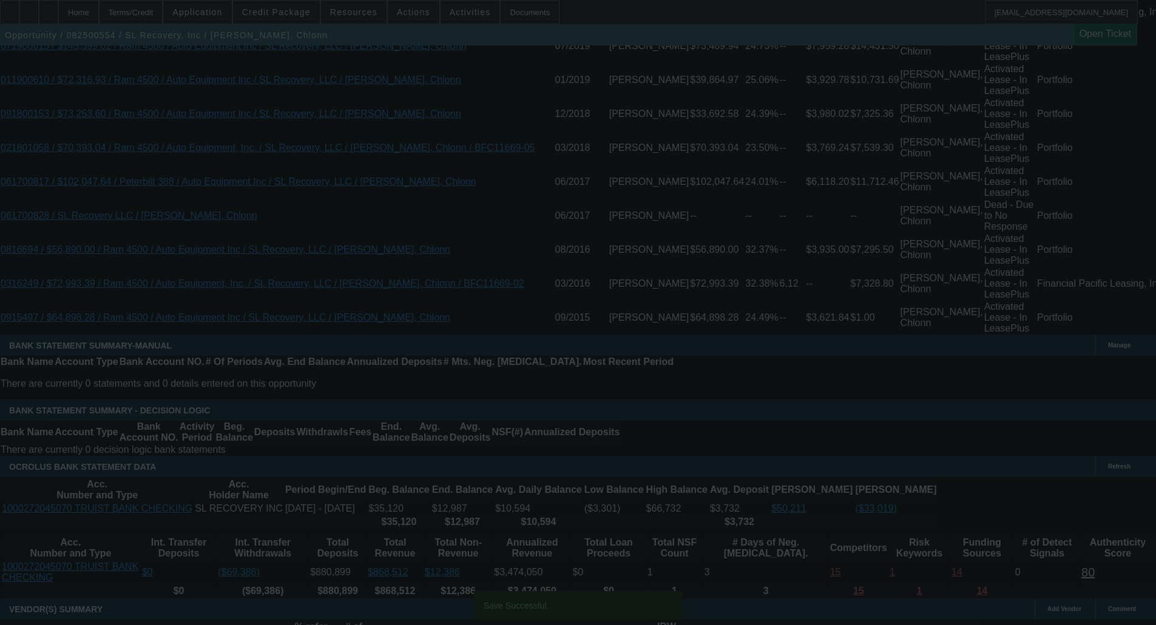
select select "0"
select select "2"
select select "0"
select select "6"
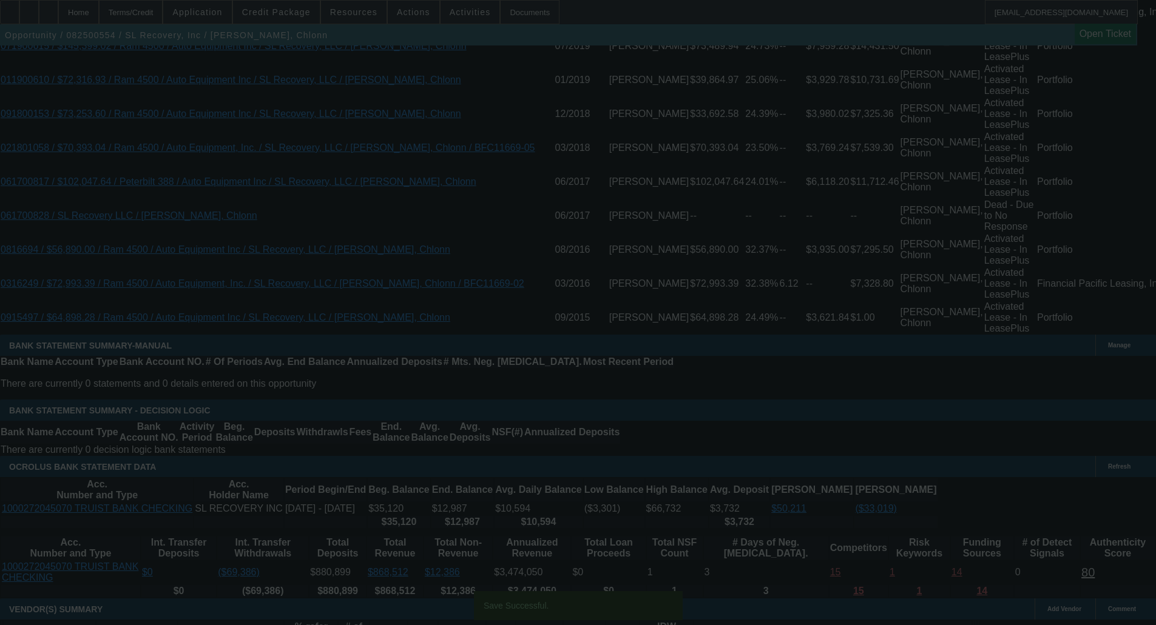
select select "0"
select select "2"
select select "0"
select select "6"
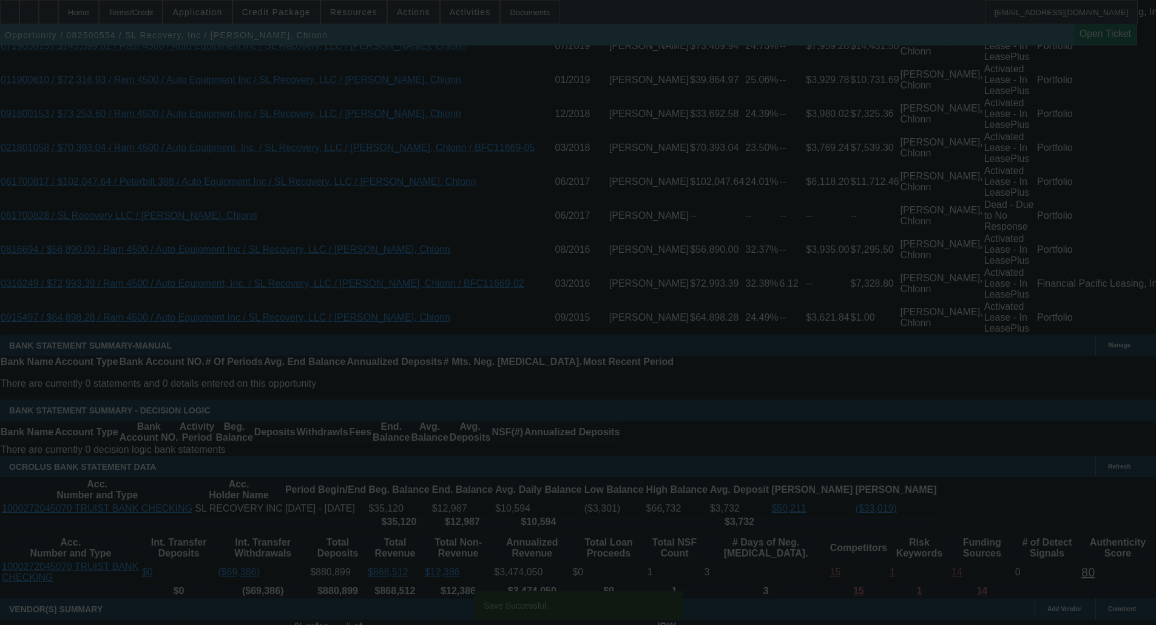
select select "0"
select select "2"
select select "0"
select select "6"
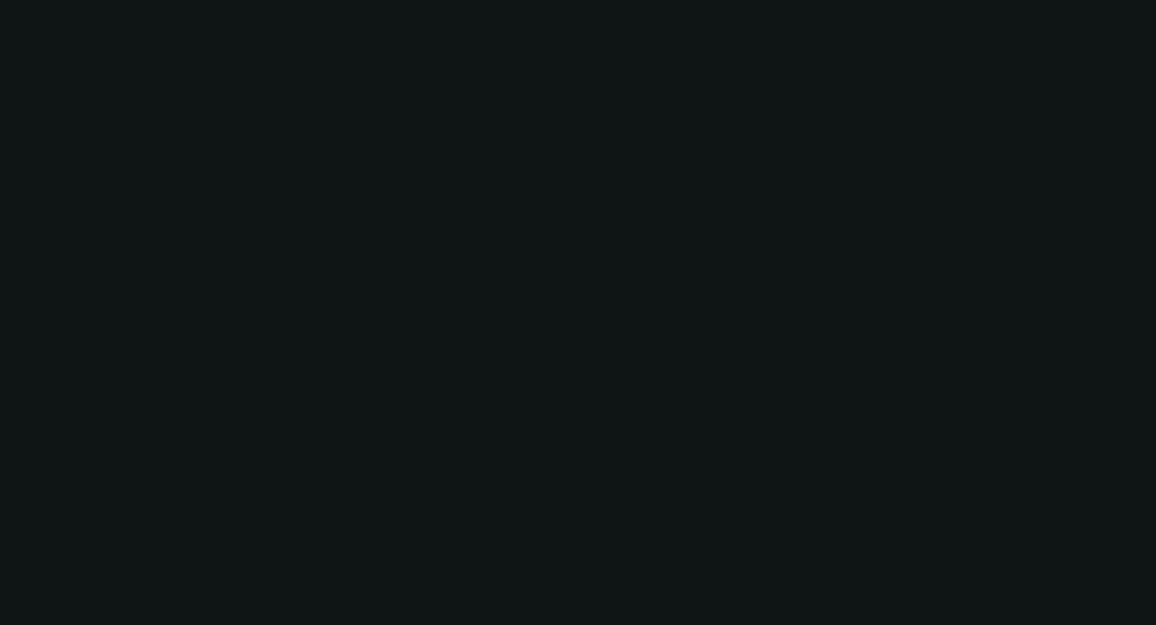
click at [312, 127] on div at bounding box center [578, 312] width 1156 height 625
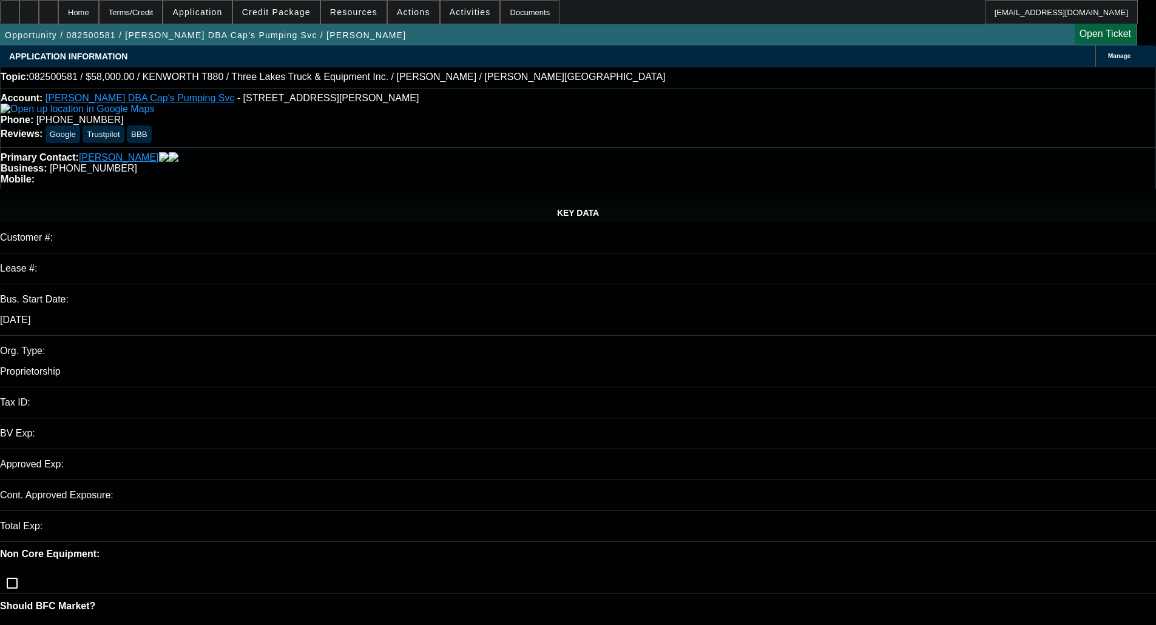
select select "0"
select select "6"
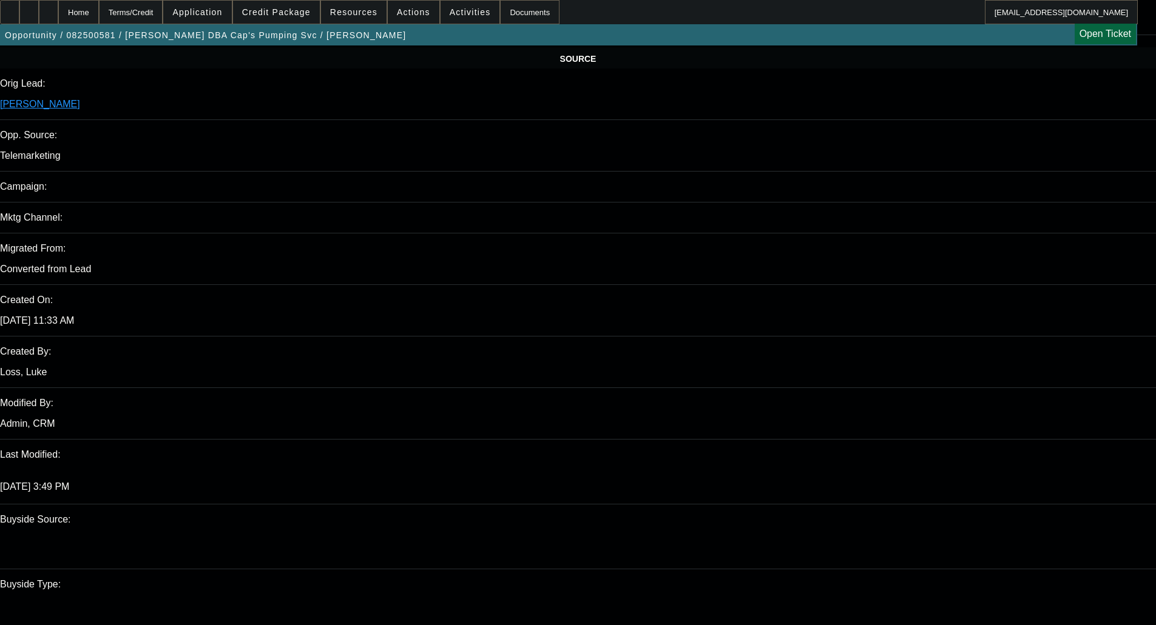
scroll to position [910, 0]
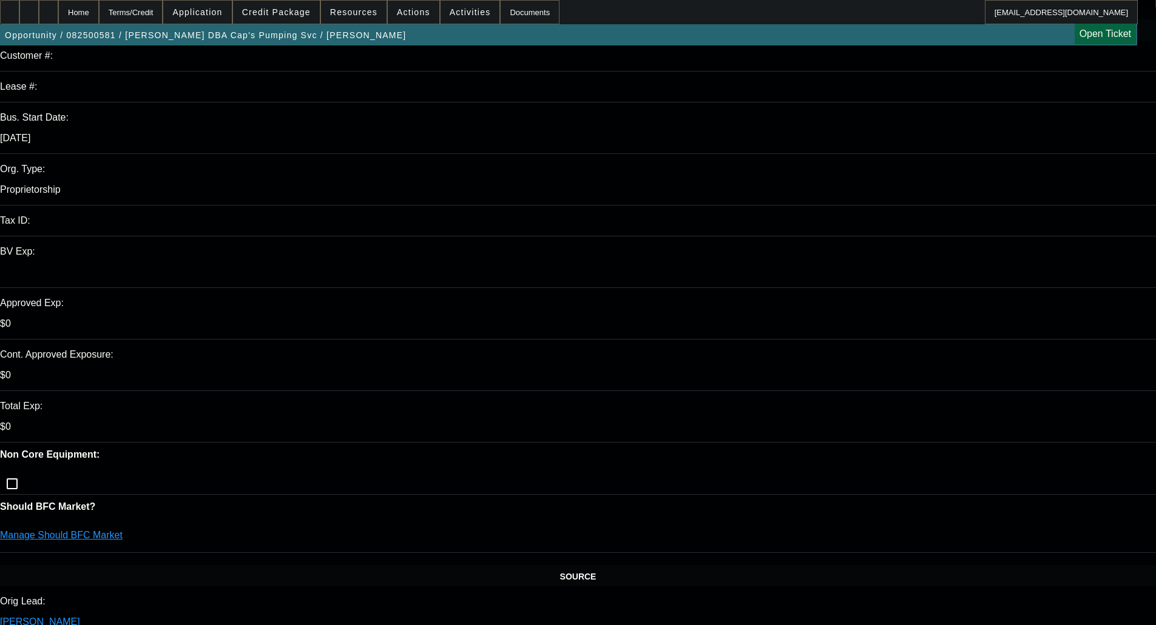
scroll to position [0, 0]
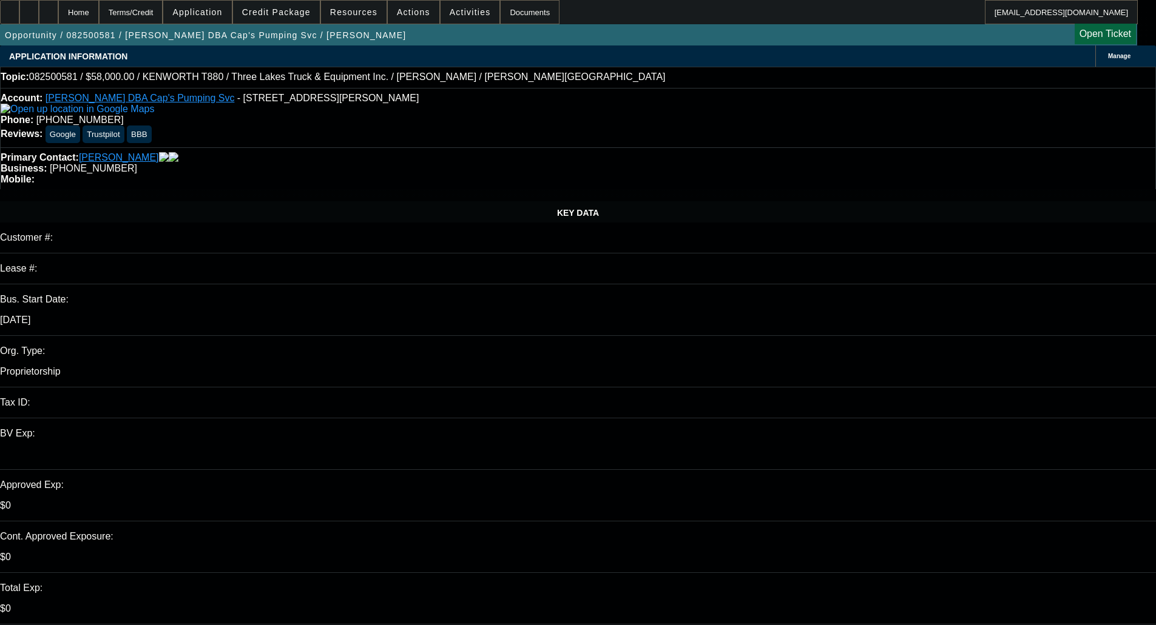
click at [280, 15] on span "Credit Package" at bounding box center [276, 12] width 69 height 10
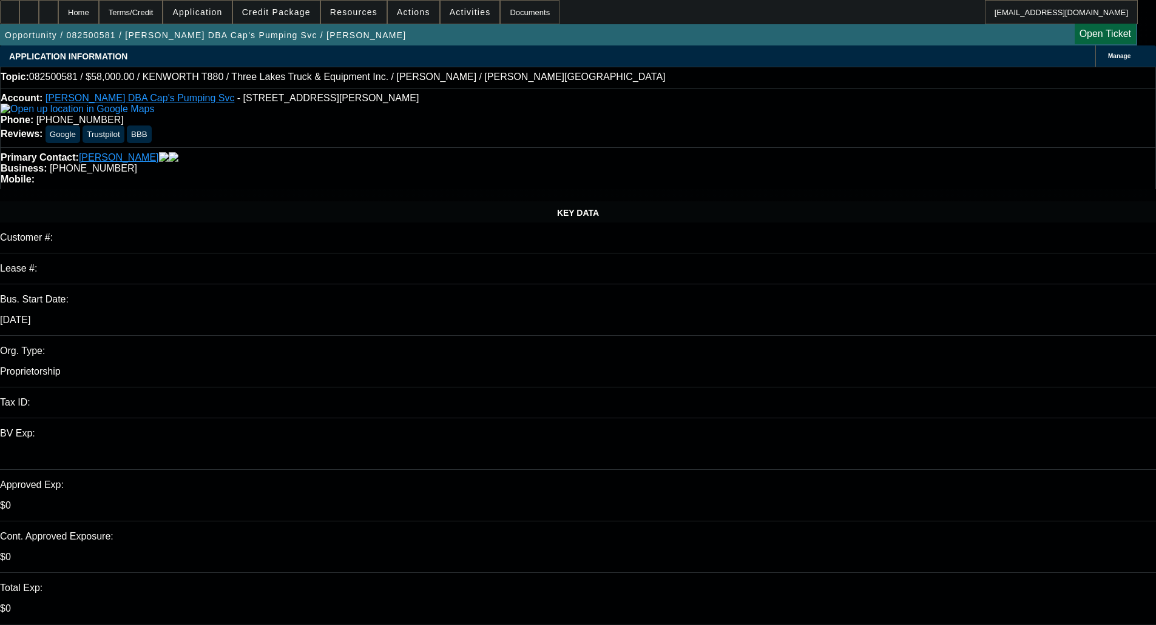
click at [320, 7] on span at bounding box center [276, 12] width 87 height 29
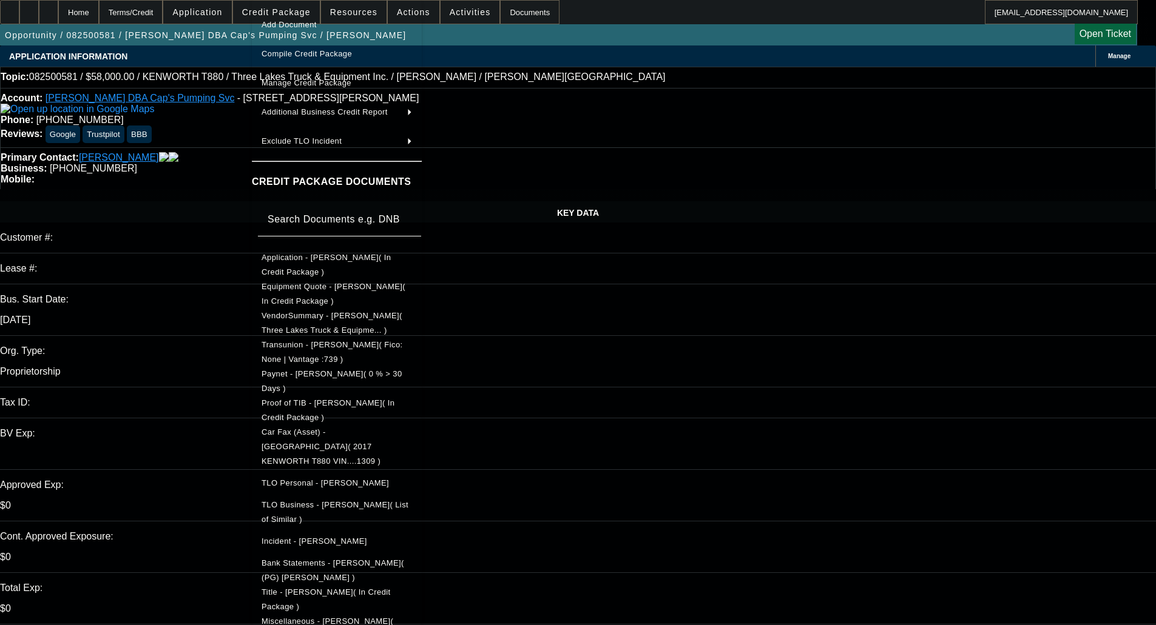
scroll to position [37, 0]
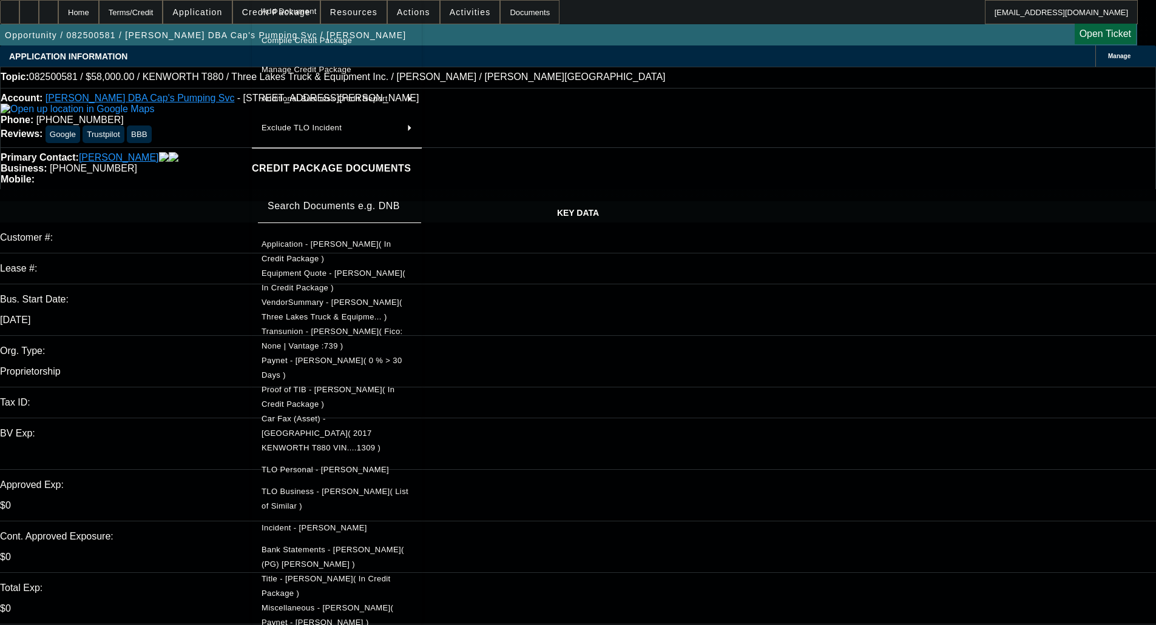
click at [340, 545] on span "Bank Statements - Mahoney, Bradley( (PG) Bradley Mahoney )" at bounding box center [332, 557] width 143 height 24
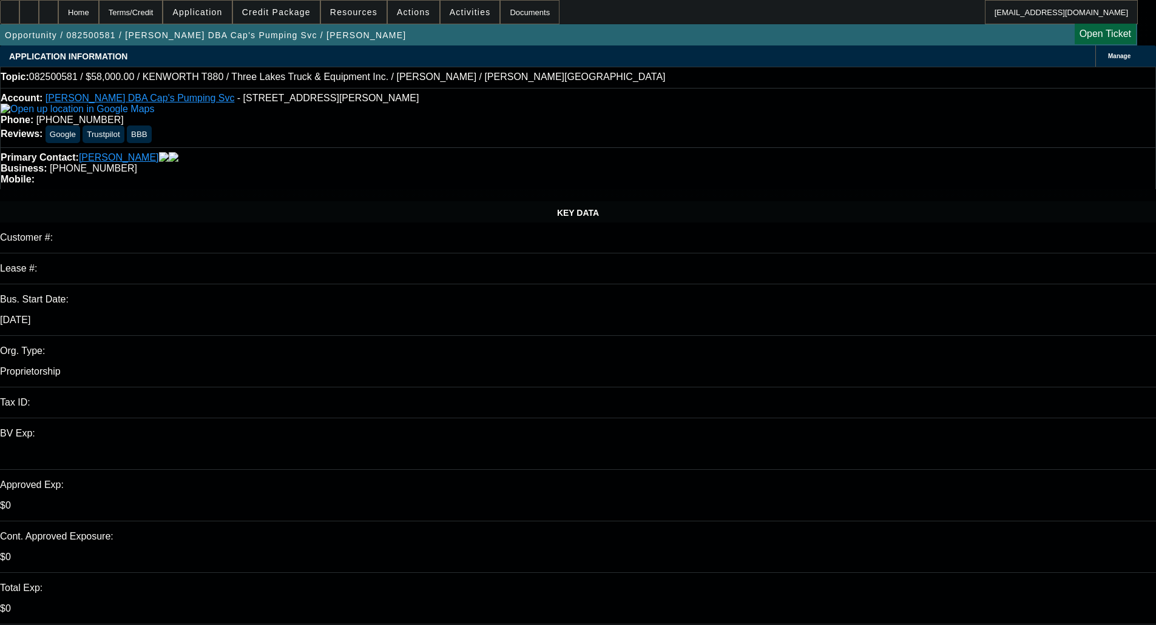
click at [304, 13] on span "Credit Package" at bounding box center [276, 12] width 69 height 10
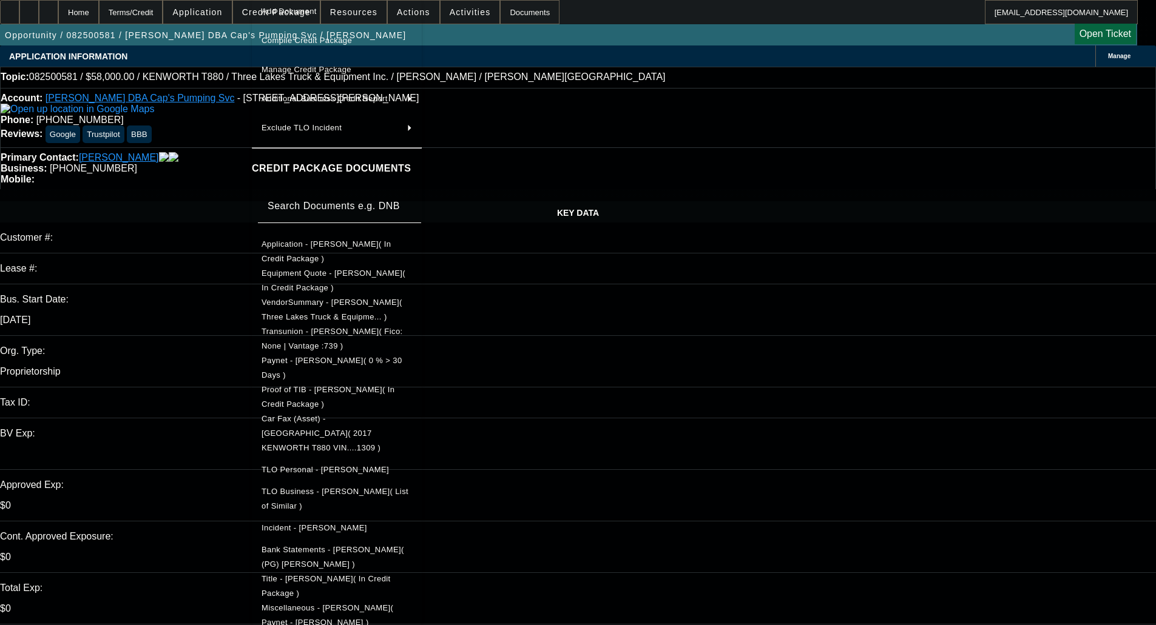
click at [357, 602] on span "Miscellaneous - Bradley Mahoney( Paynet - Bradley Mahoney )" at bounding box center [336, 615] width 150 height 29
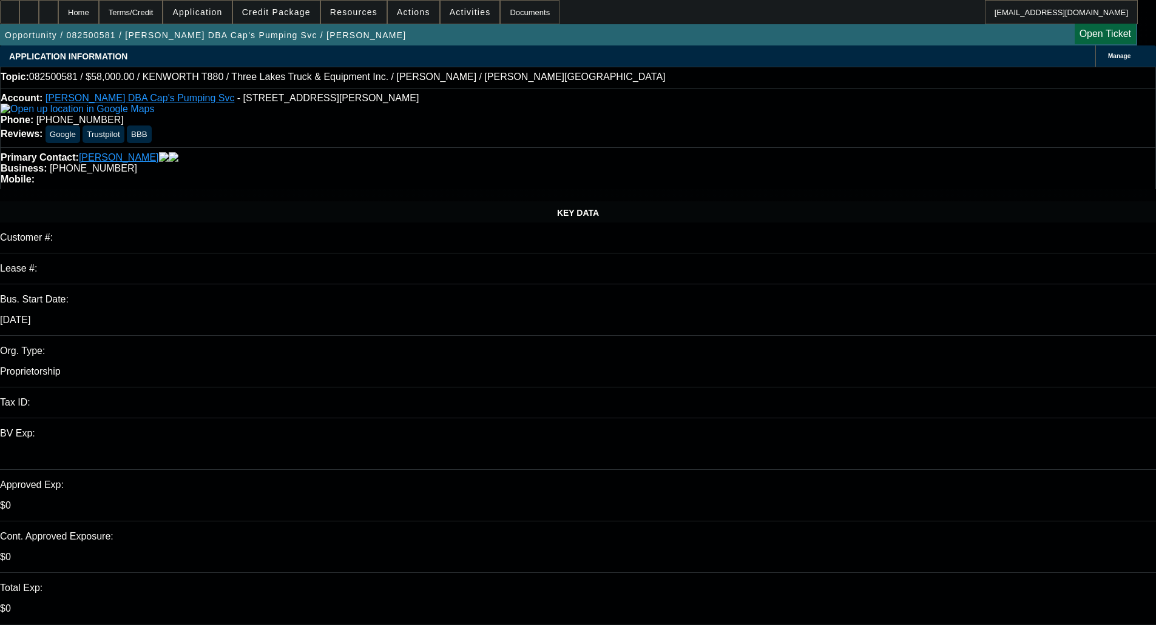
click at [281, 13] on span "Credit Package" at bounding box center [276, 12] width 69 height 10
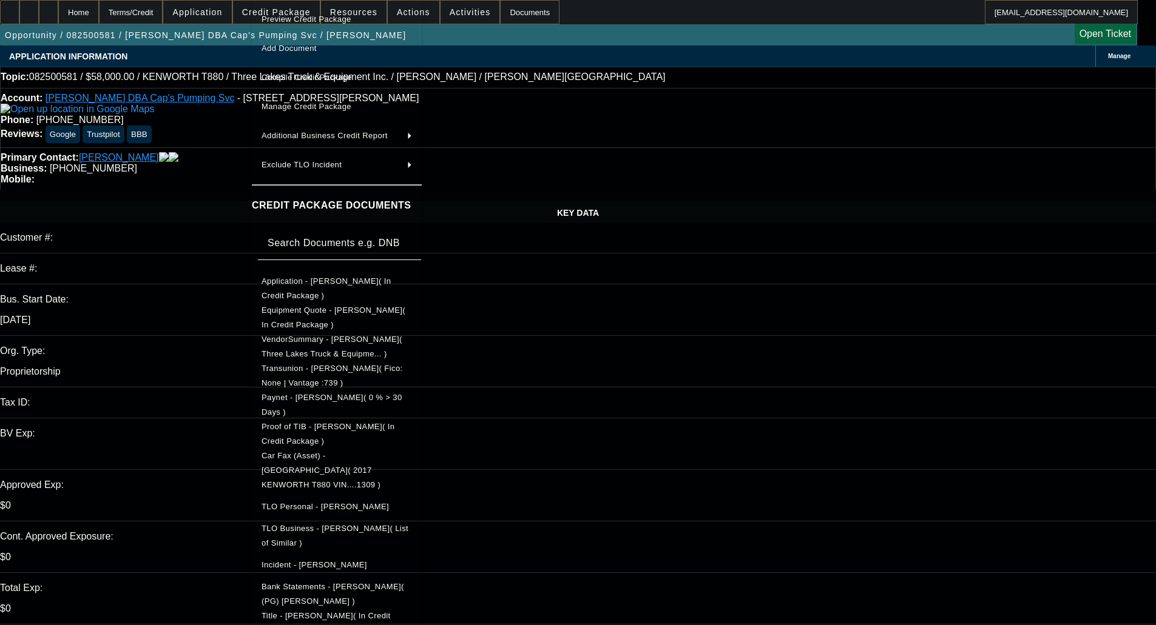
click at [328, 429] on span "Proof of TIB - Bradley Mahoney( In Credit Package )" at bounding box center [327, 434] width 133 height 24
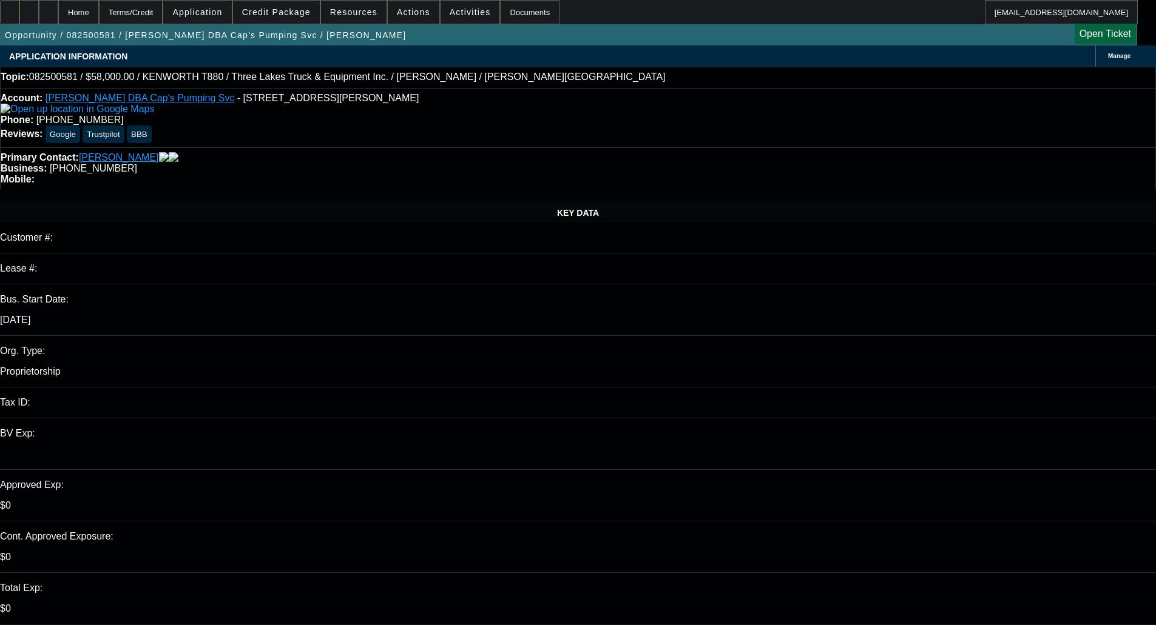
click at [342, 152] on div "Primary Contact: Mahoney, Bradley" at bounding box center [578, 157] width 1154 height 11
click at [303, 12] on span "Credit Package" at bounding box center [276, 12] width 69 height 10
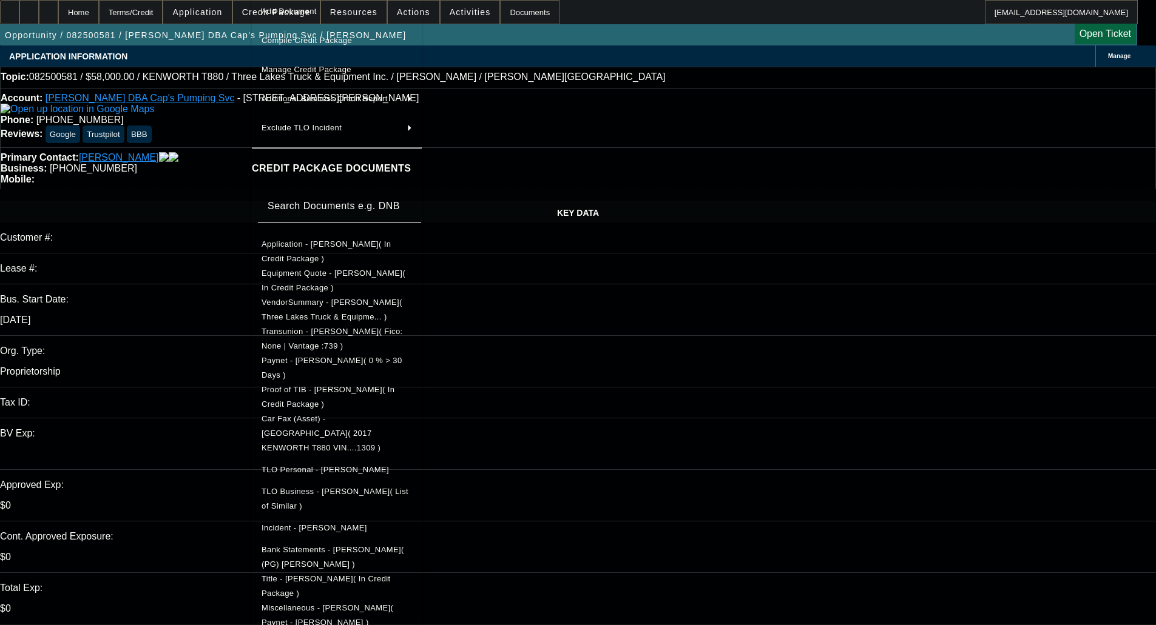
click at [323, 359] on span "Paynet - Bradley Mahoney( 0 % > 30 Days )" at bounding box center [336, 368] width 150 height 29
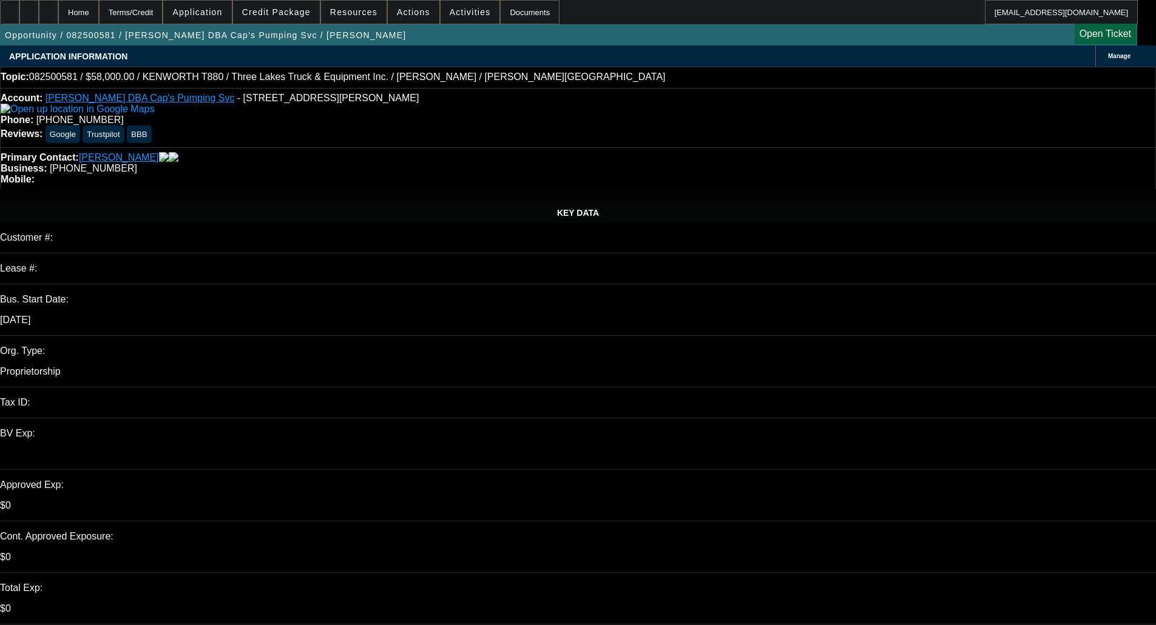
click at [292, 12] on span "Credit Package" at bounding box center [276, 12] width 69 height 10
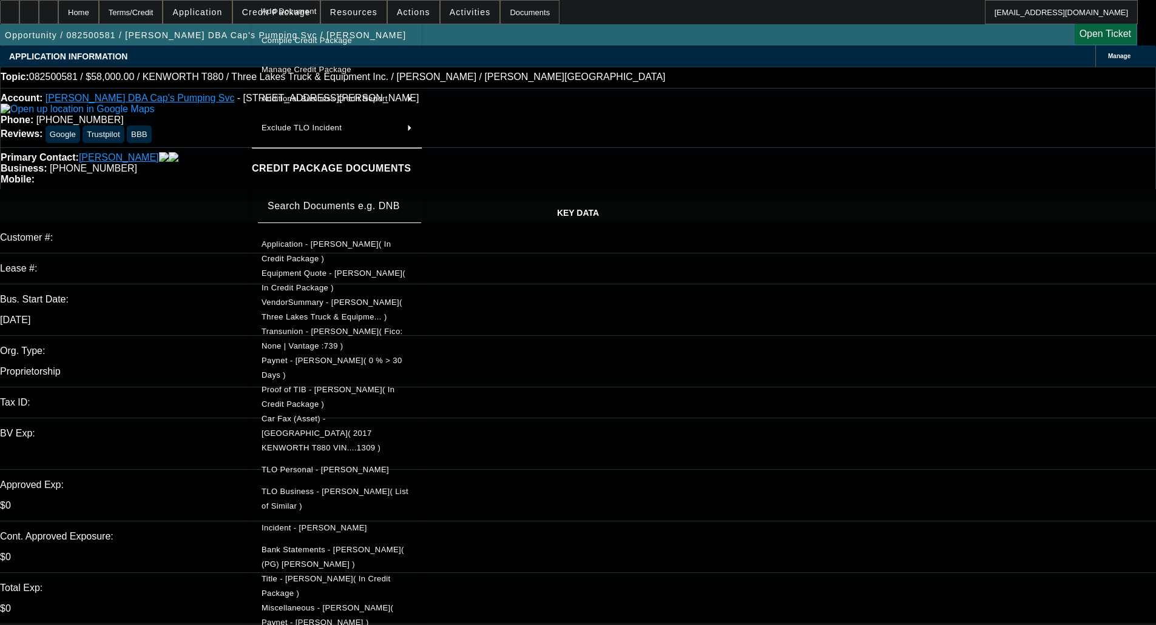
click at [365, 604] on span "Miscellaneous - Bradley Mahoney( Paynet - Bradley Mahoney )" at bounding box center [327, 616] width 132 height 24
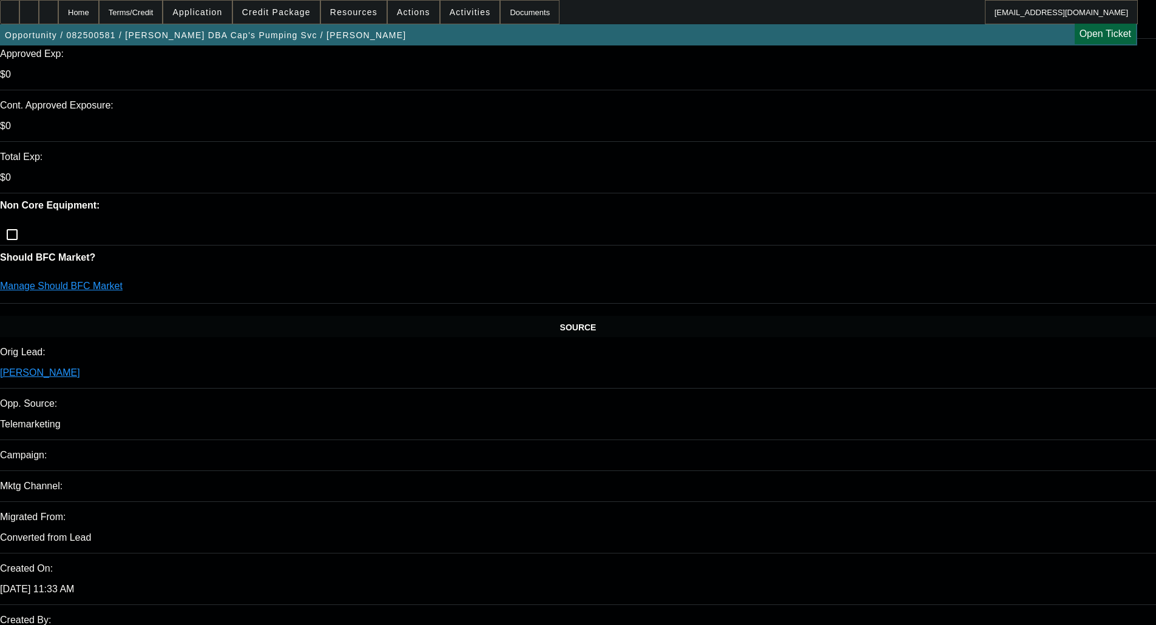
scroll to position [303, 0]
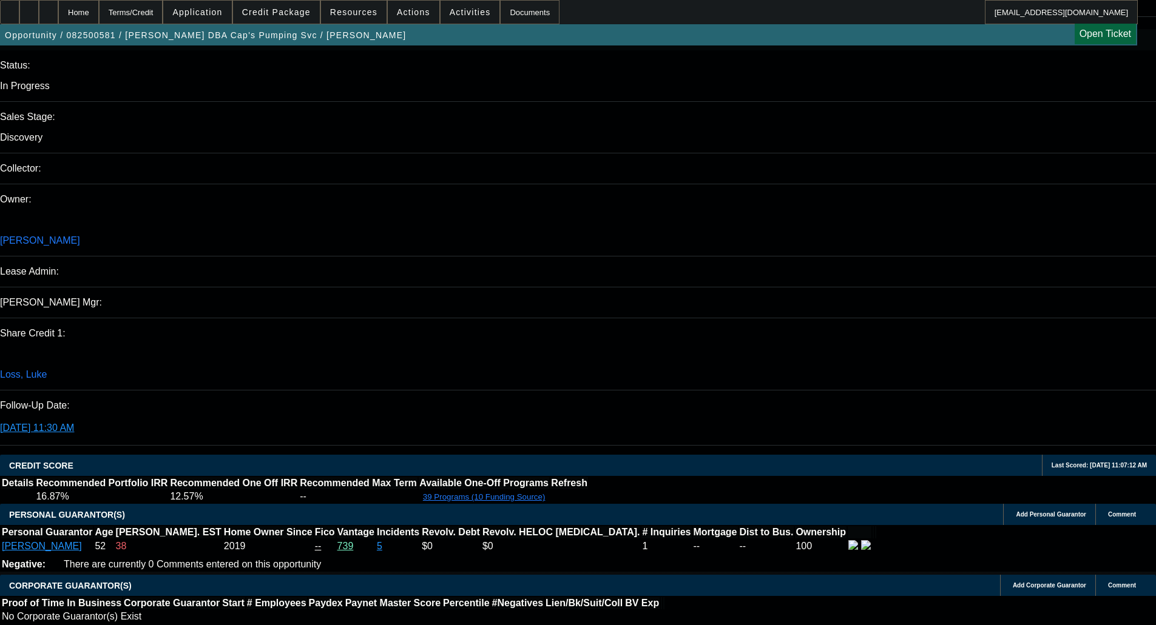
scroll to position [1274, 0]
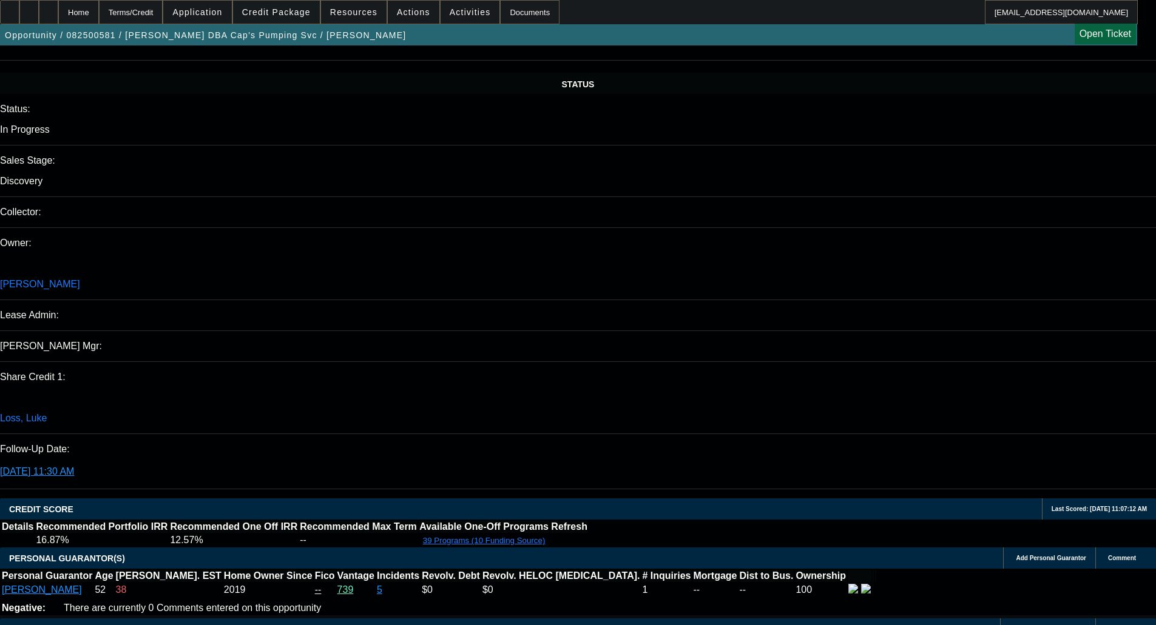
click at [300, 16] on span "Credit Package" at bounding box center [276, 12] width 69 height 10
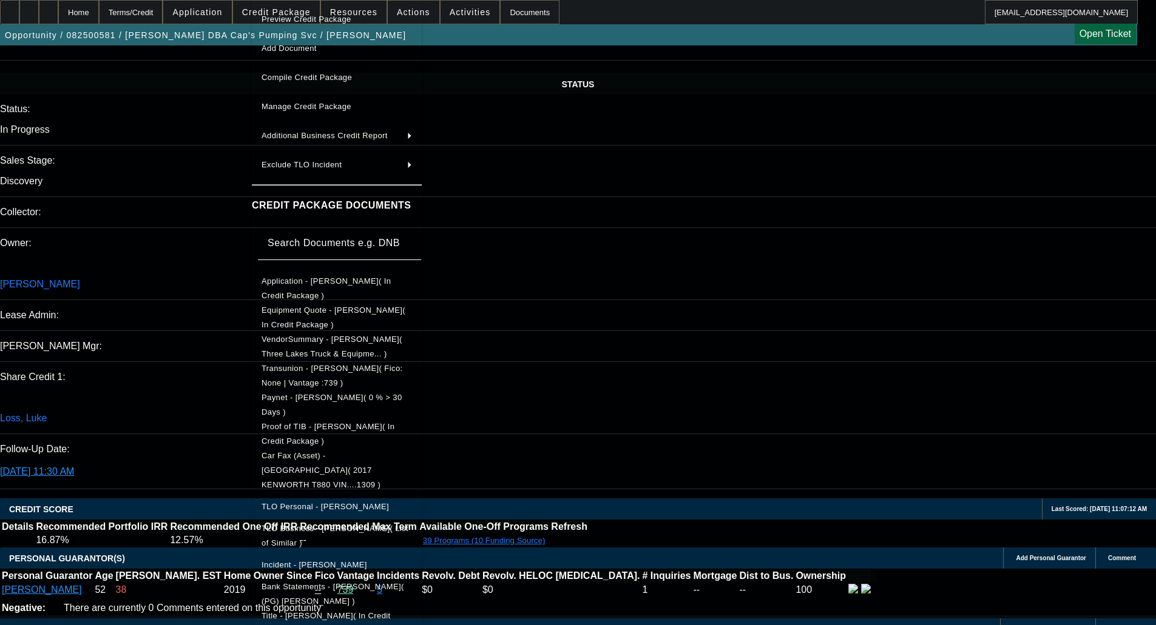
click at [323, 316] on span "Equipment Quote - Bradley Mahoney( In Credit Package )" at bounding box center [333, 318] width 144 height 24
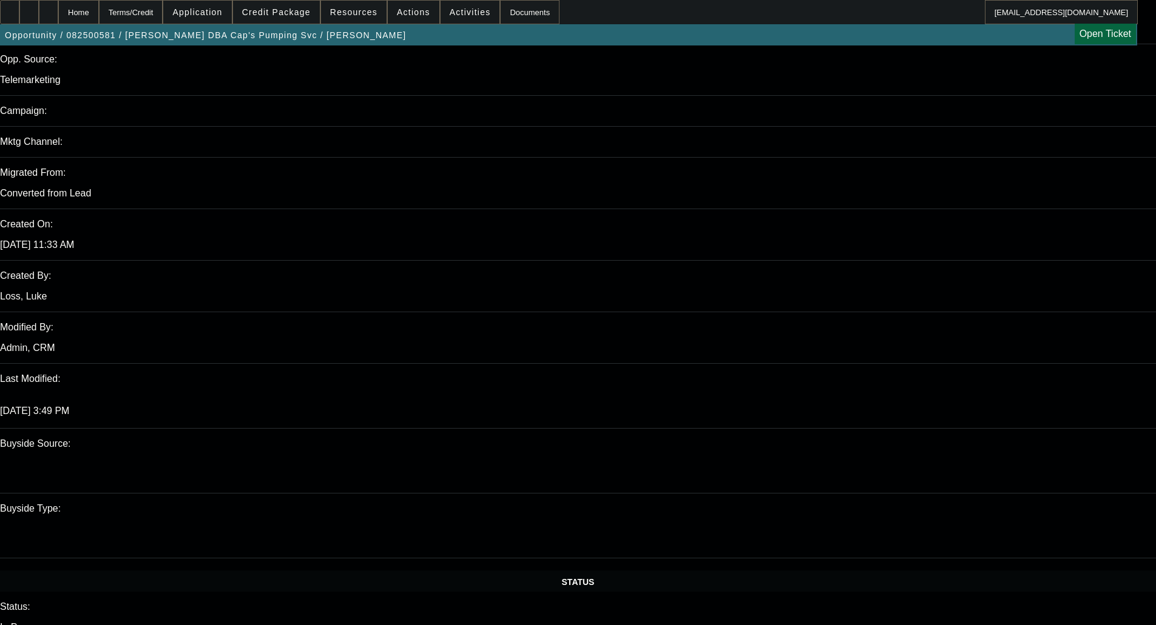
scroll to position [0, 0]
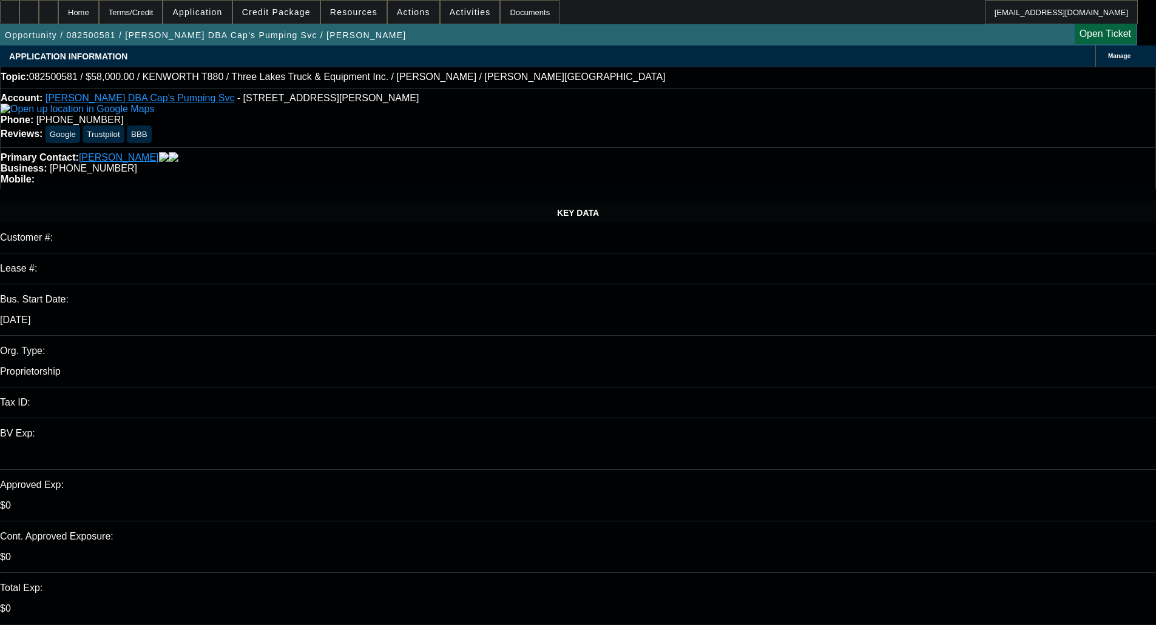
click at [400, 15] on span "Actions" at bounding box center [413, 12] width 33 height 10
click at [408, 39] on span "Assign" at bounding box center [440, 43] width 96 height 15
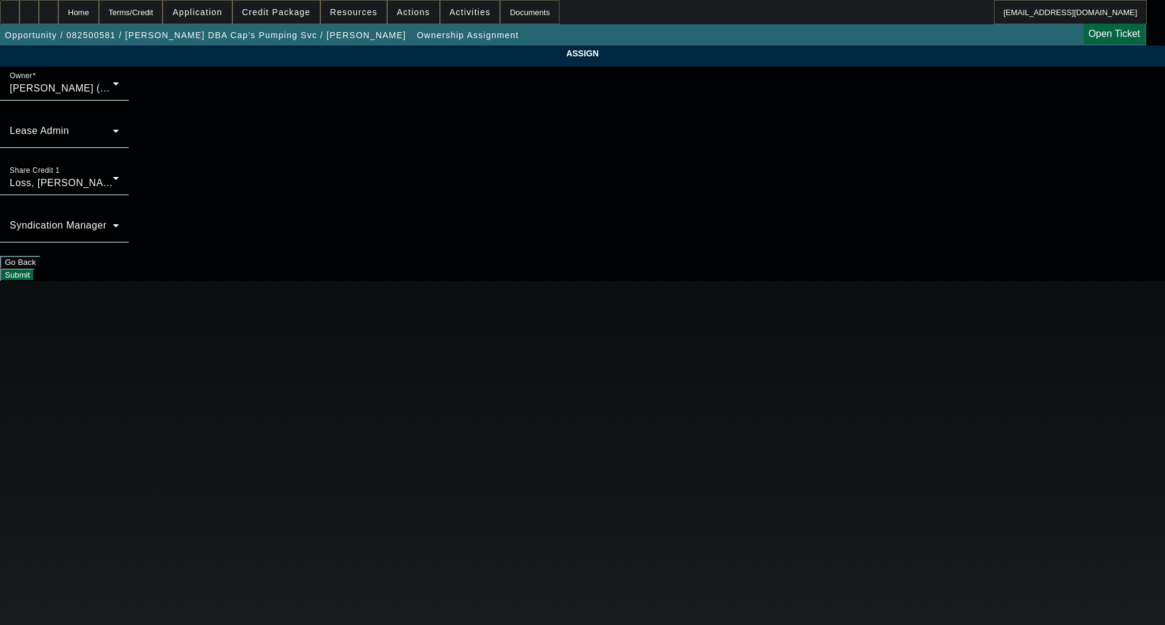
click at [107, 220] on mat-label "Syndication Manager" at bounding box center [58, 225] width 97 height 10
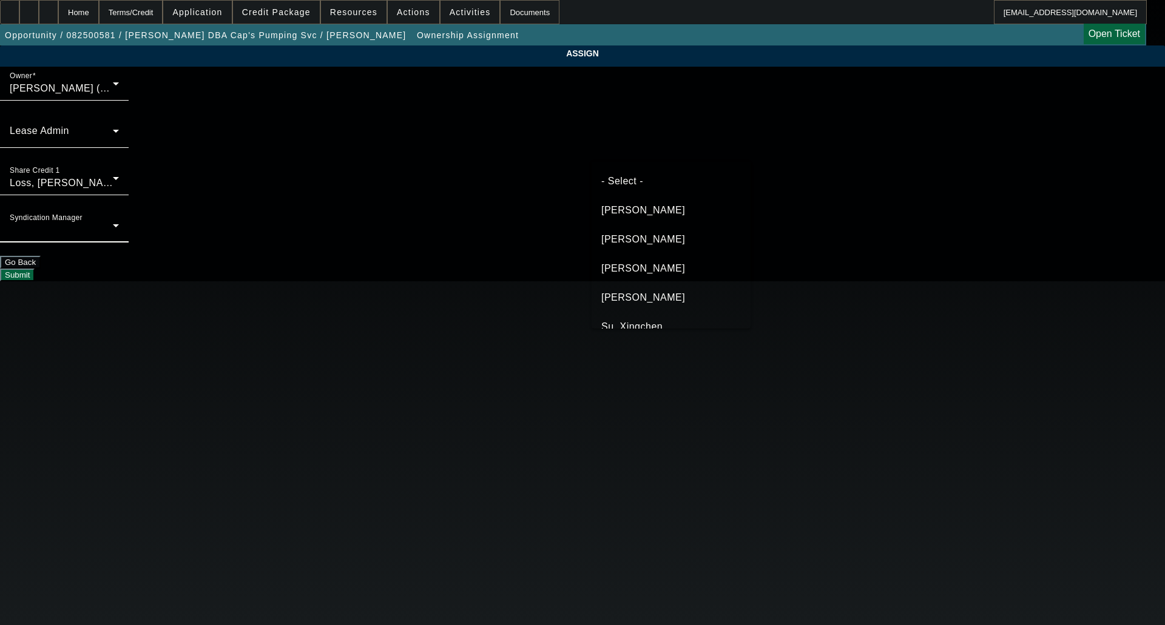
click at [638, 269] on span "[PERSON_NAME]" at bounding box center [643, 268] width 84 height 15
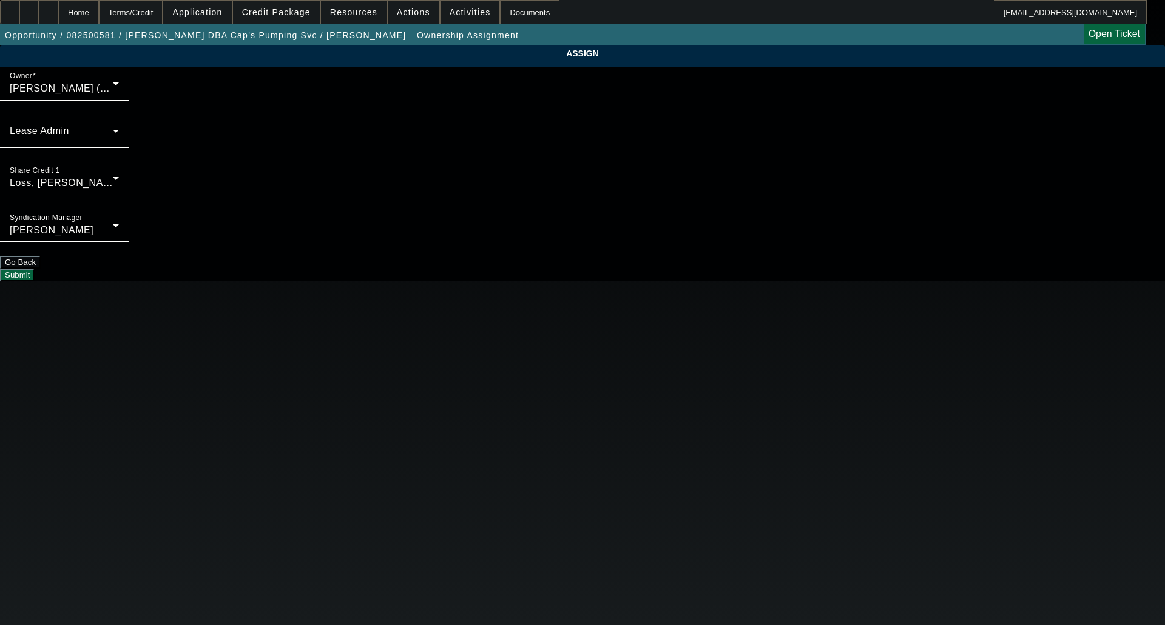
click at [35, 269] on button "Submit" at bounding box center [17, 275] width 35 height 13
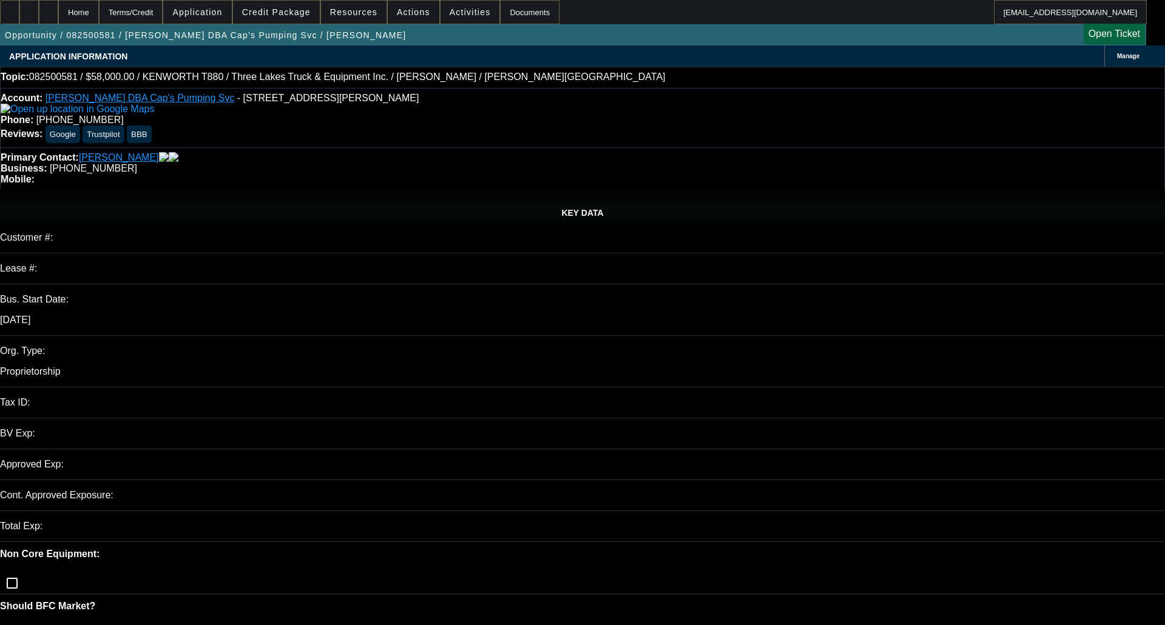
select select "0"
select select "6"
click at [269, 13] on span "Credit Package" at bounding box center [276, 12] width 69 height 10
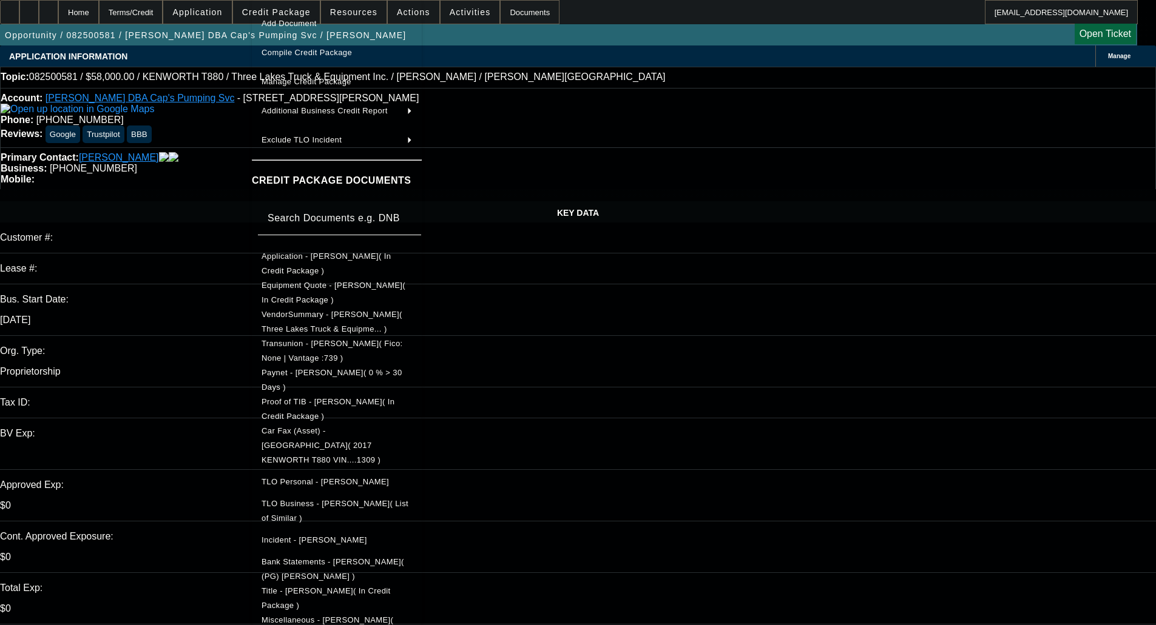
scroll to position [37, 0]
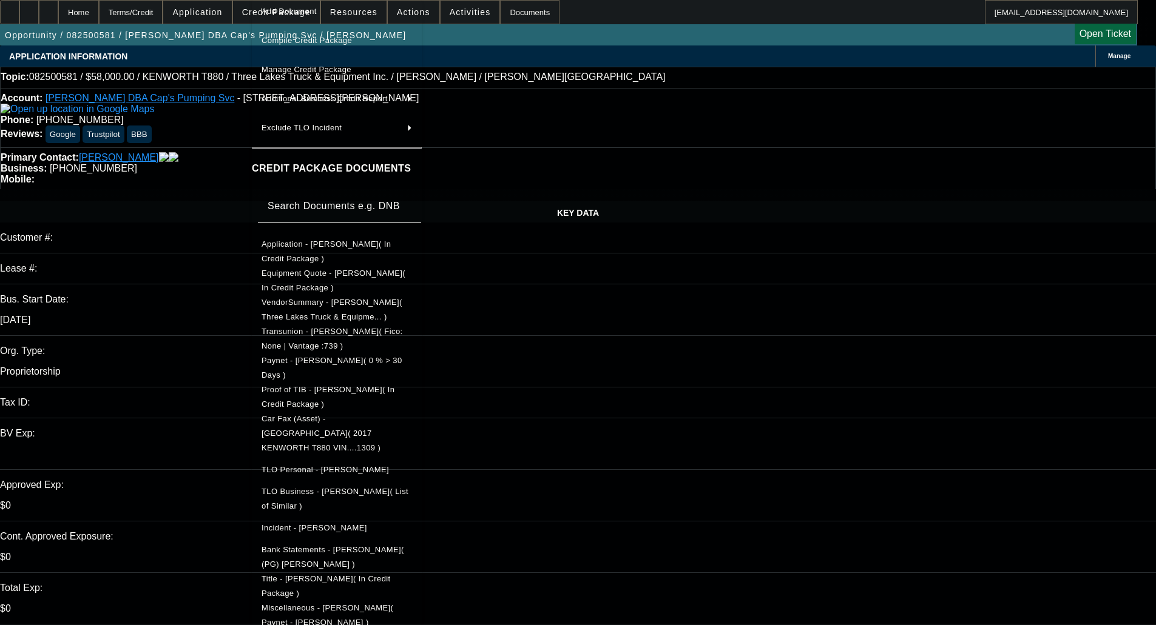
click at [374, 604] on span "Miscellaneous - Bradley Mahoney( Paynet - Bradley Mahoney )" at bounding box center [327, 616] width 132 height 24
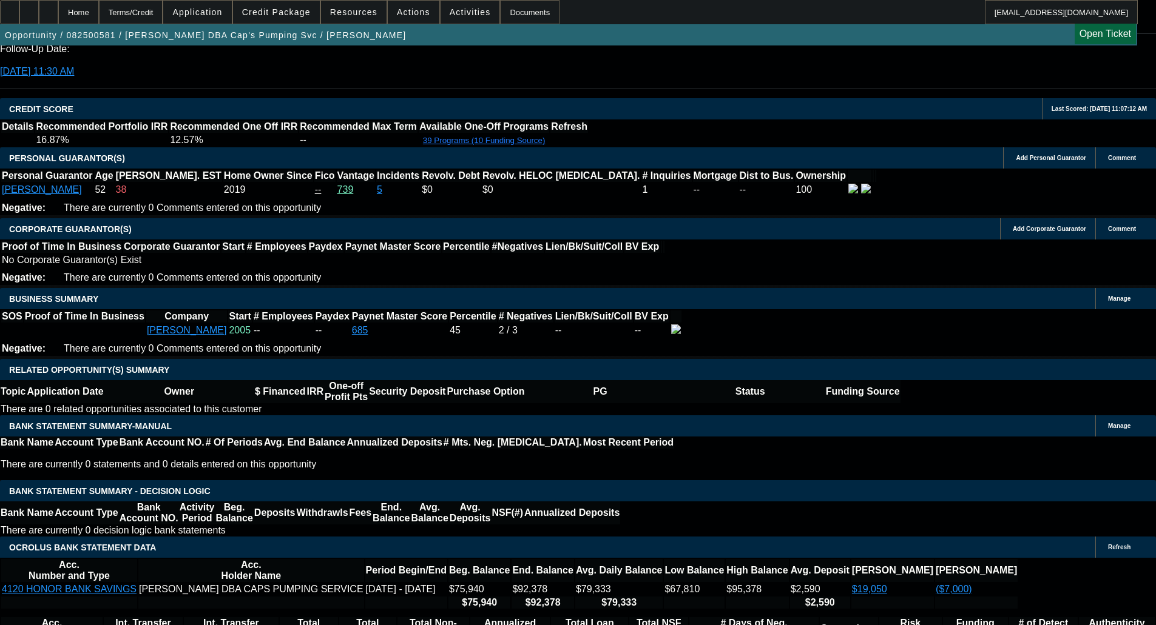
scroll to position [1699, 0]
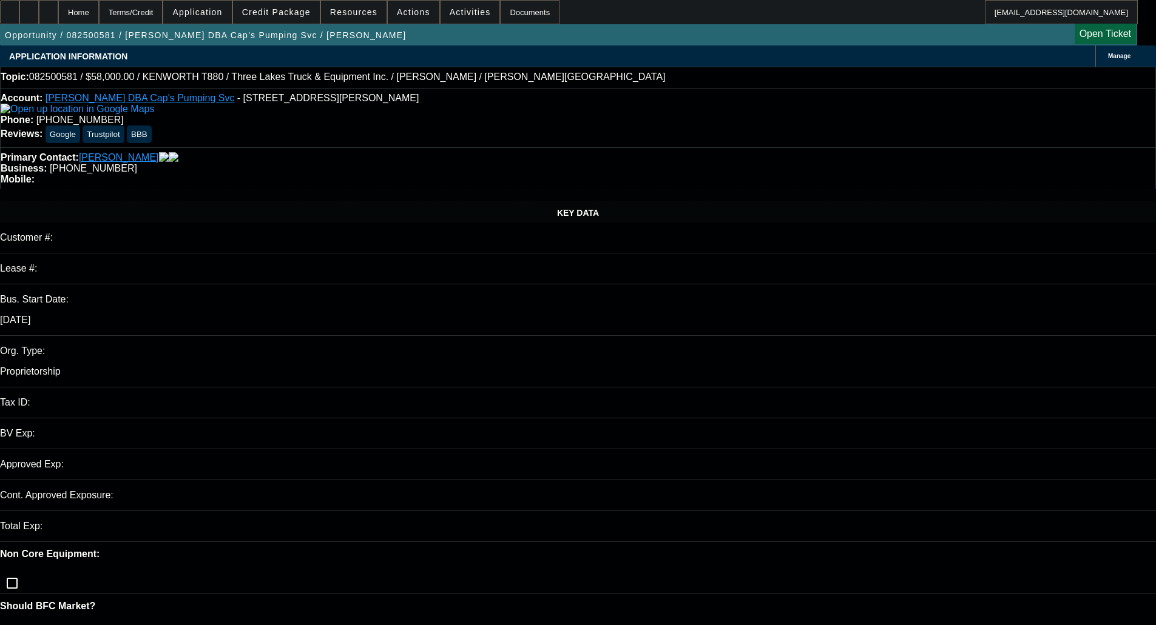
select select "0"
select select "6"
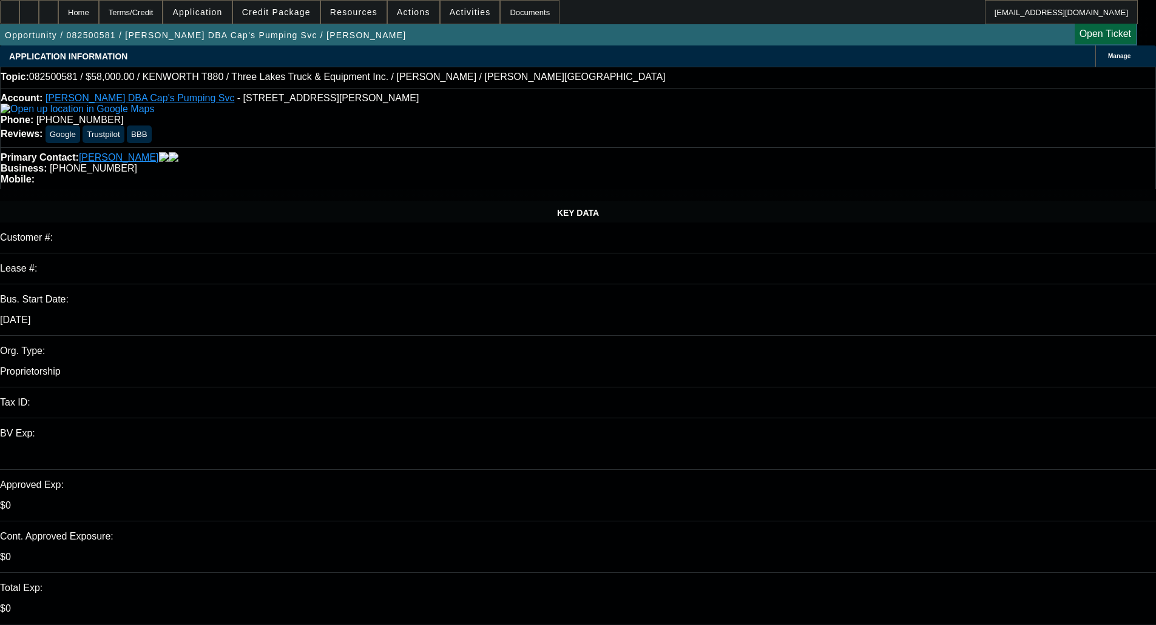
drag, startPoint x: 420, startPoint y: 248, endPoint x: 368, endPoint y: 238, distance: 53.7
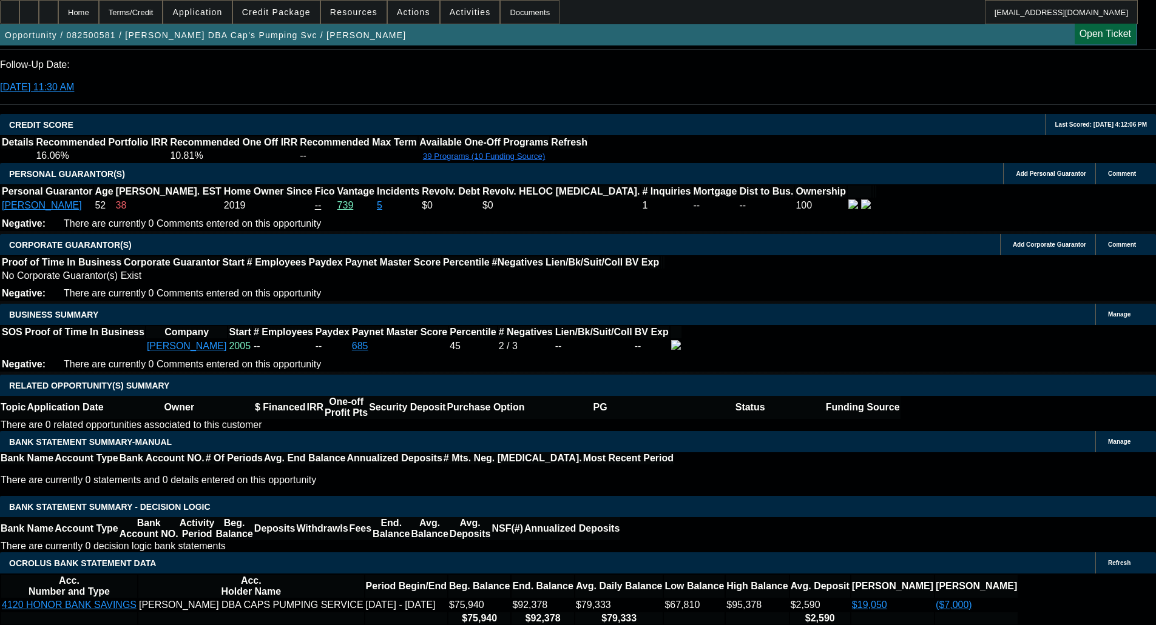
scroll to position [1658, 0]
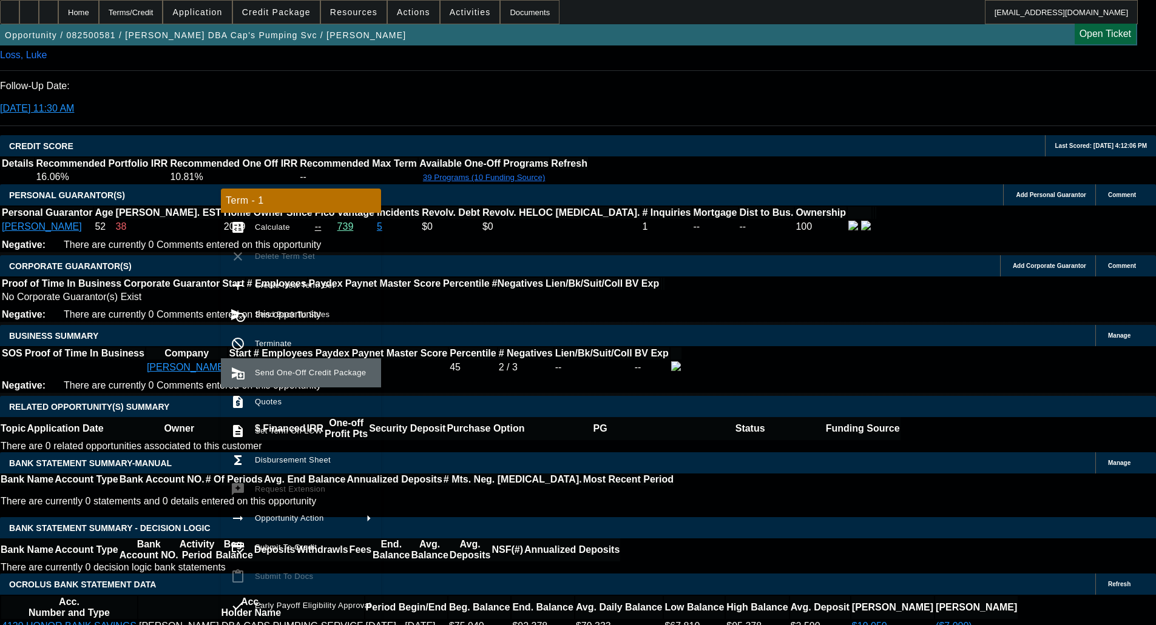
click at [308, 368] on span "Send One-Off Credit Package" at bounding box center [310, 372] width 111 height 9
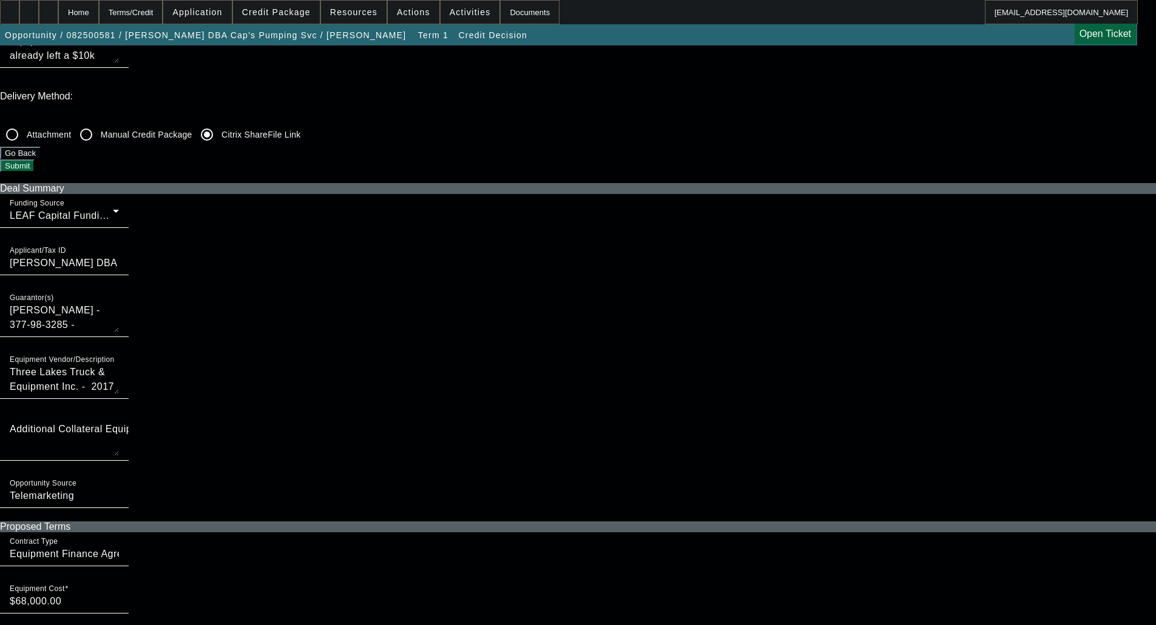
scroll to position [425, 0]
checkbox input "true"
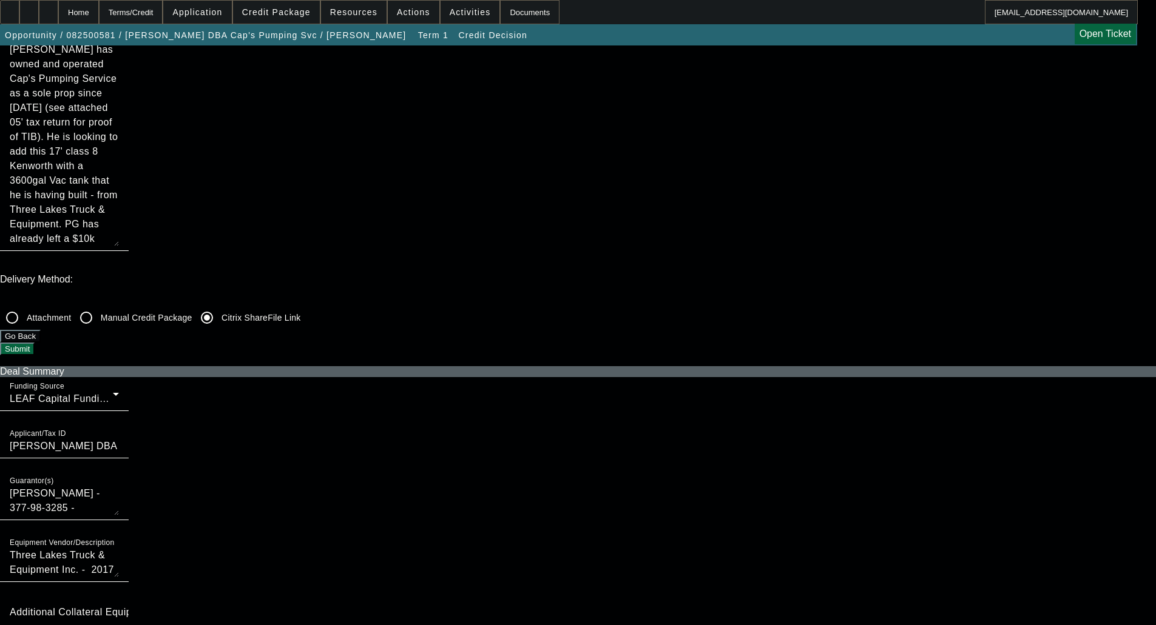
scroll to position [0, 0]
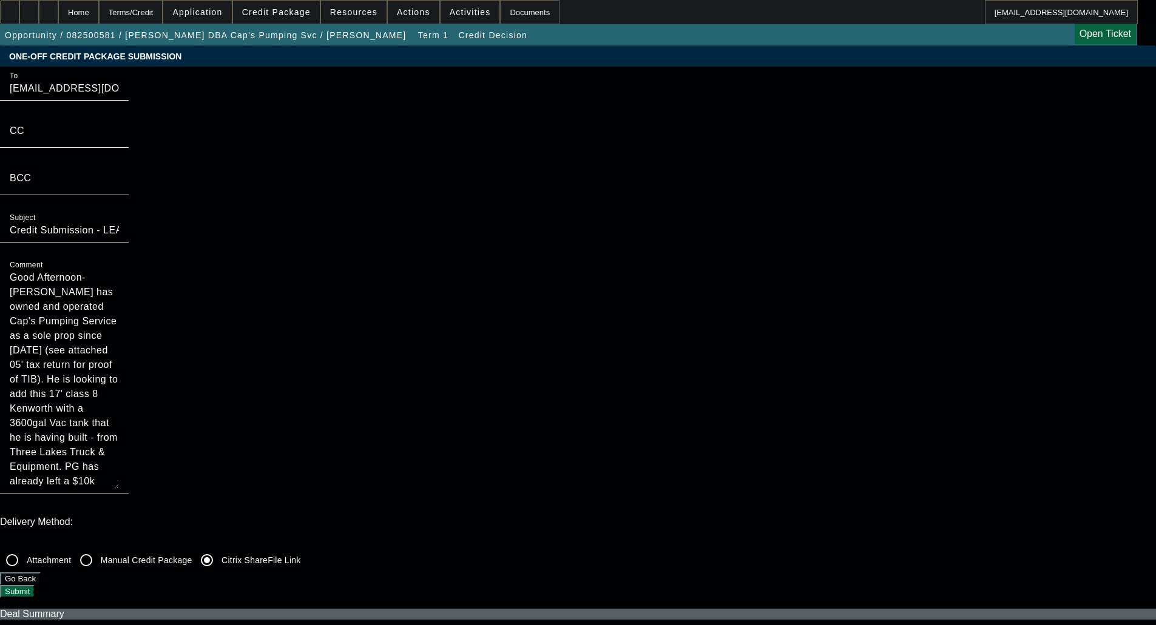
click at [35, 585] on button "Submit" at bounding box center [17, 591] width 35 height 13
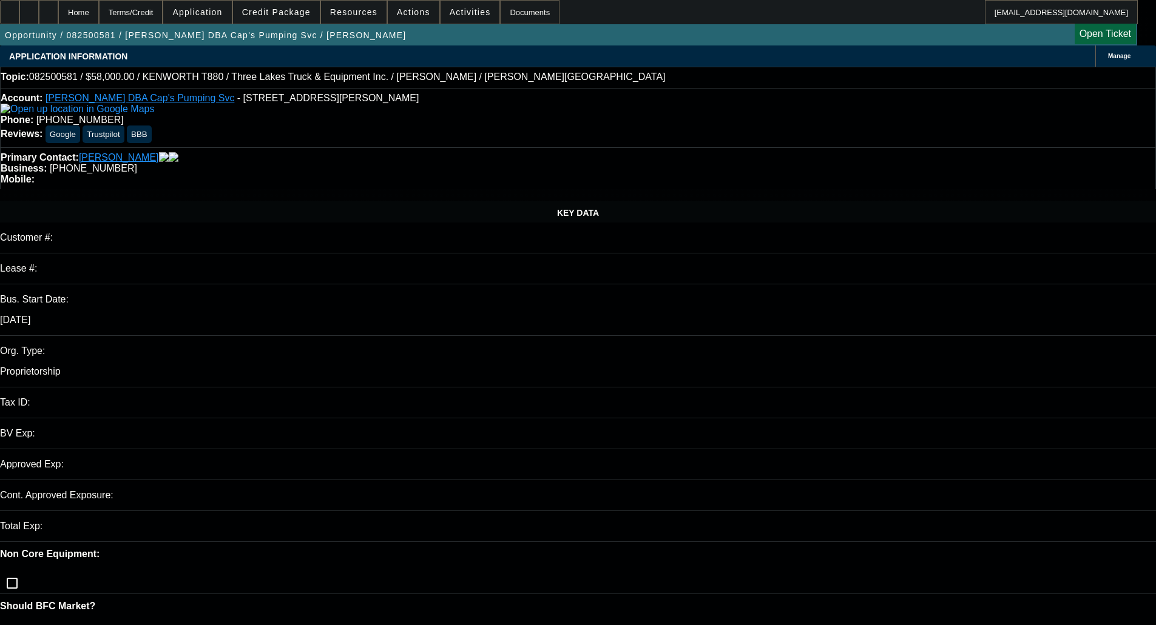
select select "0"
select select "6"
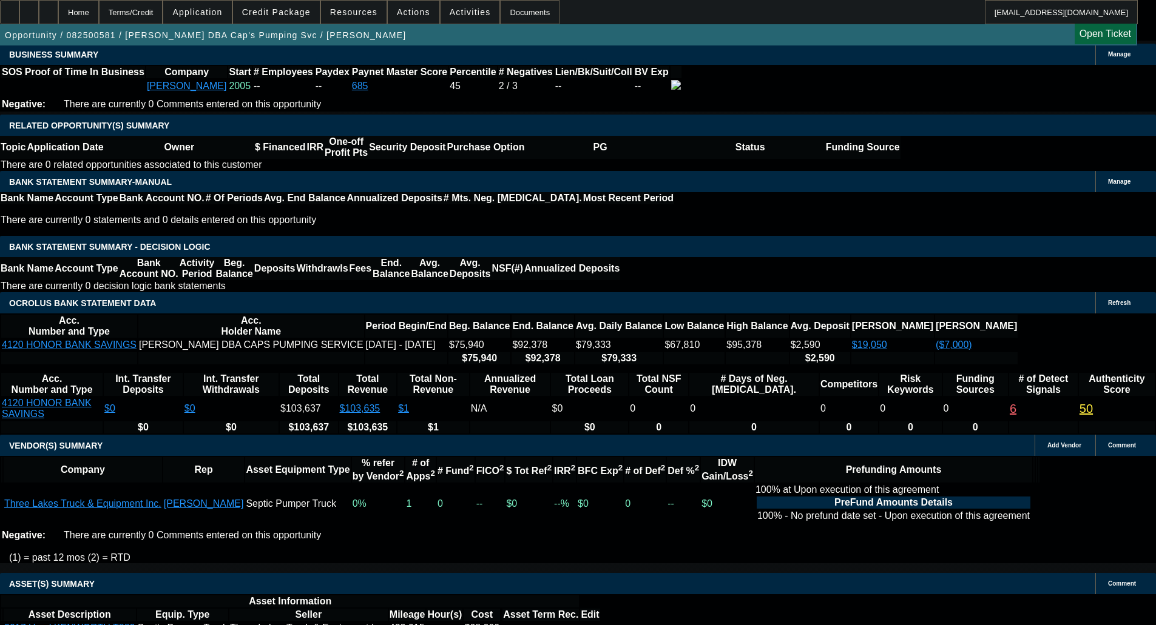
scroll to position [1941, 0]
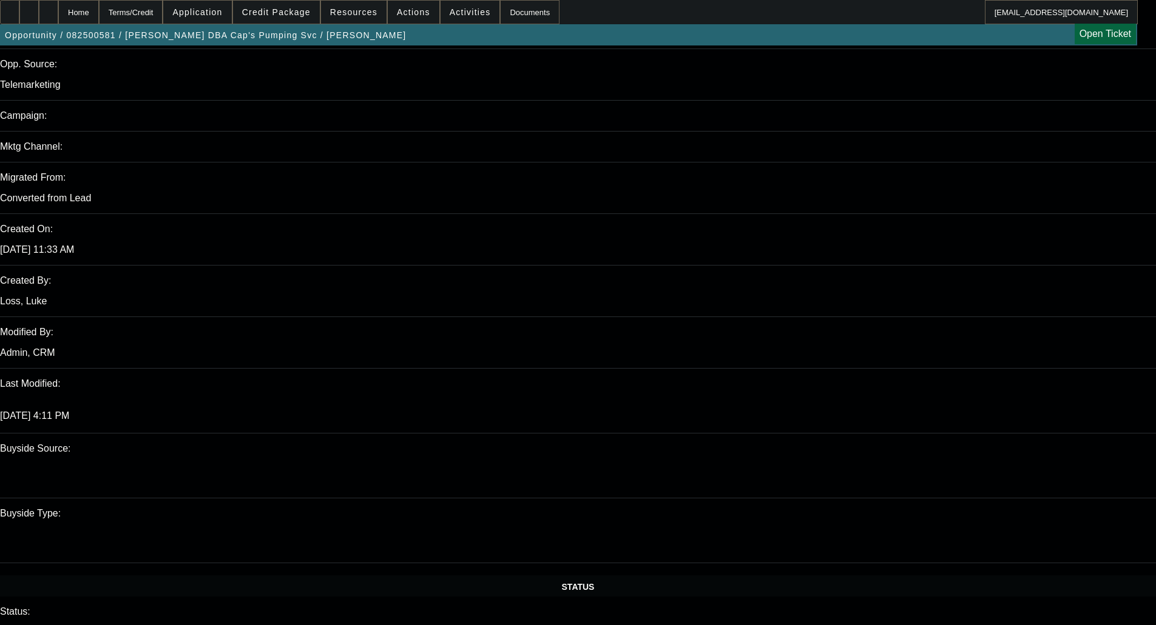
scroll to position [485, 0]
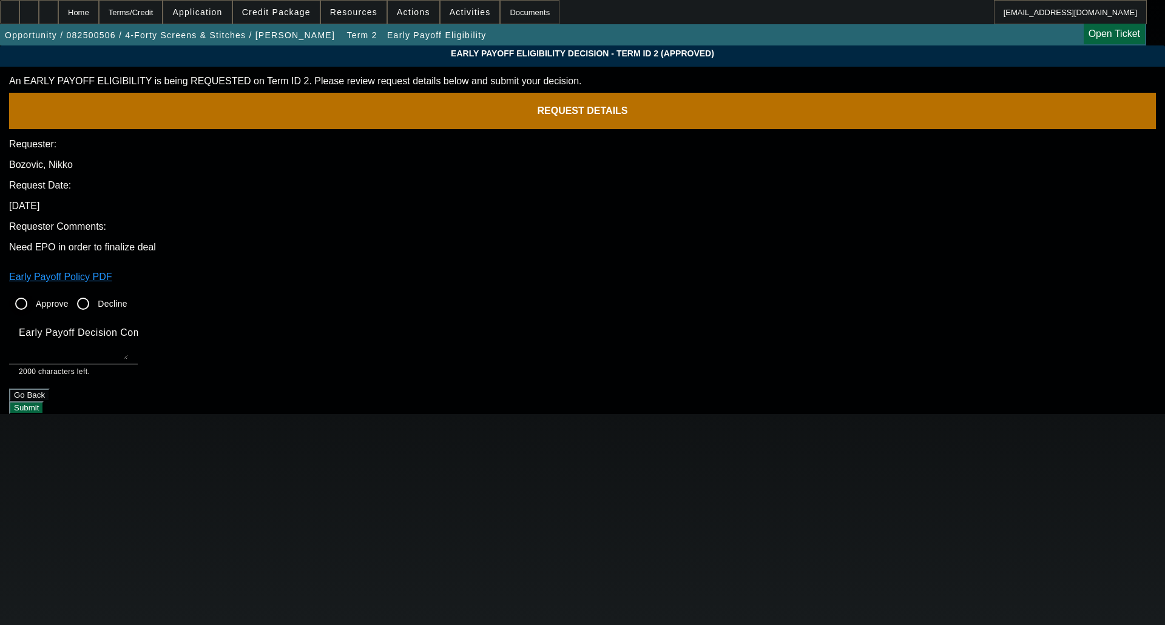
click at [69, 298] on label "Approve" at bounding box center [50, 304] width 35 height 12
click at [33, 292] on input "Approve" at bounding box center [21, 304] width 24 height 24
radio input "true"
click at [128, 331] on textarea "Early Payoff Decision Comment" at bounding box center [73, 345] width 109 height 29
type textarea "OKAY FOR SERVICED EBO"
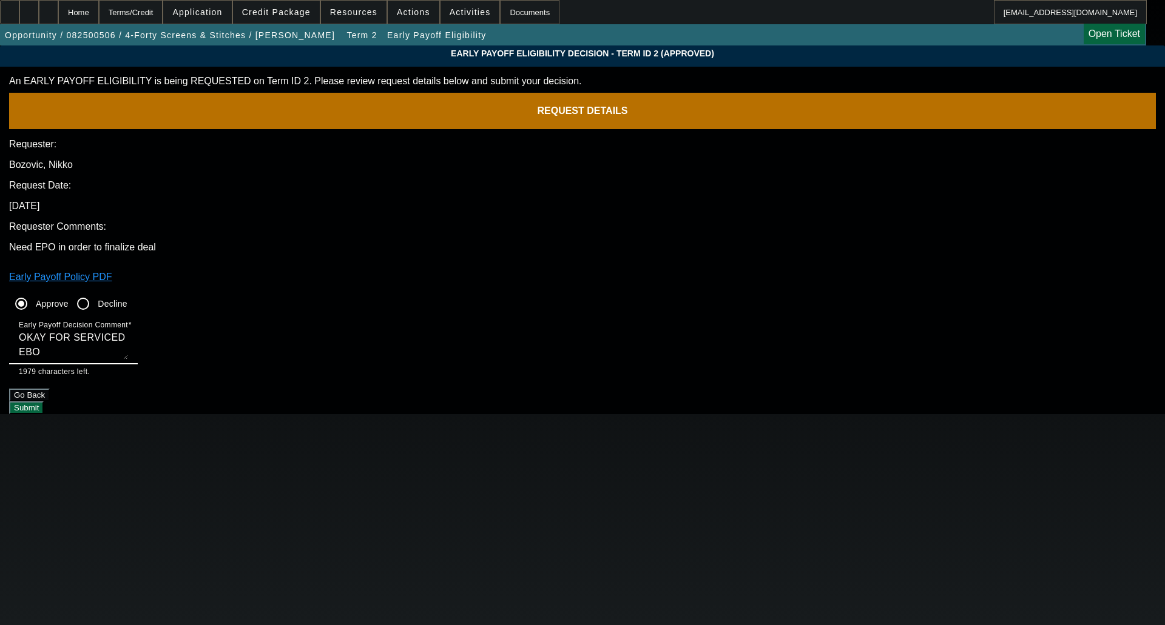
click at [44, 402] on button "Submit" at bounding box center [26, 408] width 35 height 13
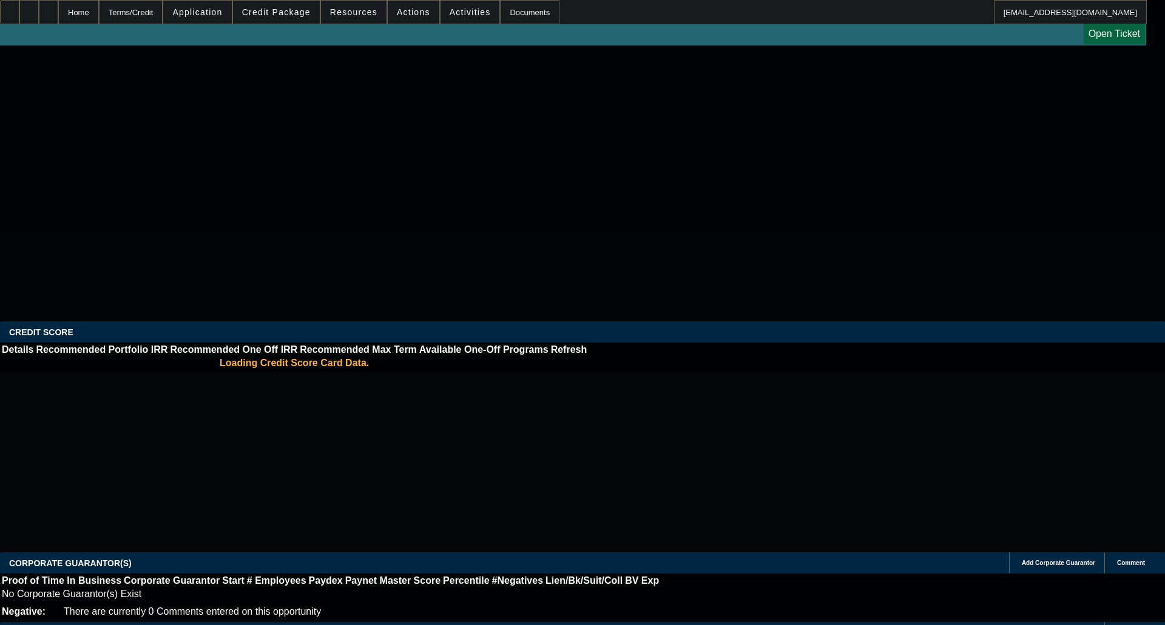
select select "0"
select select "0.1"
select select "4"
select select "0"
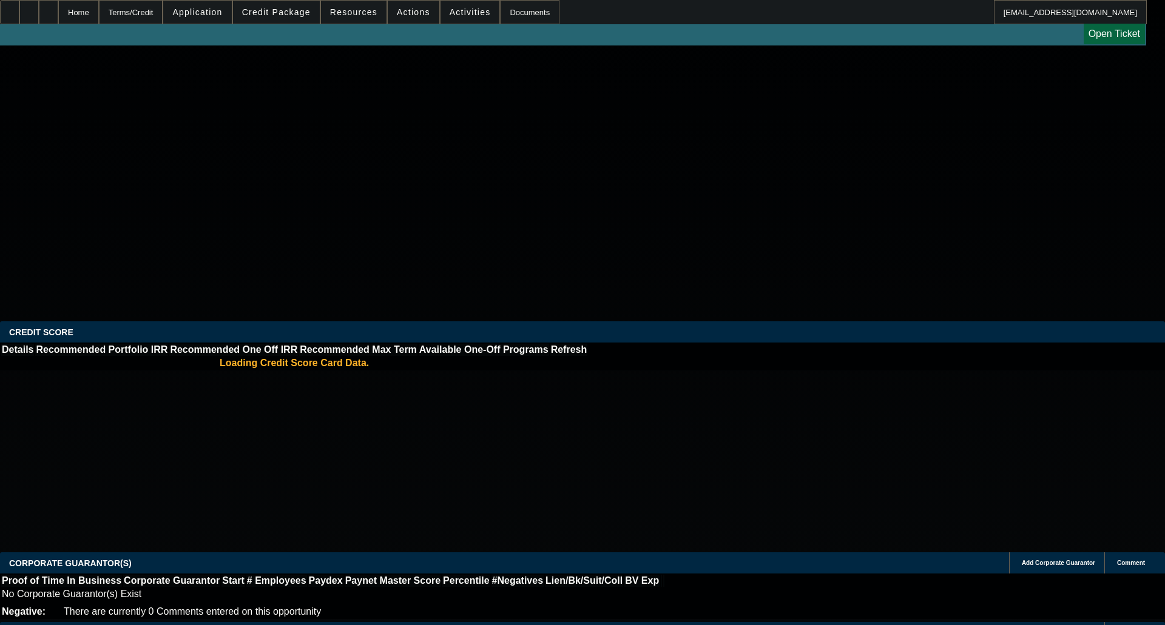
select select "0"
select select "0.1"
select select "4"
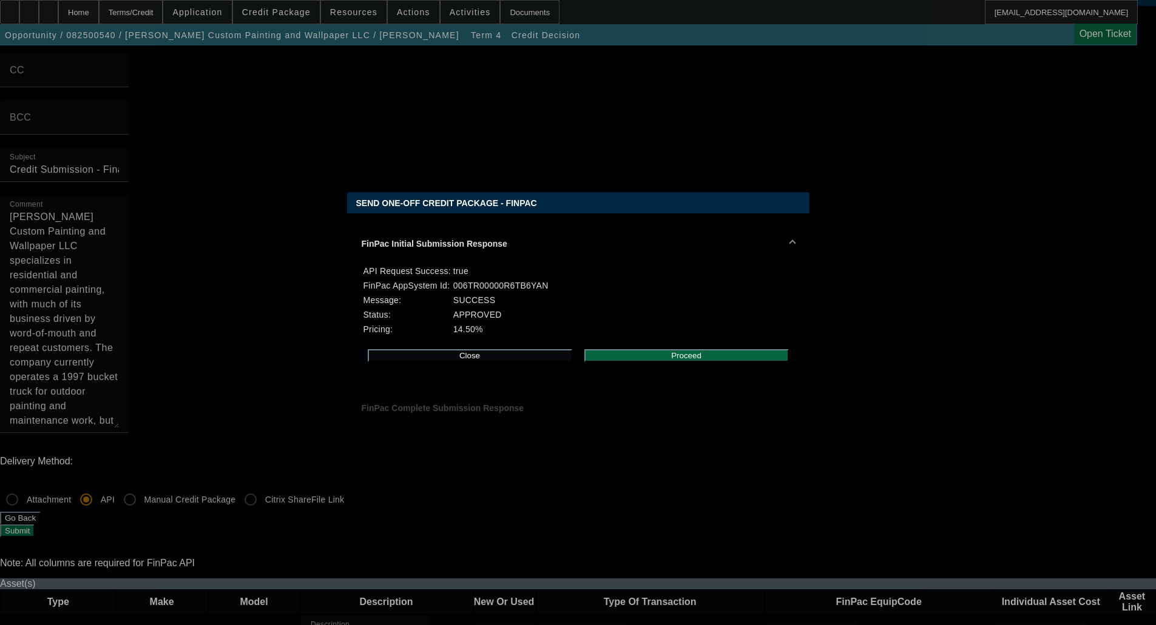
click at [699, 362] on button "Proceed" at bounding box center [686, 355] width 204 height 13
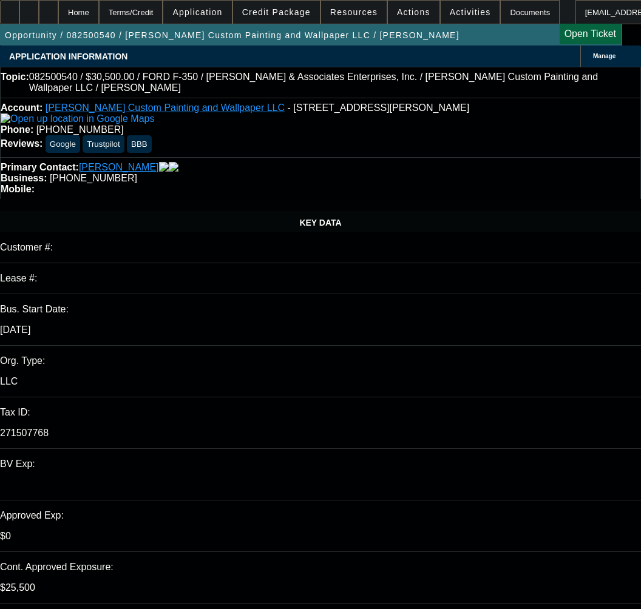
select select "0"
select select "3"
select select "0.1"
select select "4"
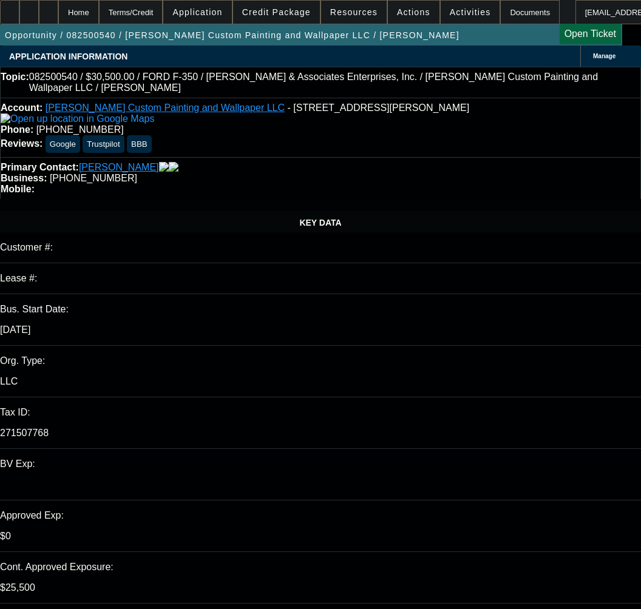
select select "0"
select select "2"
select select "0.1"
select select "4"
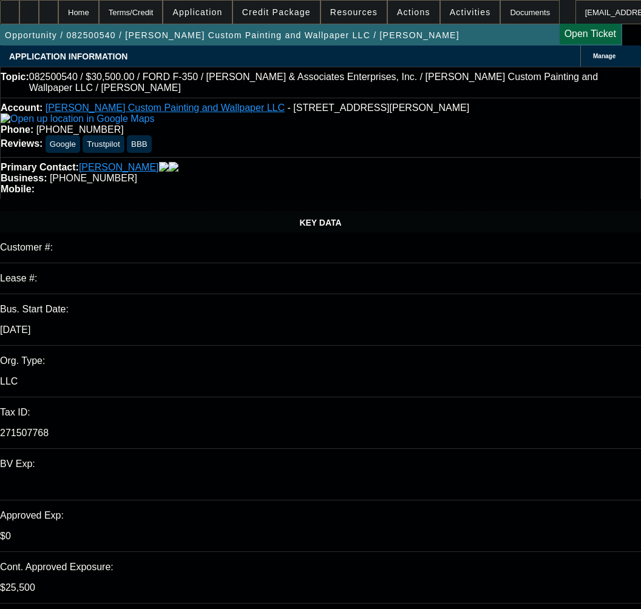
select select "0"
select select "2"
select select "0.1"
select select "4"
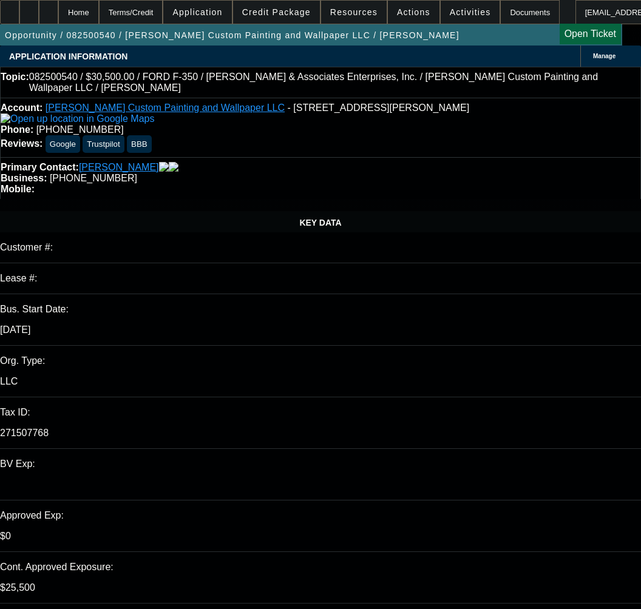
select select "0"
select select "2"
select select "0.1"
select select "4"
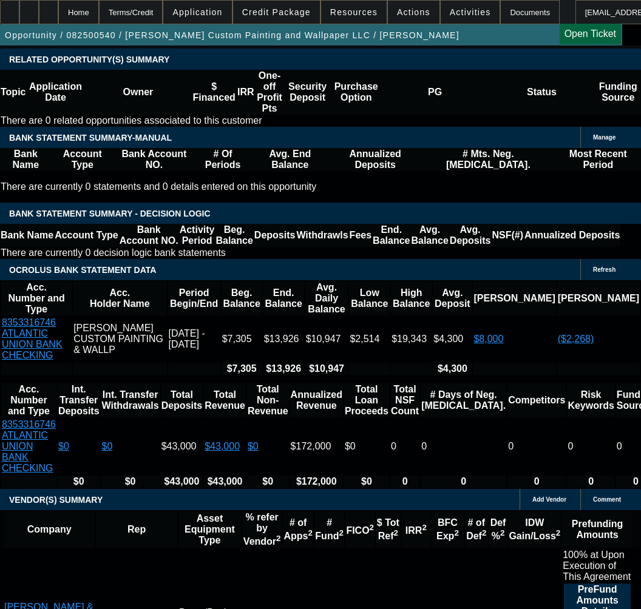
scroll to position [2487, 0]
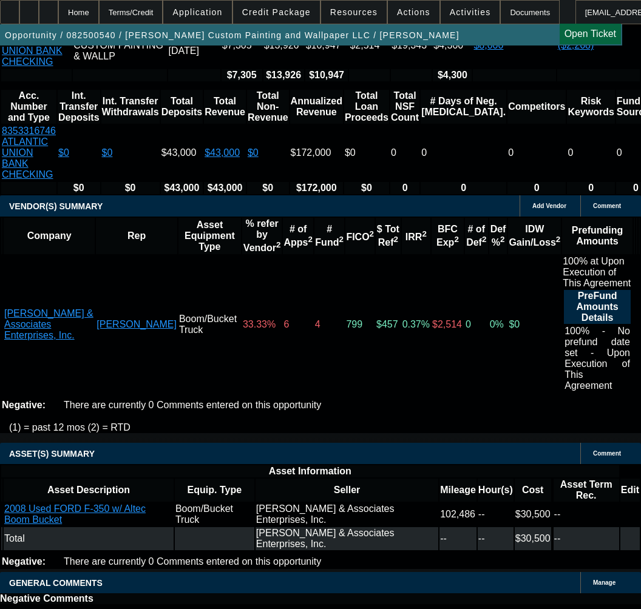
select select "5"
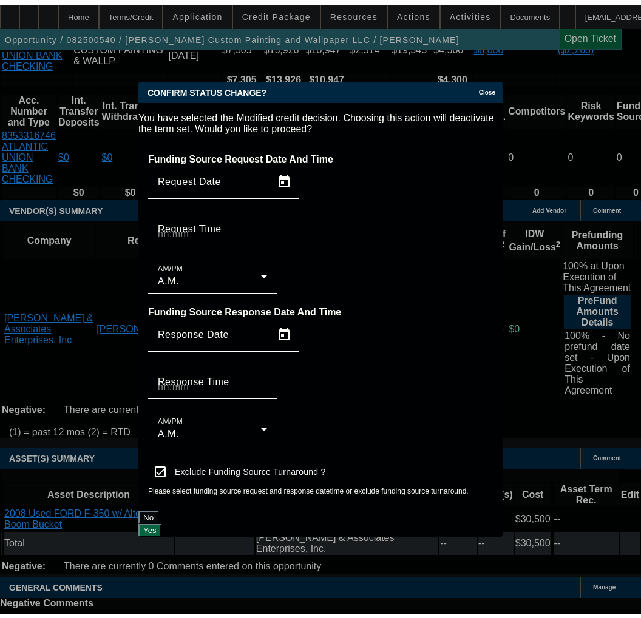
scroll to position [0, 0]
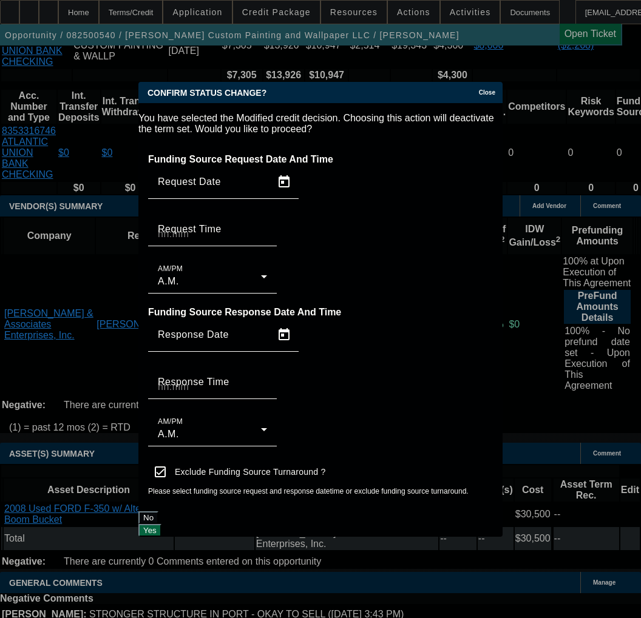
click at [161, 524] on button "Yes" at bounding box center [149, 530] width 23 height 13
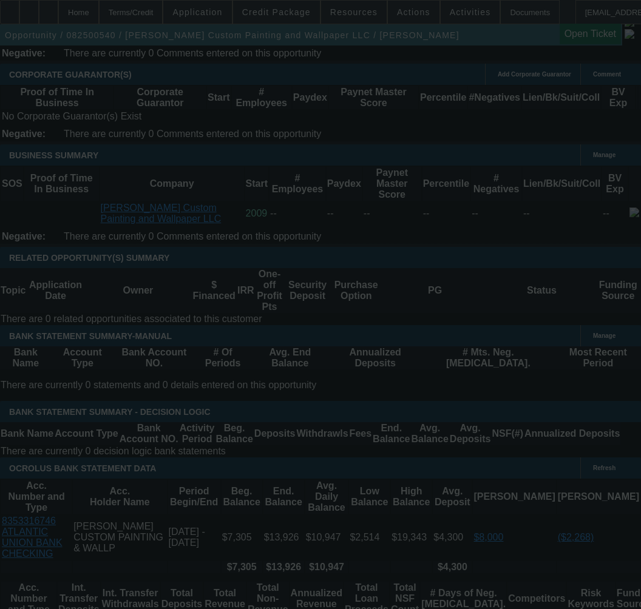
scroll to position [2063, 0]
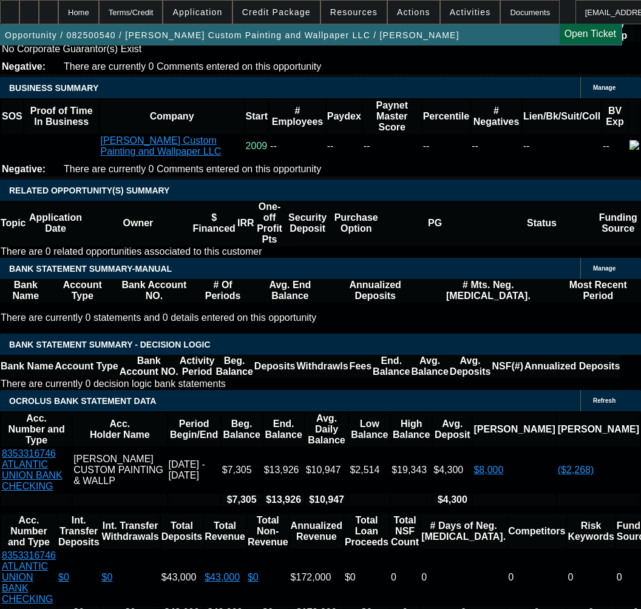
select select "0"
select select "3"
select select "0.1"
select select "4"
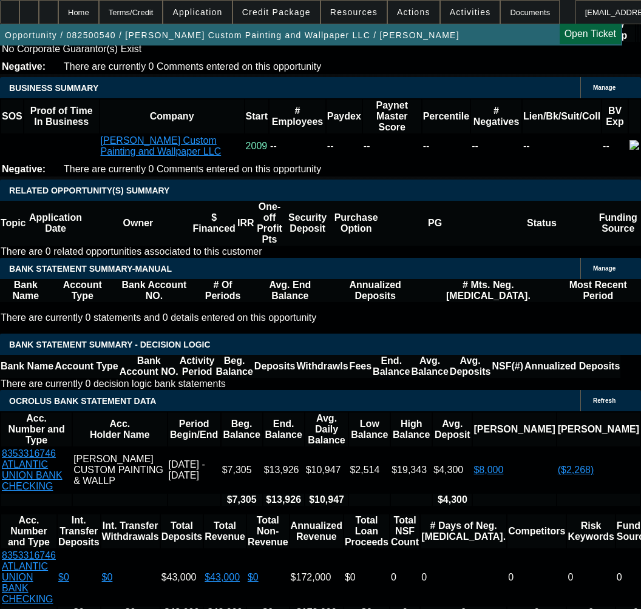
select select "0"
select select "3"
select select "0.1"
select select "4"
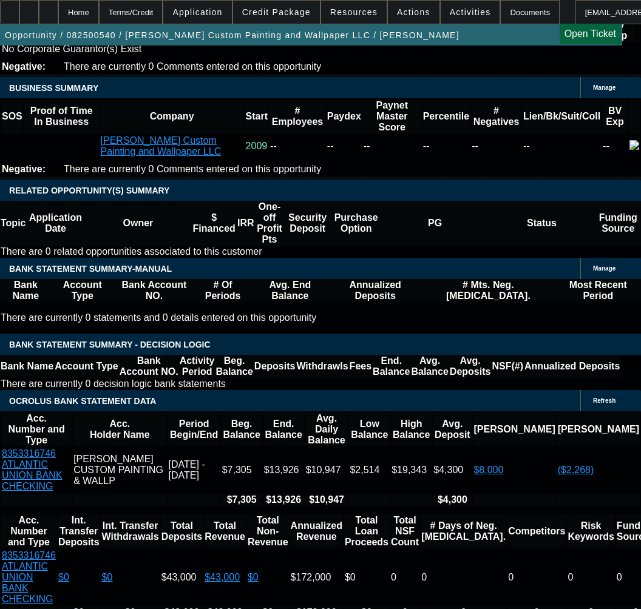
select select "0"
select select "2"
select select "0.1"
select select "4"
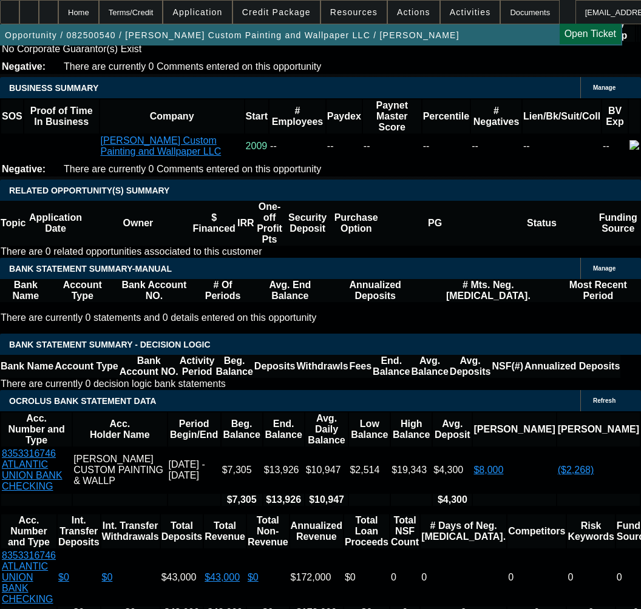
select select "0"
select select "2"
select select "0.1"
select select "4"
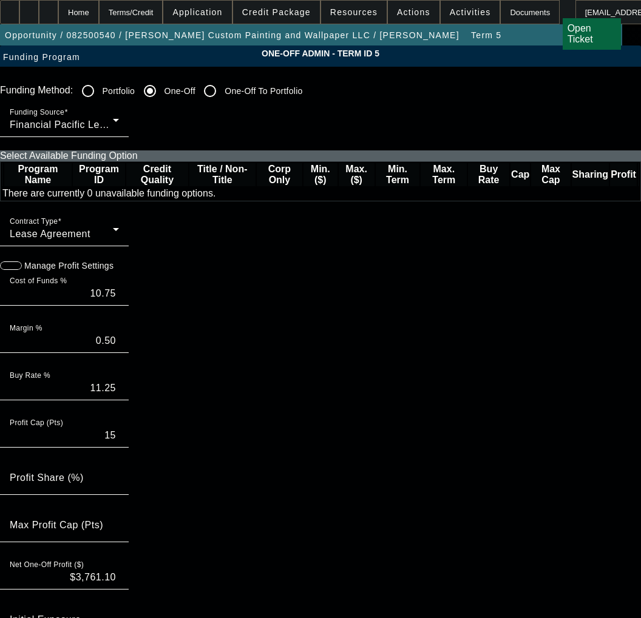
paste input "0000242783,"
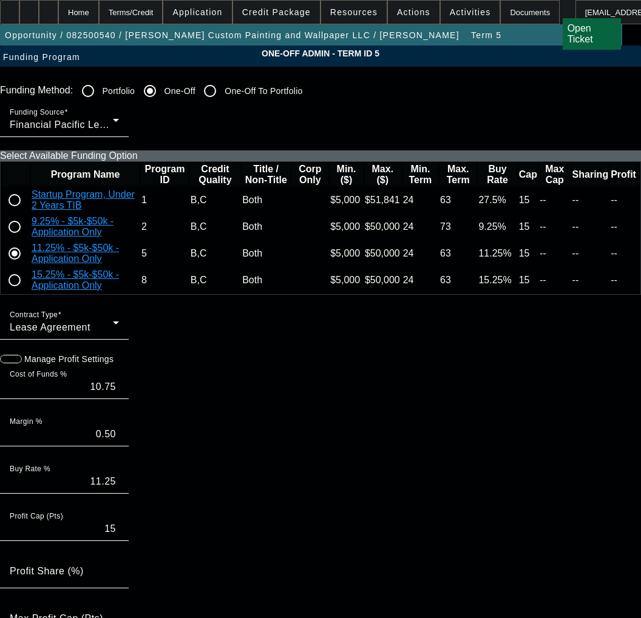
type input "0000242783"
paste input "242783"
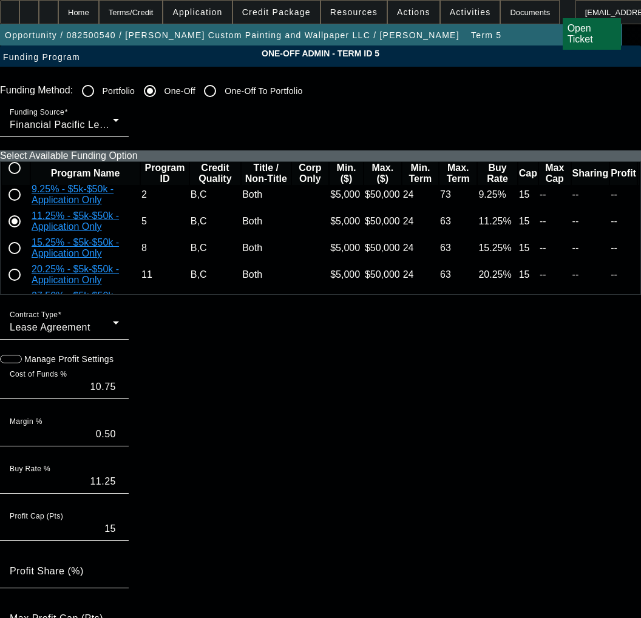
scroll to position [95, 0]
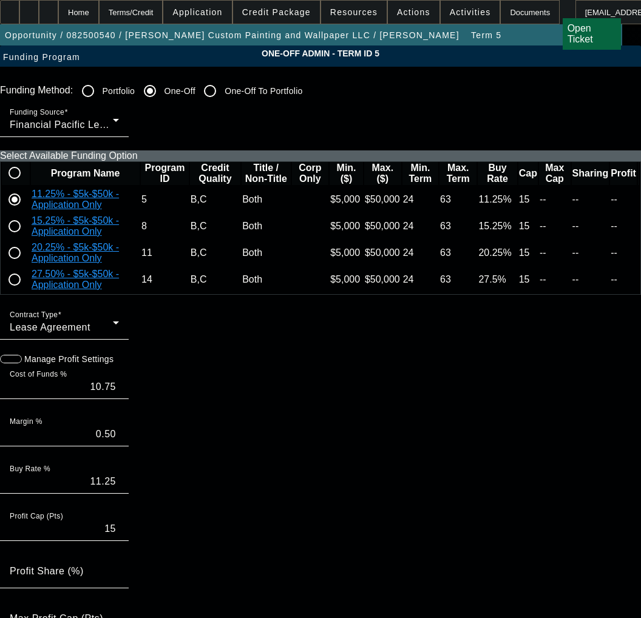
type input "242783"
click at [27, 238] on input "radio" at bounding box center [14, 226] width 24 height 24
radio input "true"
type input "14.50"
type input "0.75"
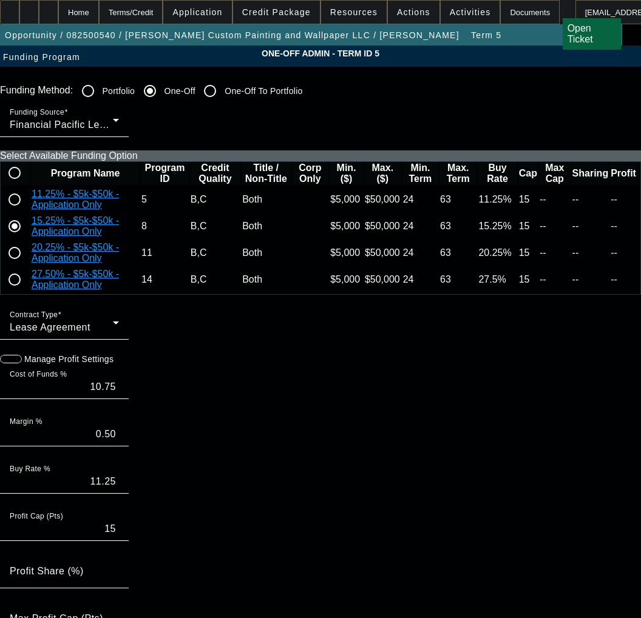
type input "15.25"
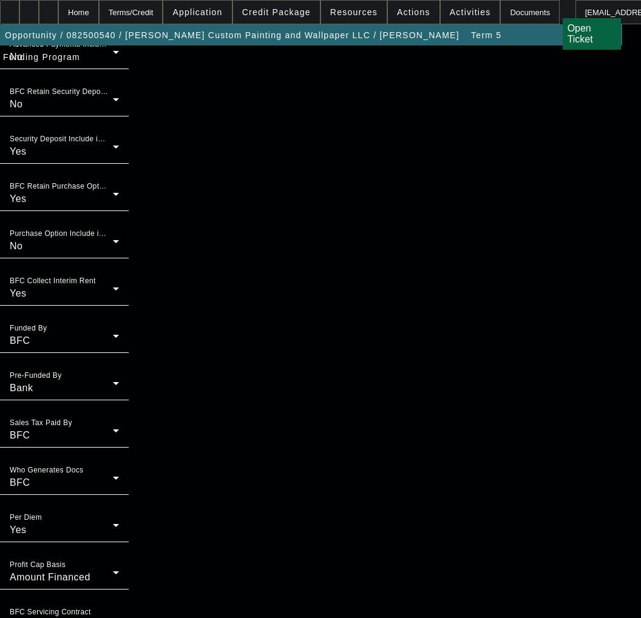
scroll to position [998, 0]
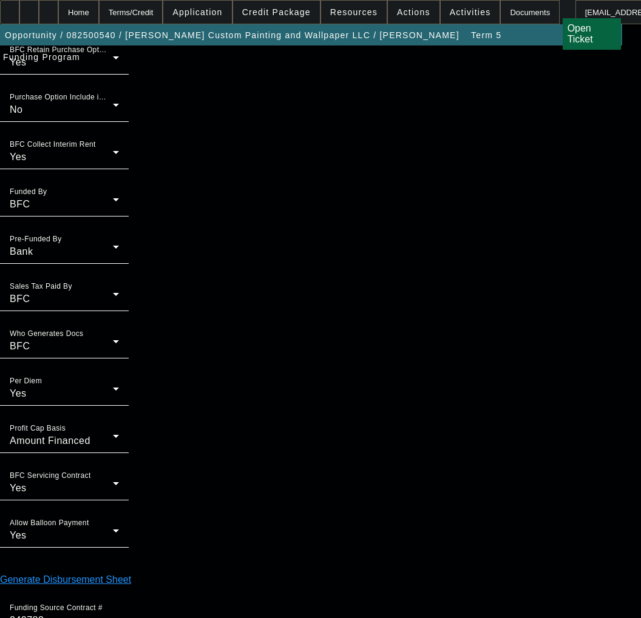
type input "04:47"
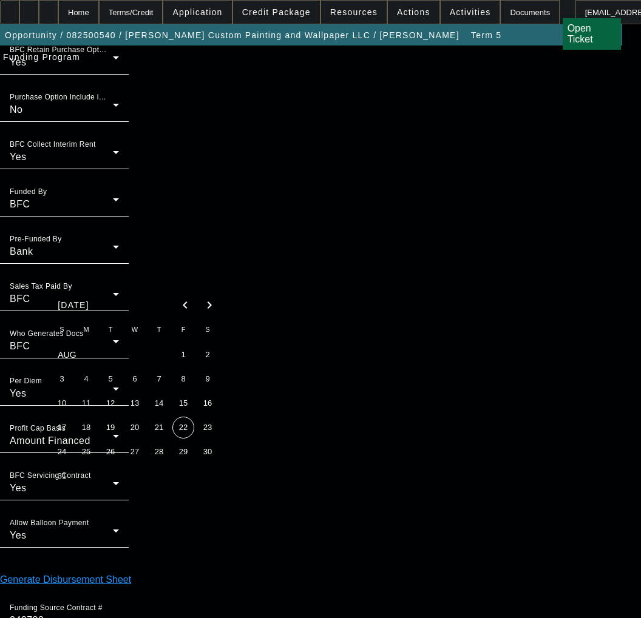
click at [187, 432] on span "22" at bounding box center [183, 428] width 22 height 22
type input "[DATE]"
type input "04:36"
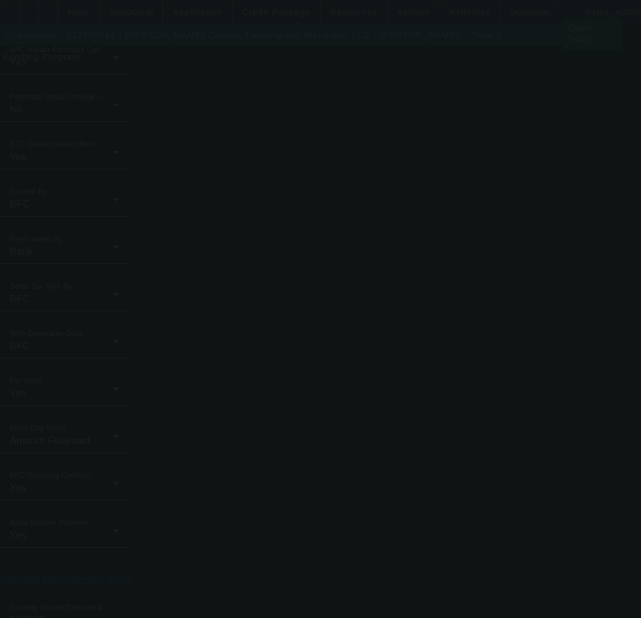
type input "10.75"
type input "0.50"
type input "11.25"
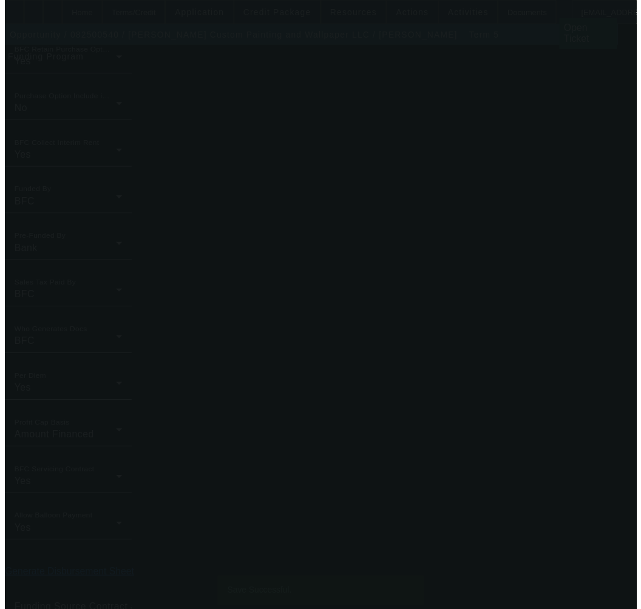
scroll to position [0, 0]
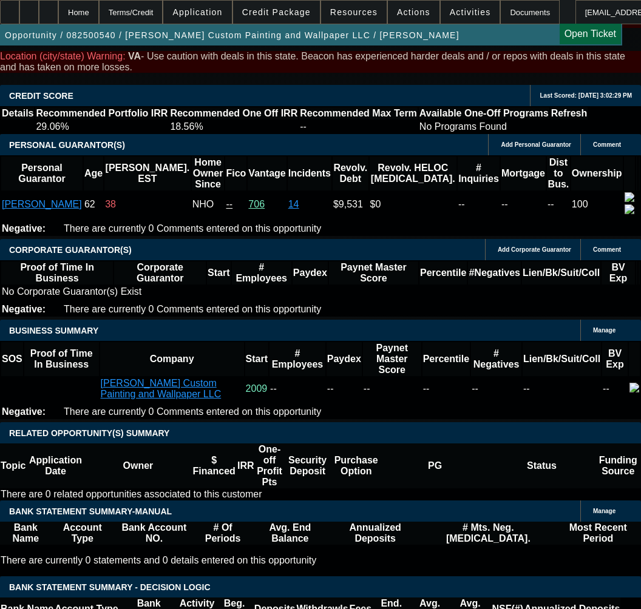
select select "0"
select select "3"
select select "0.1"
select select "4"
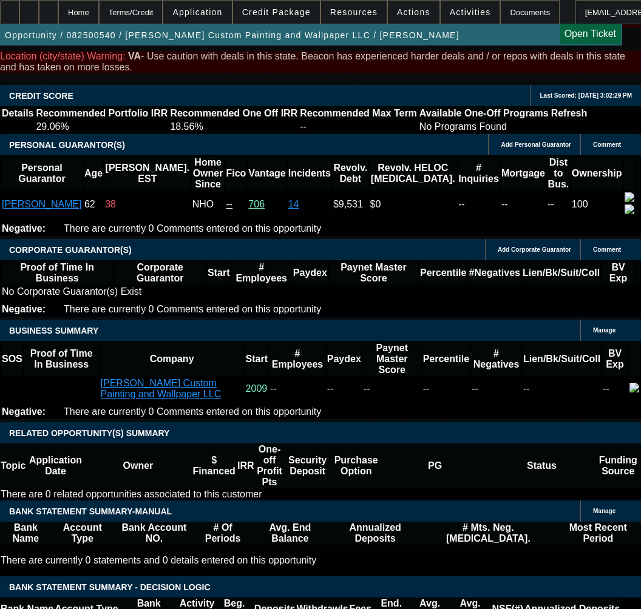
select select "0"
select select "3"
select select "0.1"
select select "4"
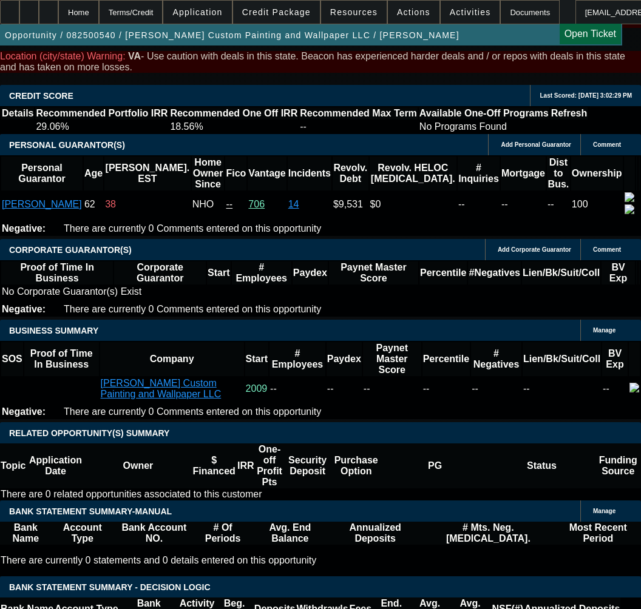
select select "0"
select select "2"
select select "0.1"
select select "4"
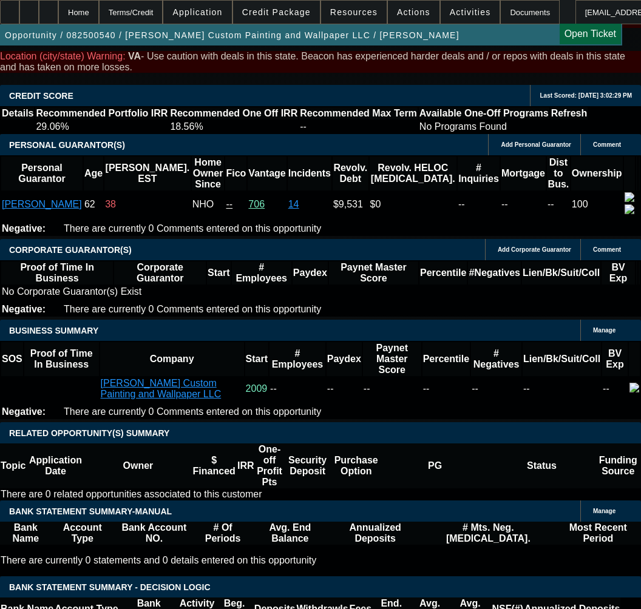
select select "0"
select select "2"
select select "0.1"
select select "4"
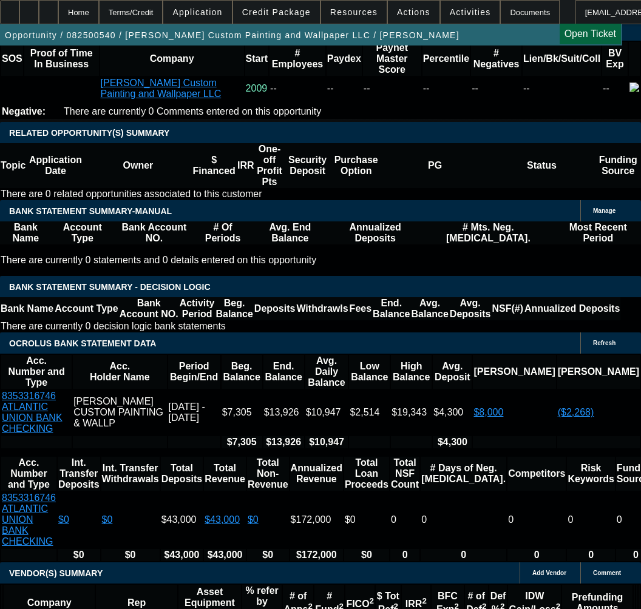
scroll to position [2123, 0]
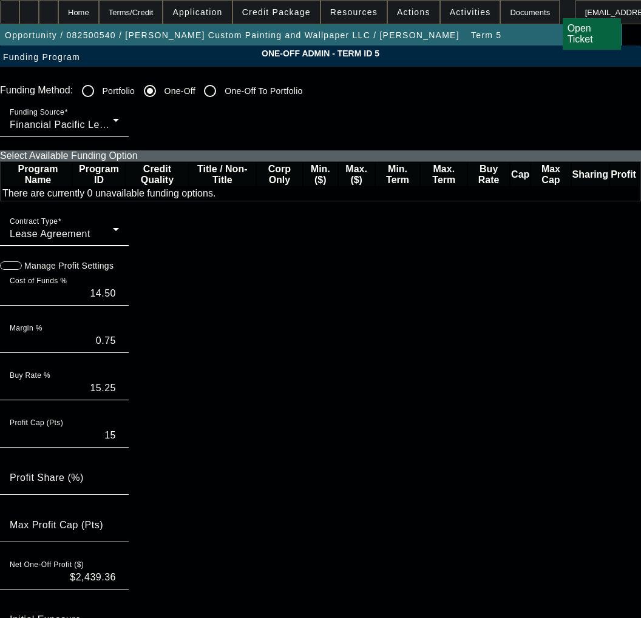
click at [84, 241] on div "Lease Agreement" at bounding box center [61, 234] width 103 height 15
click at [81, 331] on span "Equipment Finance Agreement" at bounding box center [99, 334] width 109 height 29
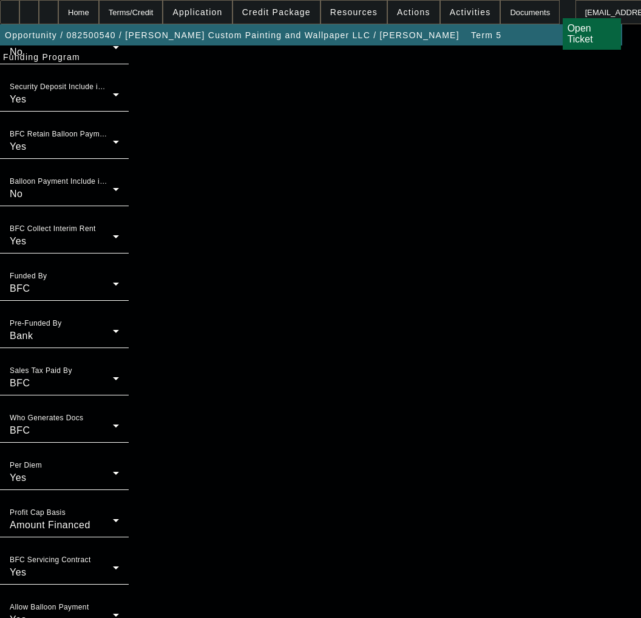
scroll to position [998, 0]
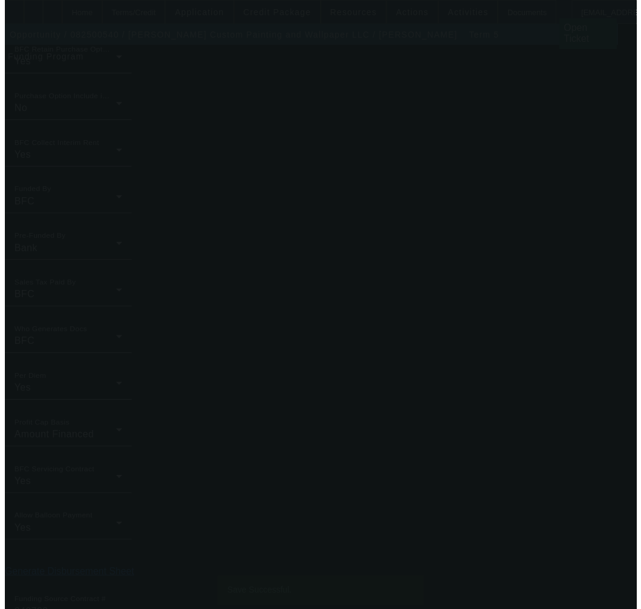
scroll to position [0, 0]
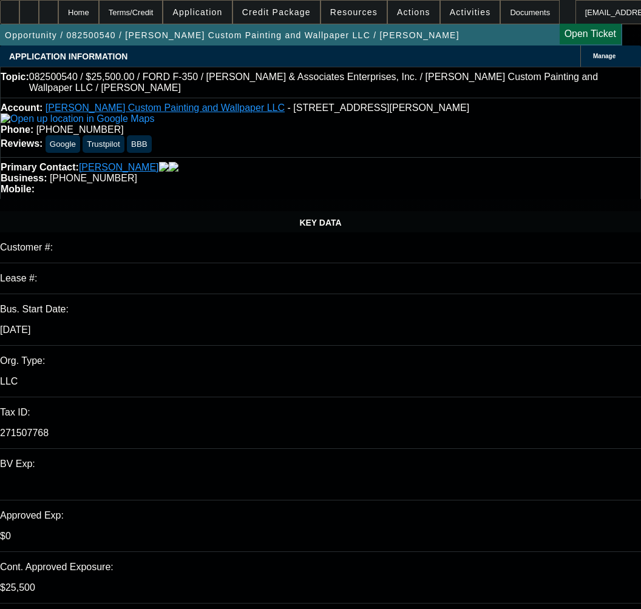
select select "0"
select select "3"
select select "0"
select select "6"
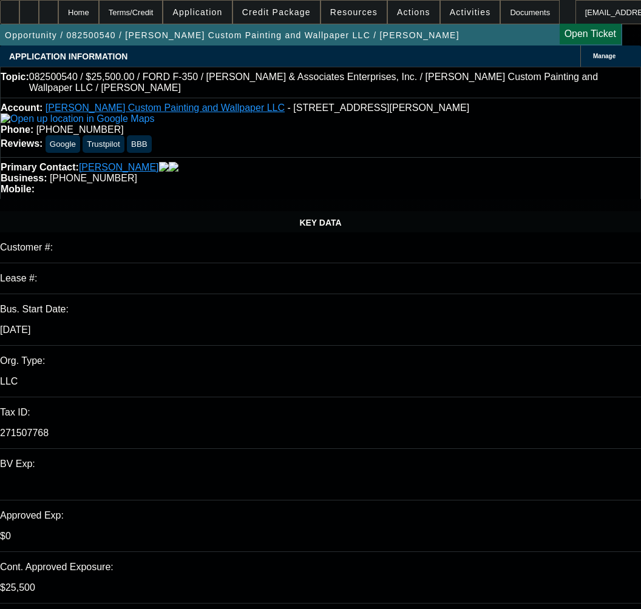
select select "0"
select select "3"
select select "0.1"
select select "4"
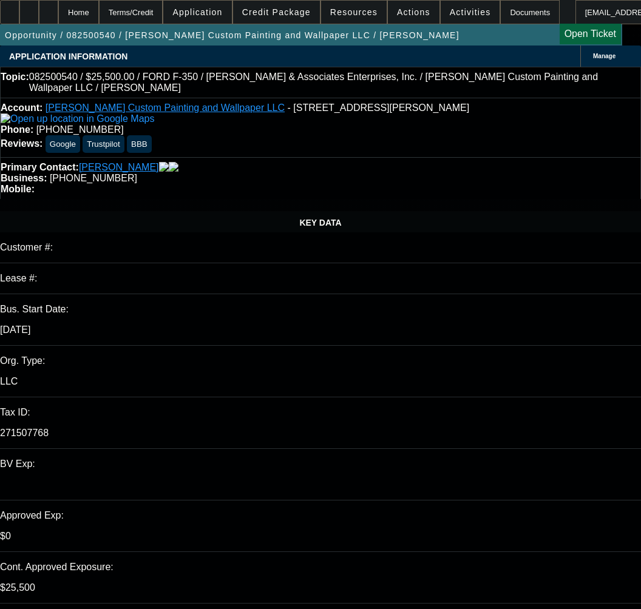
select select "0"
select select "2"
select select "0.1"
select select "4"
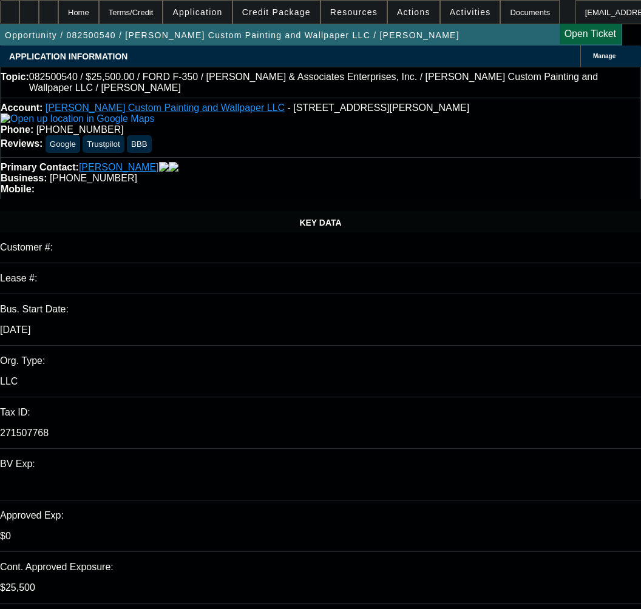
select select "0"
select select "2"
select select "0.1"
select select "4"
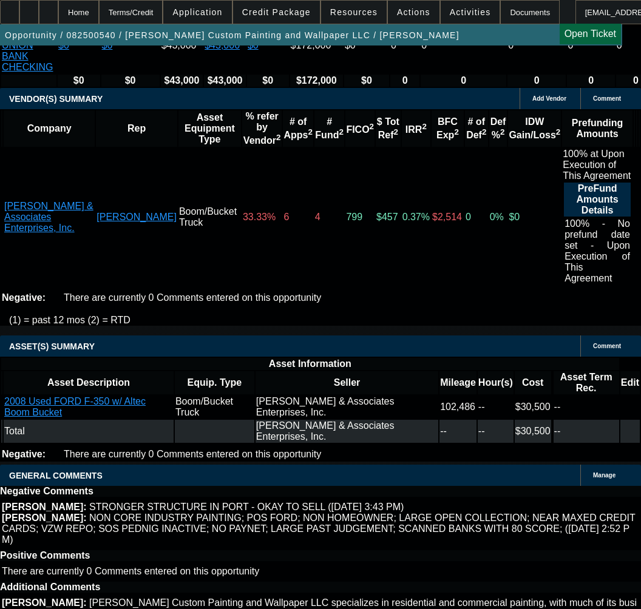
scroll to position [2609, 0]
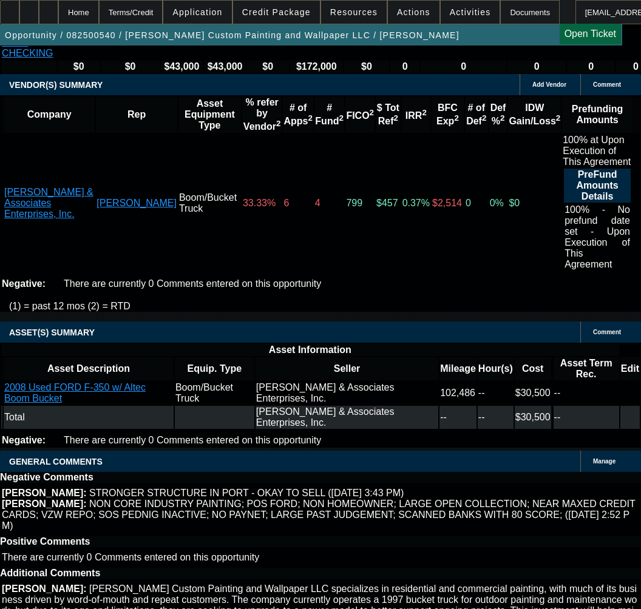
select select "9"
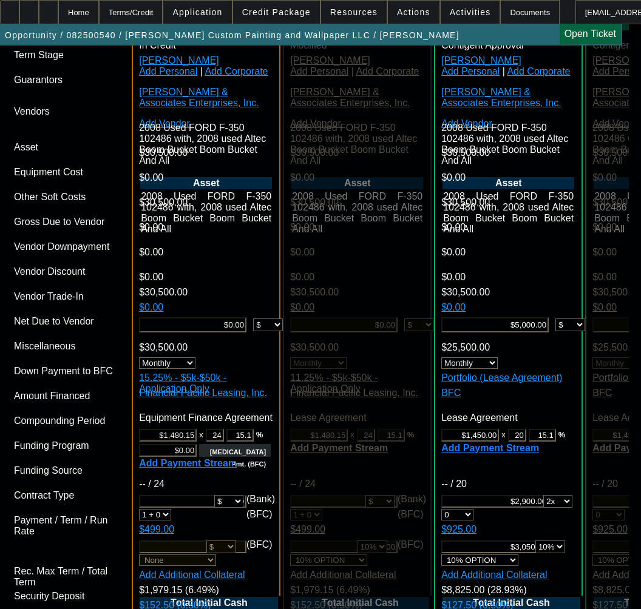
scroll to position [3337, 0]
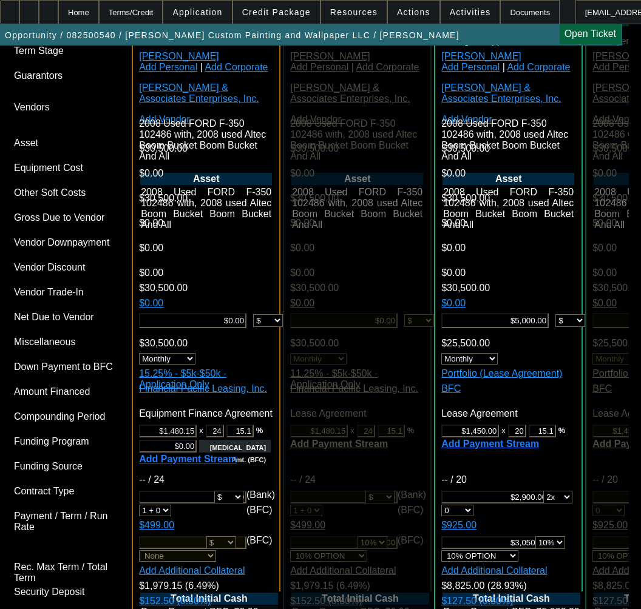
type input "[DATE]"
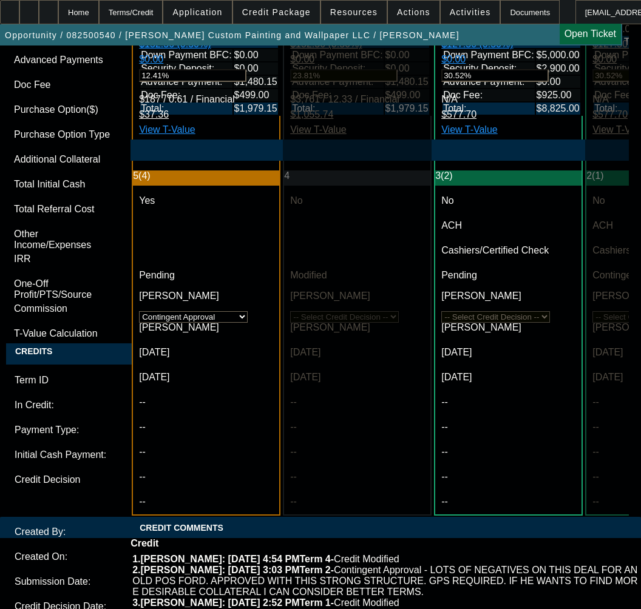
scroll to position [4004, 0]
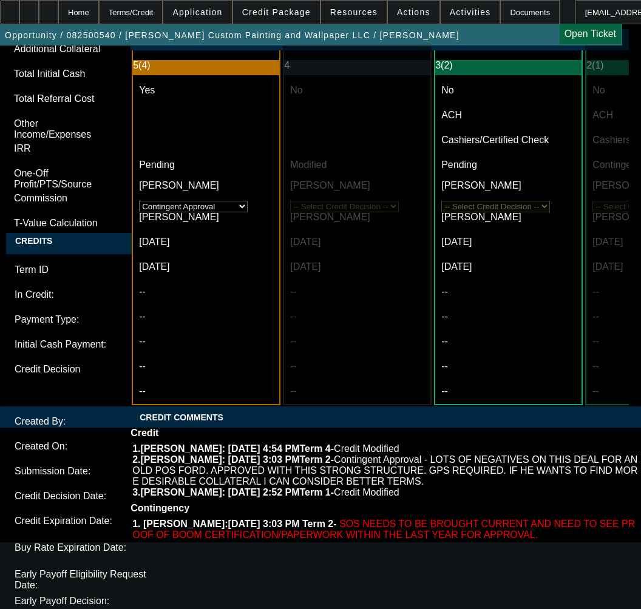
type input "[DATE]"
paste textarea "Amount: $30,500.00 Approved Term: 24 months"
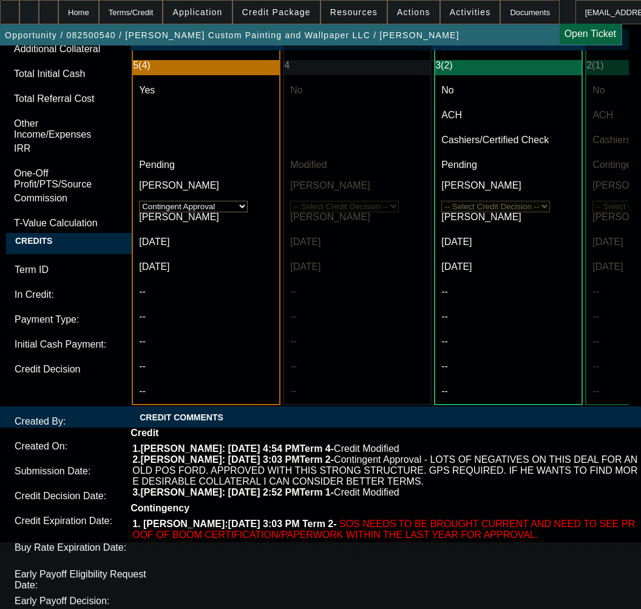
paste textarea "Approved Pricing:"
type textarea "APPROVED BY FINPAC - Amount: $30,500.00; Approved Term: 24 months; EFA Only; Ap…"
paste textarea "SOS brought to good standing - Current "Pending Inactive"**"
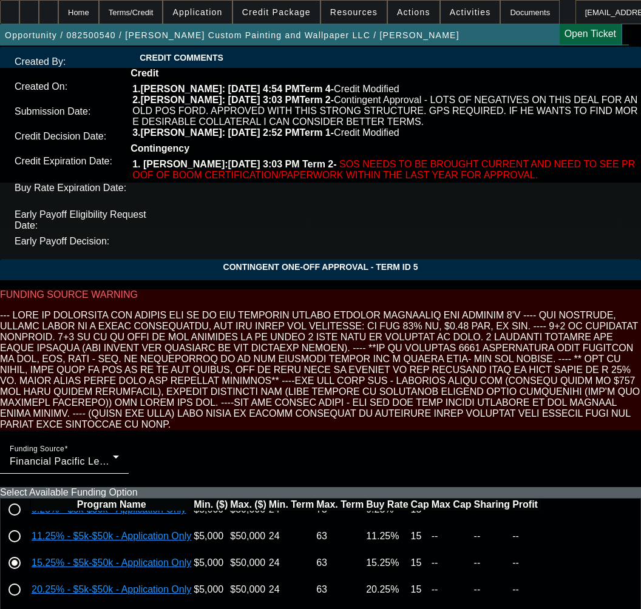
scroll to position [4368, 0]
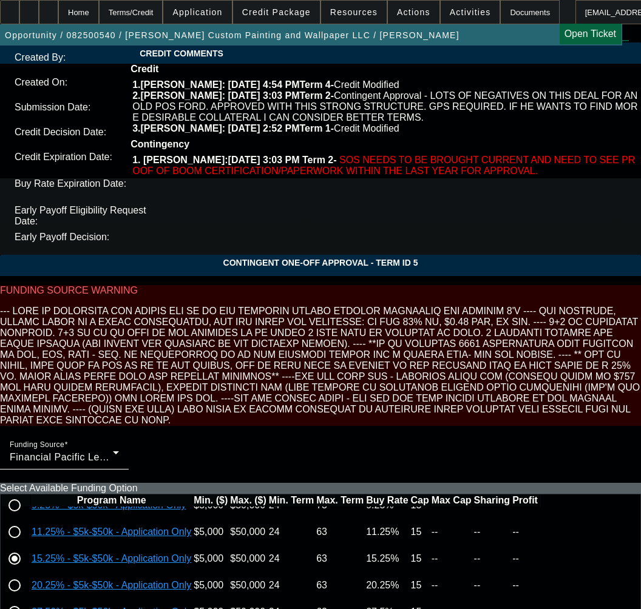
type textarea "CONTINGENT ON SELLER AND EQUIPMENT APPROVAL; INVOICE; SOS brought to good stand…"
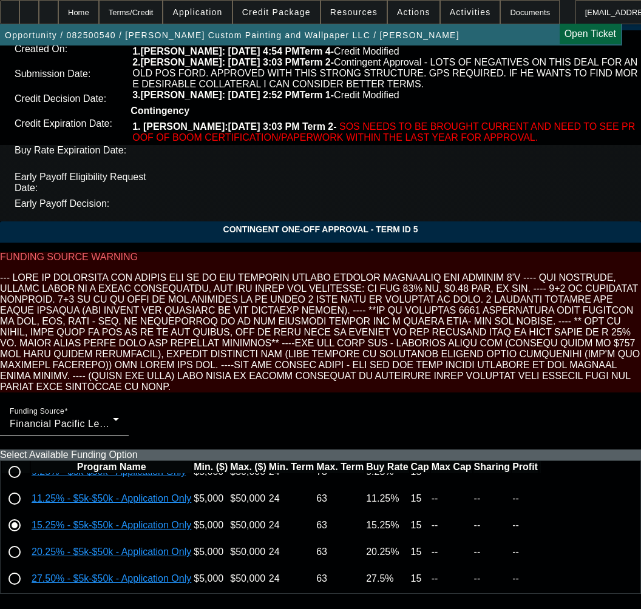
scroll to position [4420, 0]
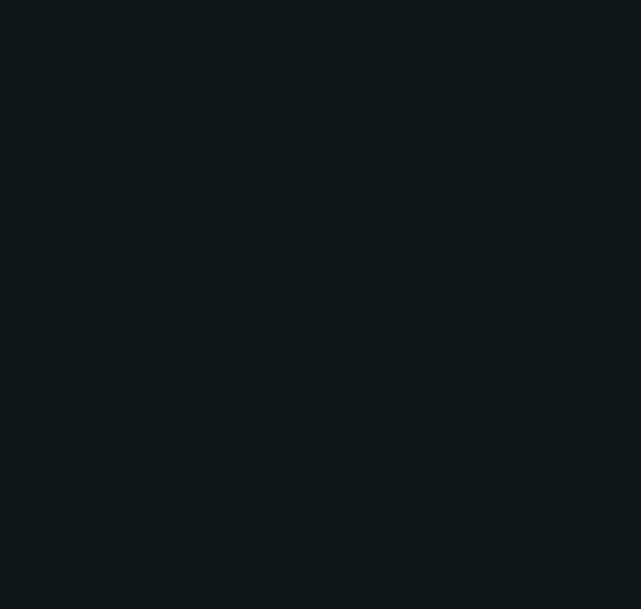
select select "0"
select select "3"
select select "0"
select select "6"
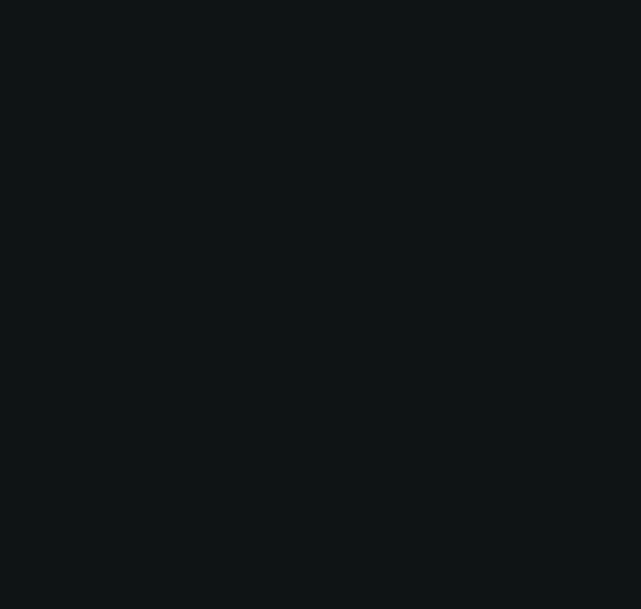
select select "0"
select select "3"
select select "0"
select select "6"
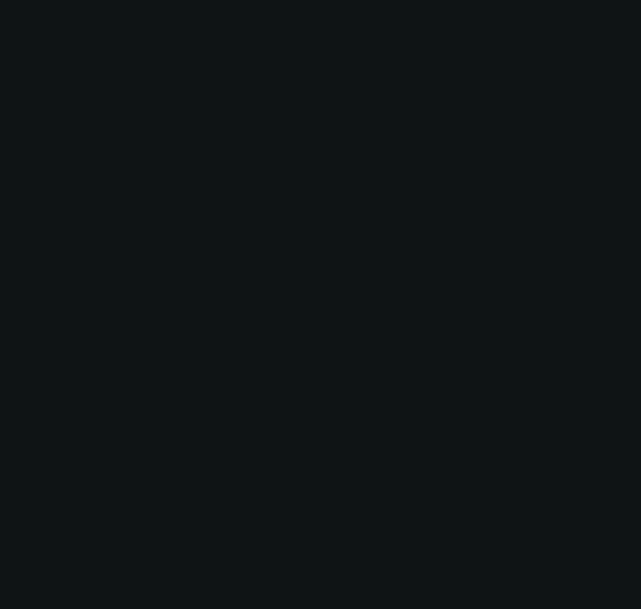
select select "0"
select select "3"
select select "0.1"
select select "4"
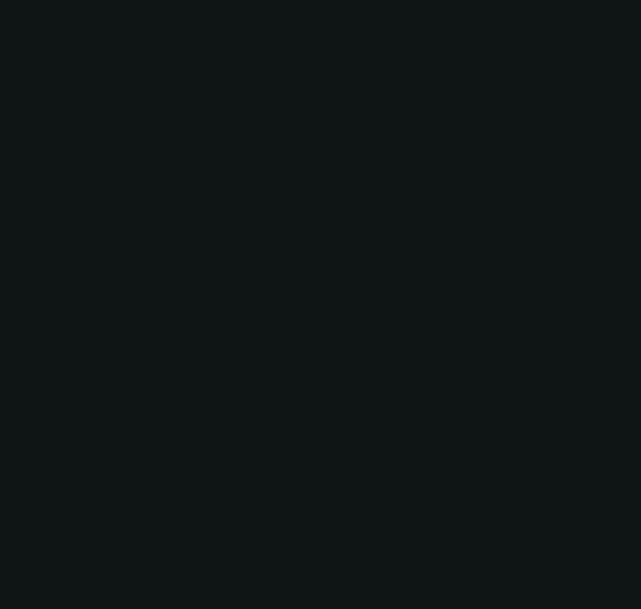
select select "0"
select select "2"
select select "0.1"
select select "4"
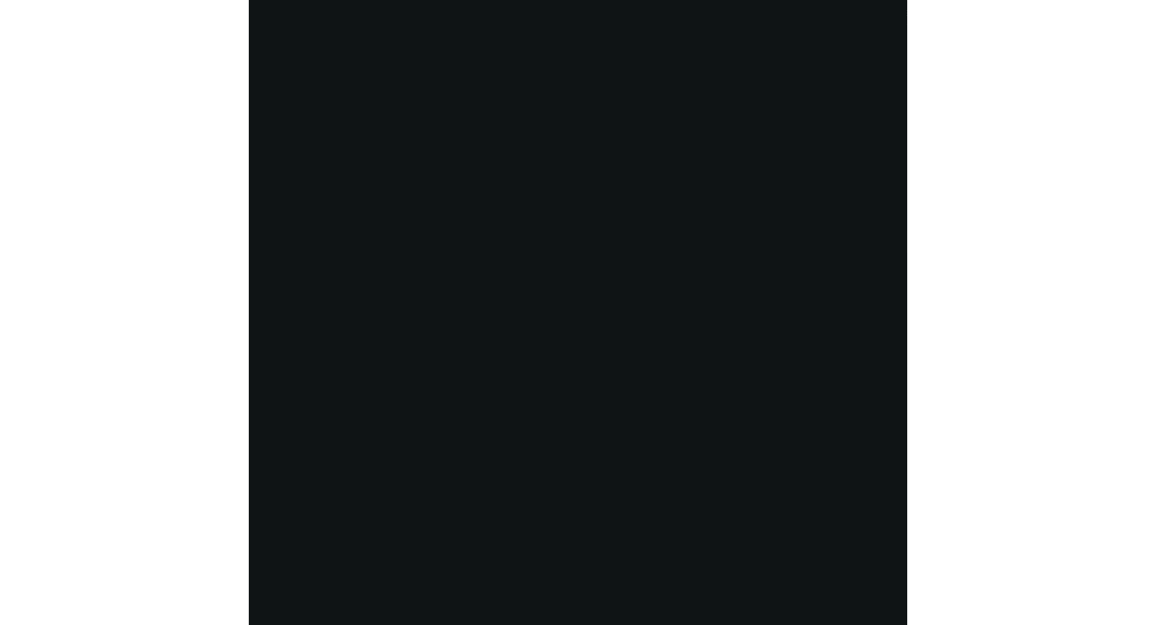
scroll to position [0, 0]
